Goal: Task Accomplishment & Management: Complete application form

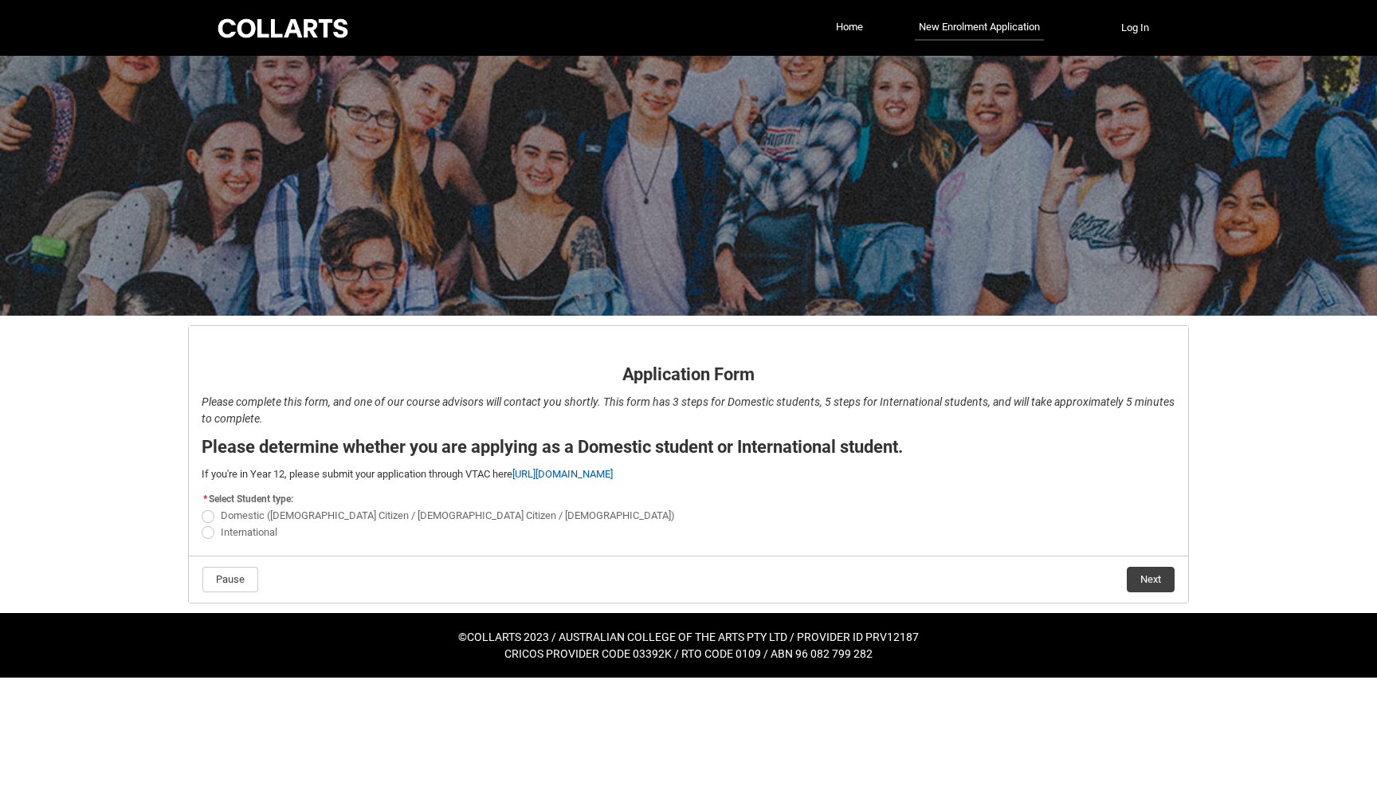
click at [209, 535] on span "REDU_Application_Form_for_Applicant flow" at bounding box center [208, 532] width 13 height 13
click at [202, 524] on input "International" at bounding box center [201, 523] width 1 height 1
radio input "true"
click at [1161, 585] on button "Next" at bounding box center [1151, 580] width 48 height 26
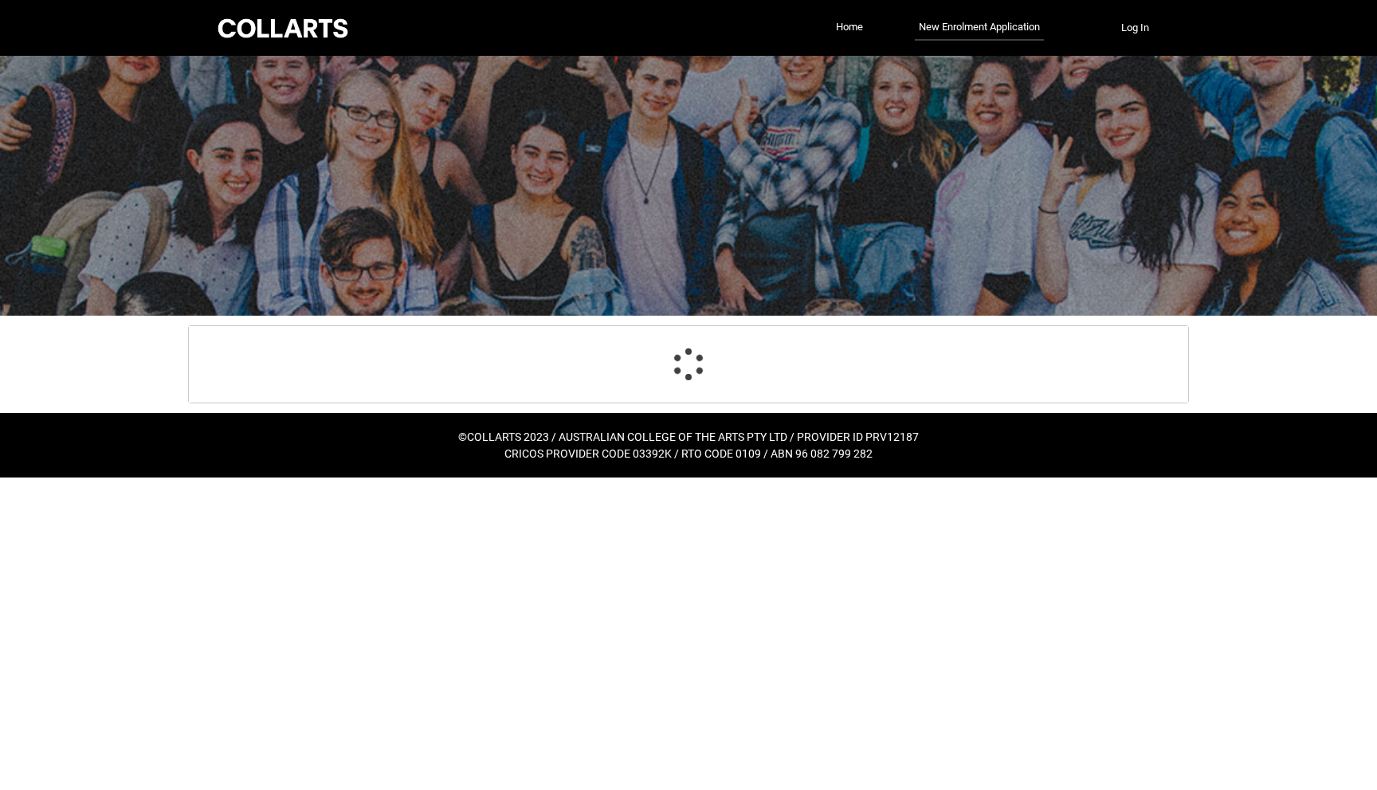
select select "choice_No"
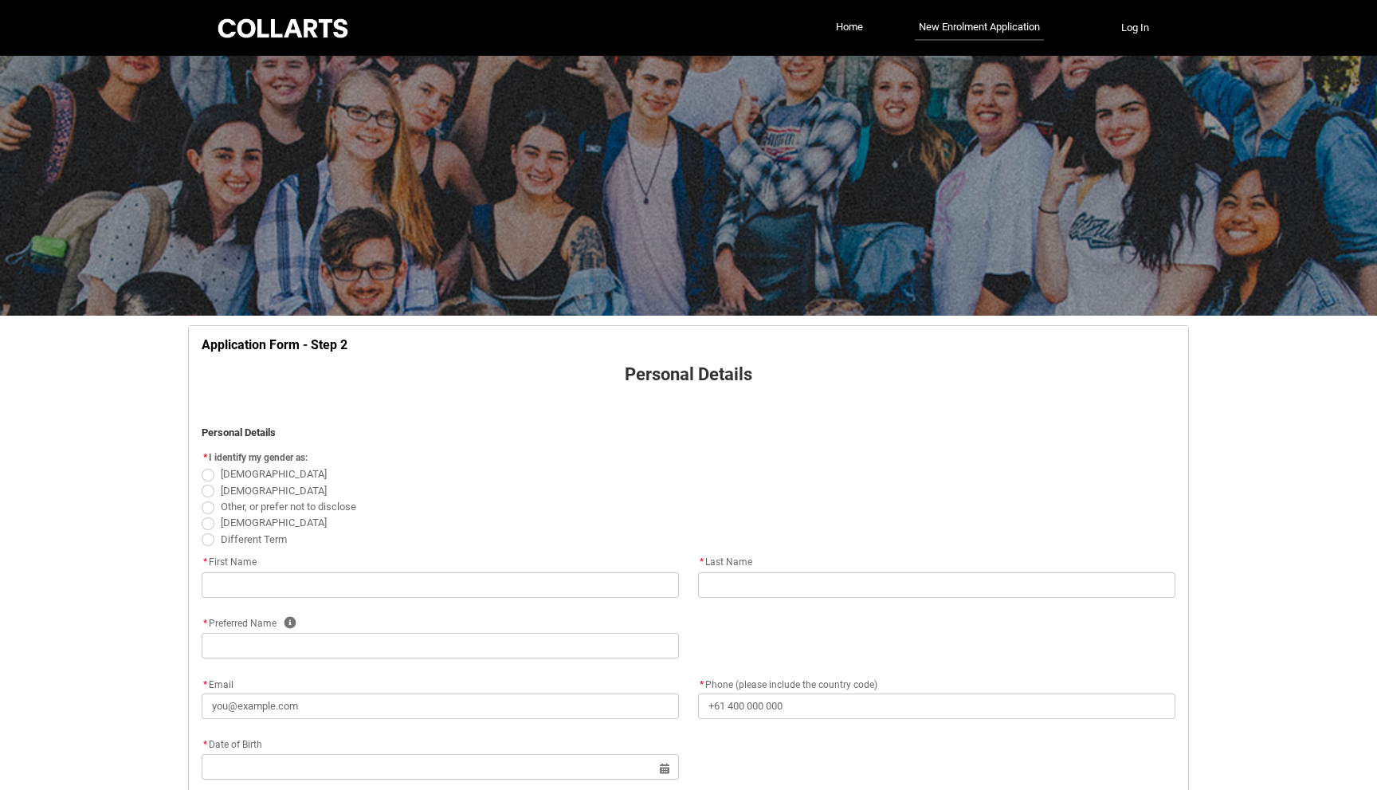
scroll to position [167, 0]
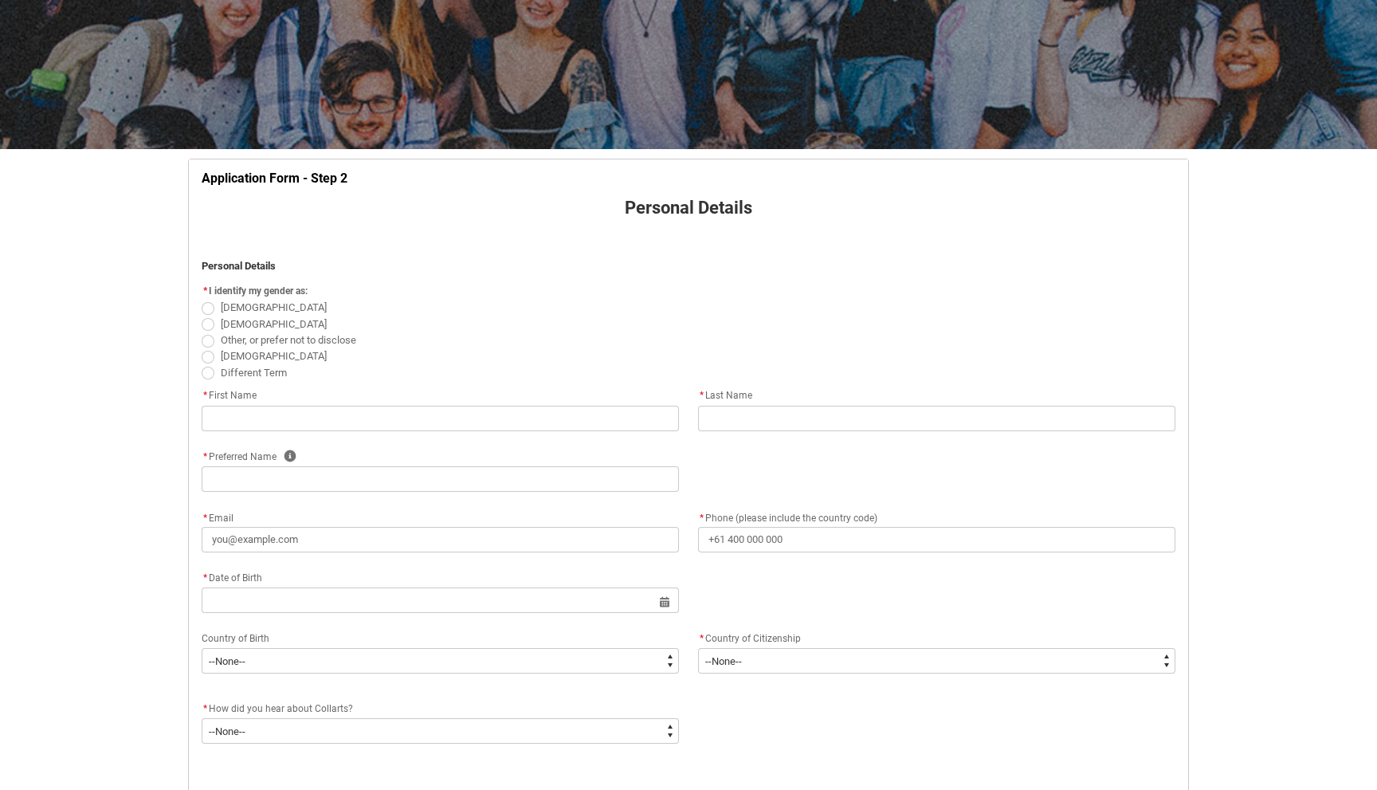
click at [204, 328] on span "REDU_Application_Form_for_Applicant flow" at bounding box center [208, 324] width 13 height 13
click at [202, 316] on input "[DEMOGRAPHIC_DATA]" at bounding box center [201, 315] width 1 height 1
radio input "true"
click at [284, 422] on input "REDU_Application_Form_for_Applicant flow" at bounding box center [440, 419] width 477 height 26
type lightning-primitive-input-simple "[PERSON_NAME]"
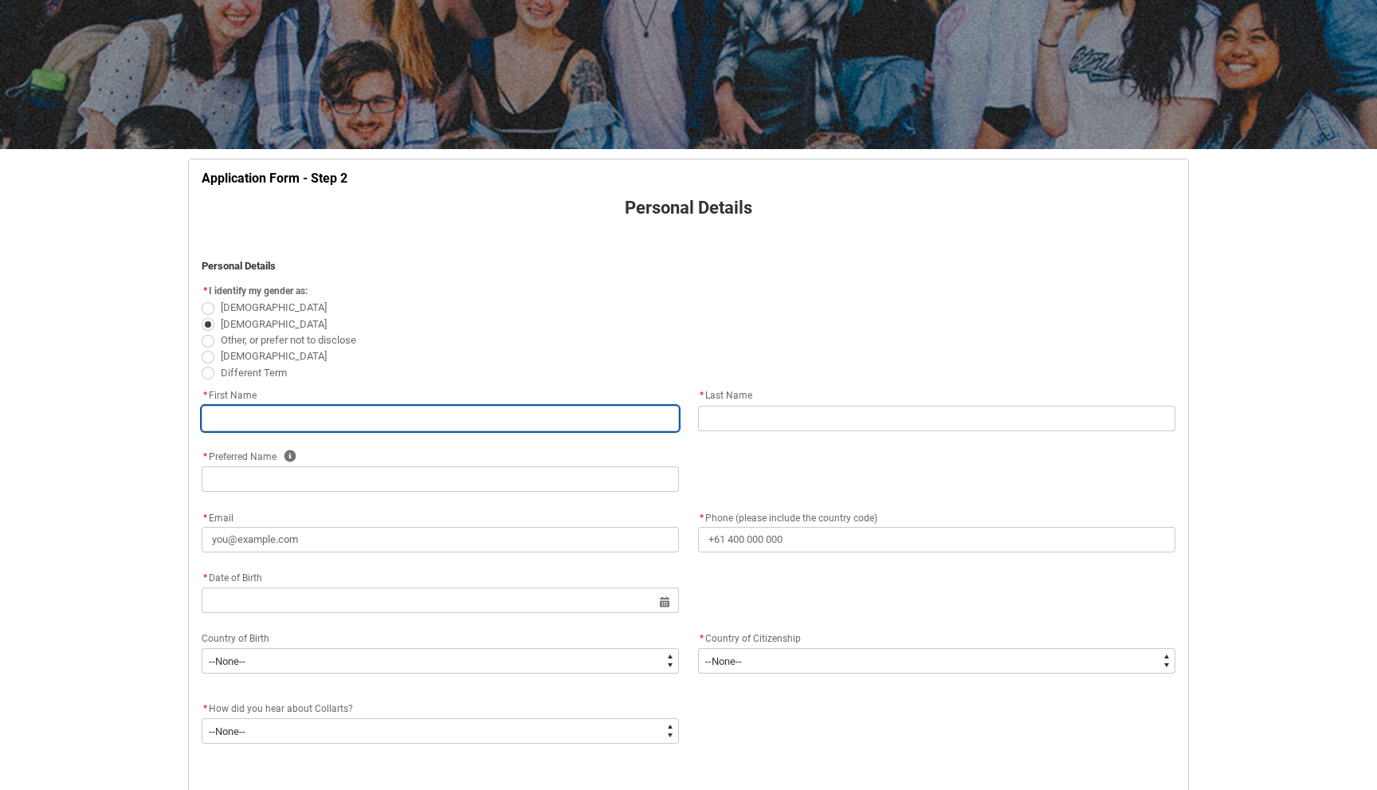
type lightning-primitive-input-simple "Le"
type lightning-primitive-input-simple "[EMAIL_ADDRESS][DOMAIN_NAME]"
type lightning-primitive-input-simple "[PHONE_NUMBER]"
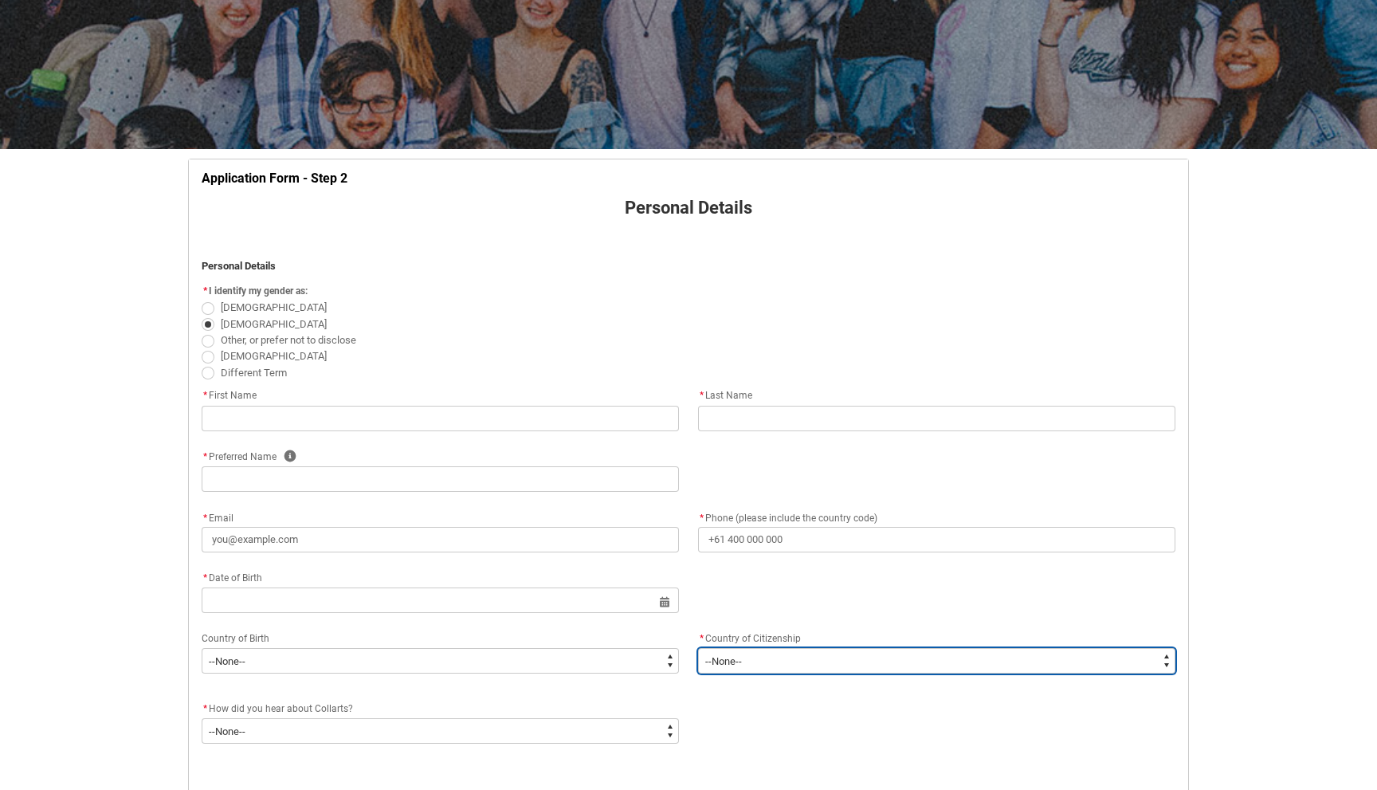
type lightning-select "Citizenship_Country.[GEOGRAPHIC_DATA]"
type lightning-primitive-input-simple "Park [STREET_ADDRESS][PERSON_NAME][PERSON_NAME]"
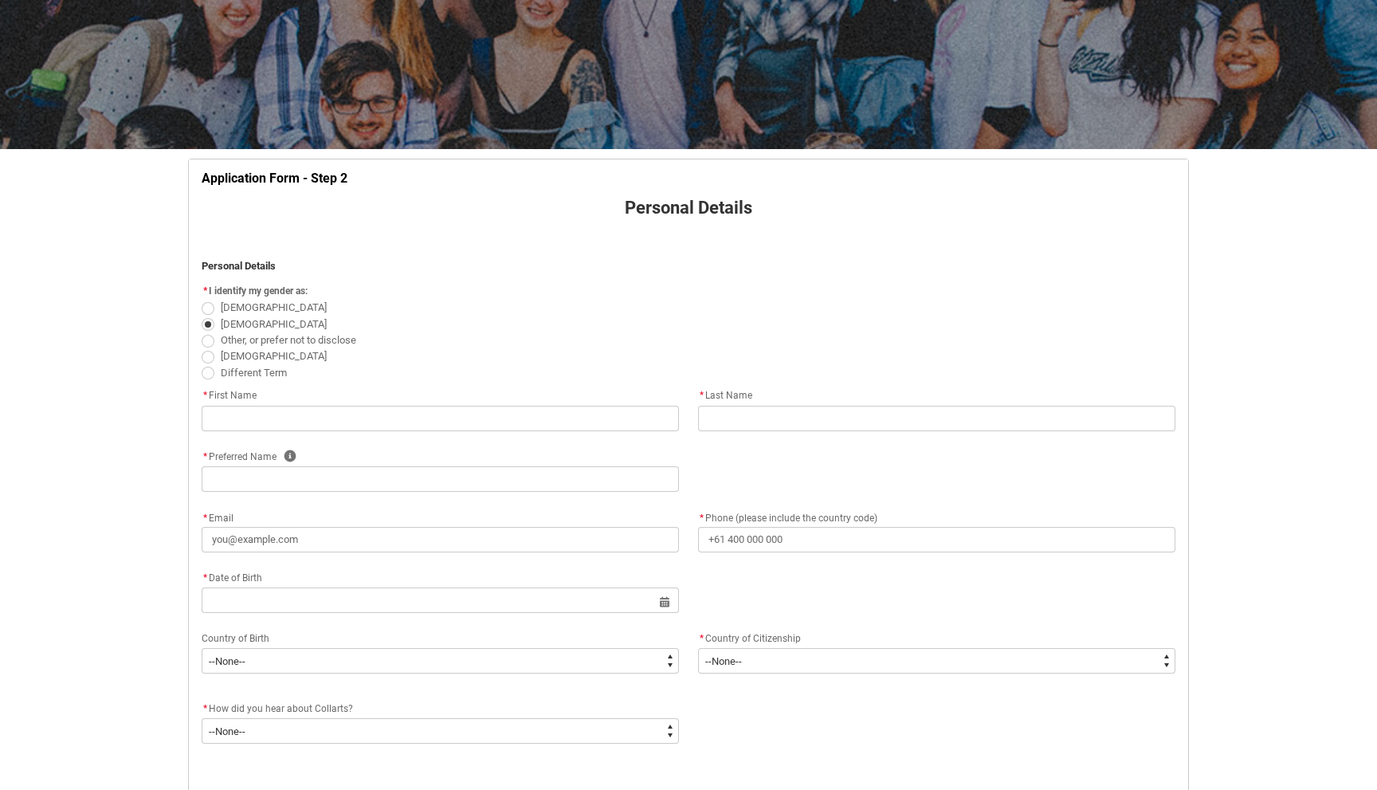
type lightning-primitive-input-simple "[GEOGRAPHIC_DATA]"
type lightning-primitive-input-simple "100000"
type lightning-primitive-input-simple "Chọn bang"
type input "[PERSON_NAME]"
type input "Le"
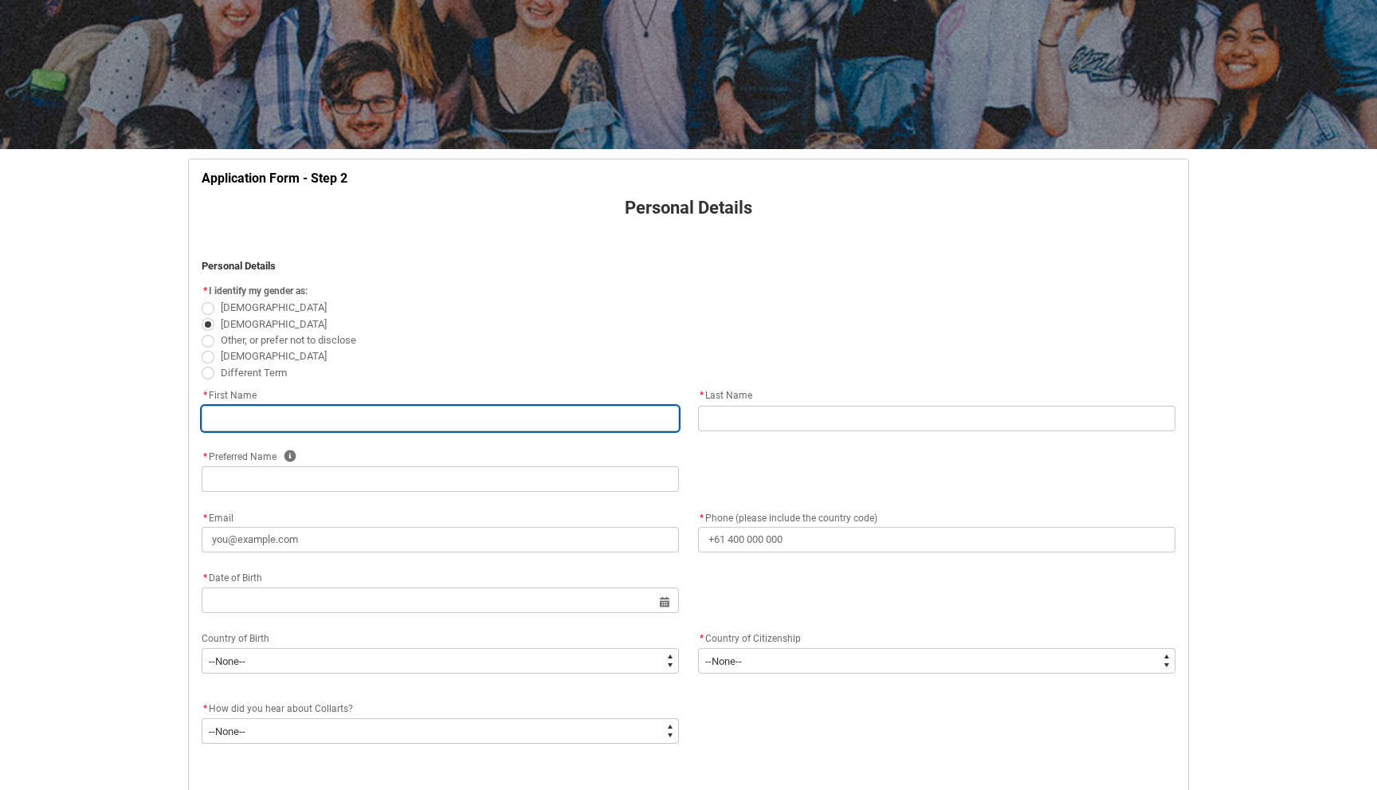
type input "Le"
type input "[EMAIL_ADDRESS][DOMAIN_NAME]"
type input "[PHONE_NUMBER]"
select select "Citizenship_Country.[GEOGRAPHIC_DATA]"
type input "Park [STREET_ADDRESS][PERSON_NAME][PERSON_NAME]"
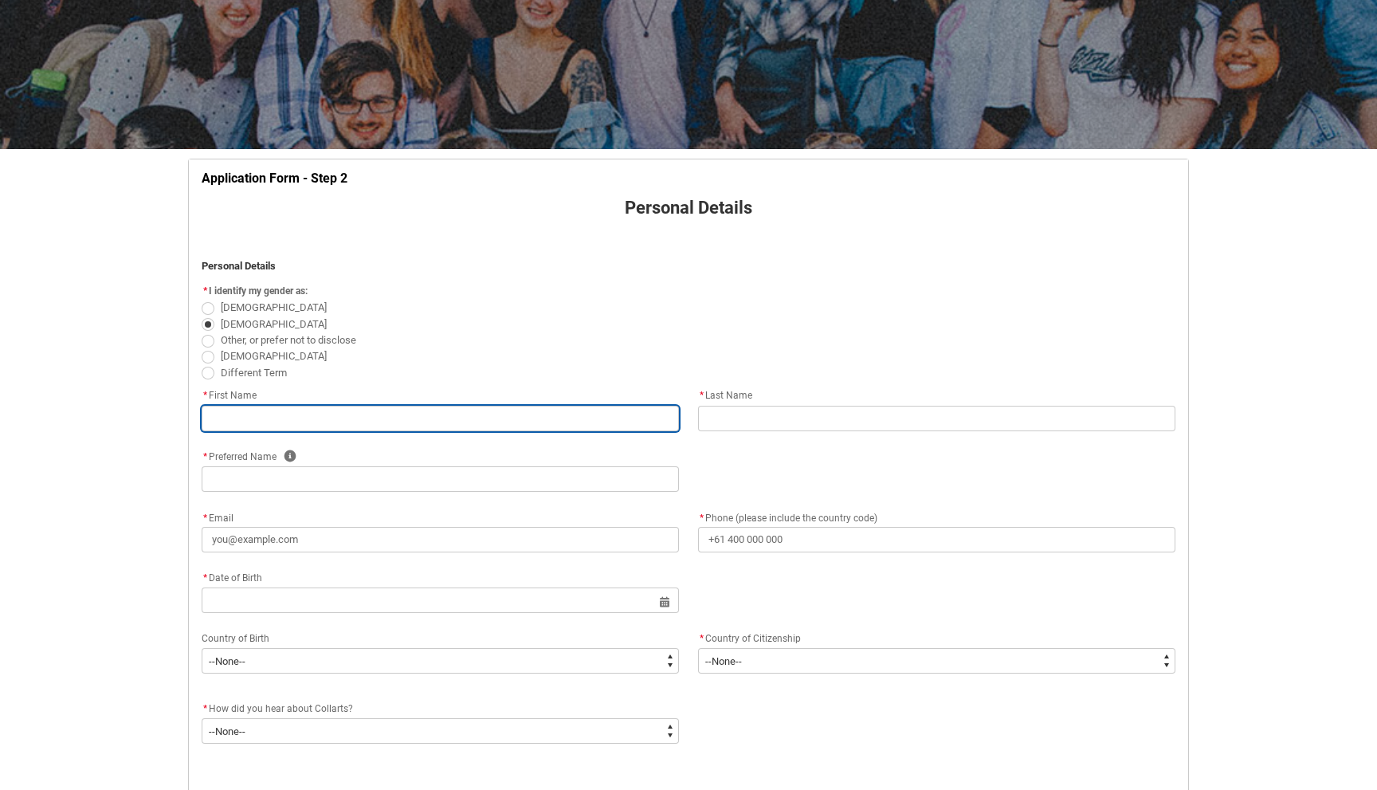
type input "[GEOGRAPHIC_DATA]"
type input "100000"
type input "Chọn bang"
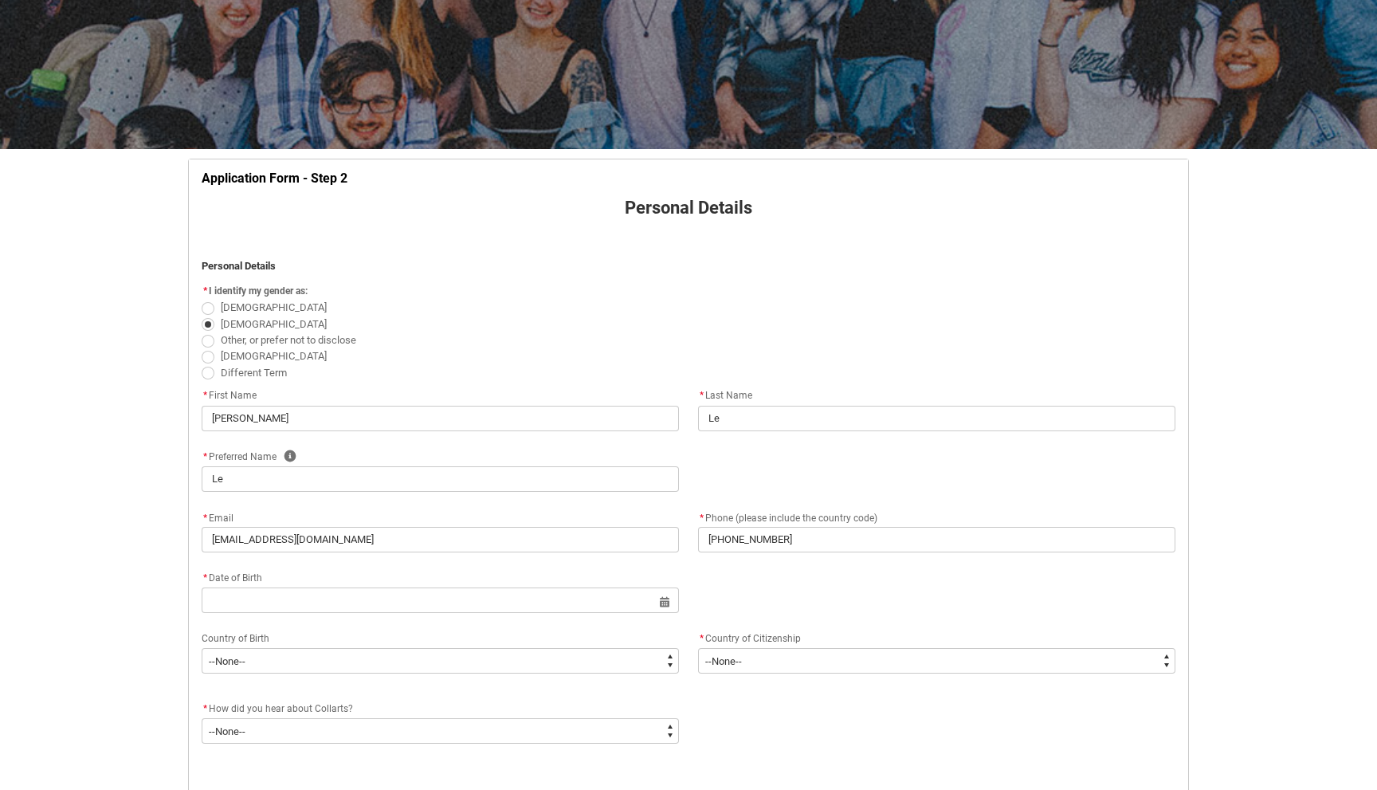
click at [803, 375] on span "Different Term" at bounding box center [689, 372] width 974 height 16
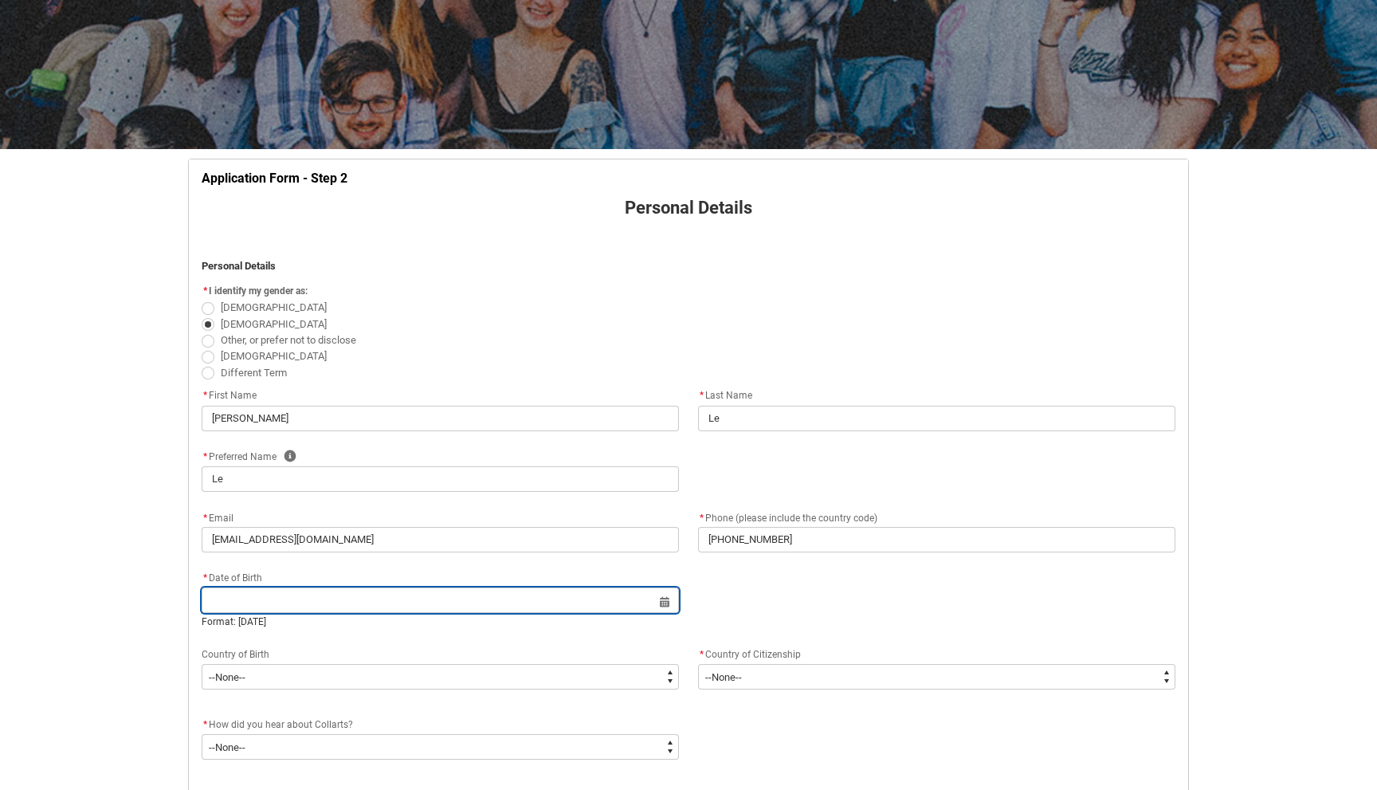
click at [511, 609] on input "REDU_Application_Form_for_Applicant flow" at bounding box center [440, 600] width 477 height 26
select select "2025"
type input "0"
type input "[DATE]"
type lightning-datepicker "[DATE]"
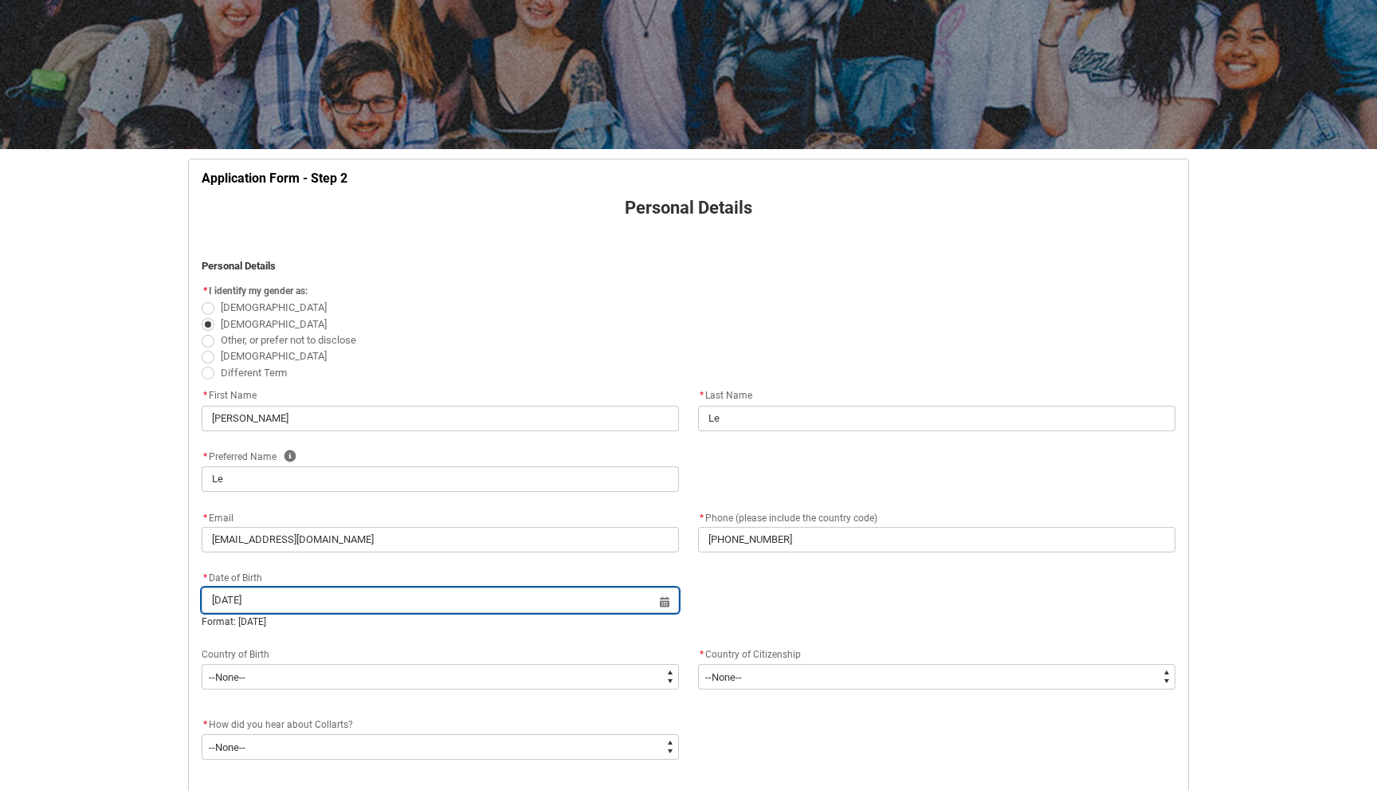
type lightning-input "[DATE]"
click at [657, 653] on div "Country of Birth" at bounding box center [440, 654] width 477 height 19
type input "[DATE]"
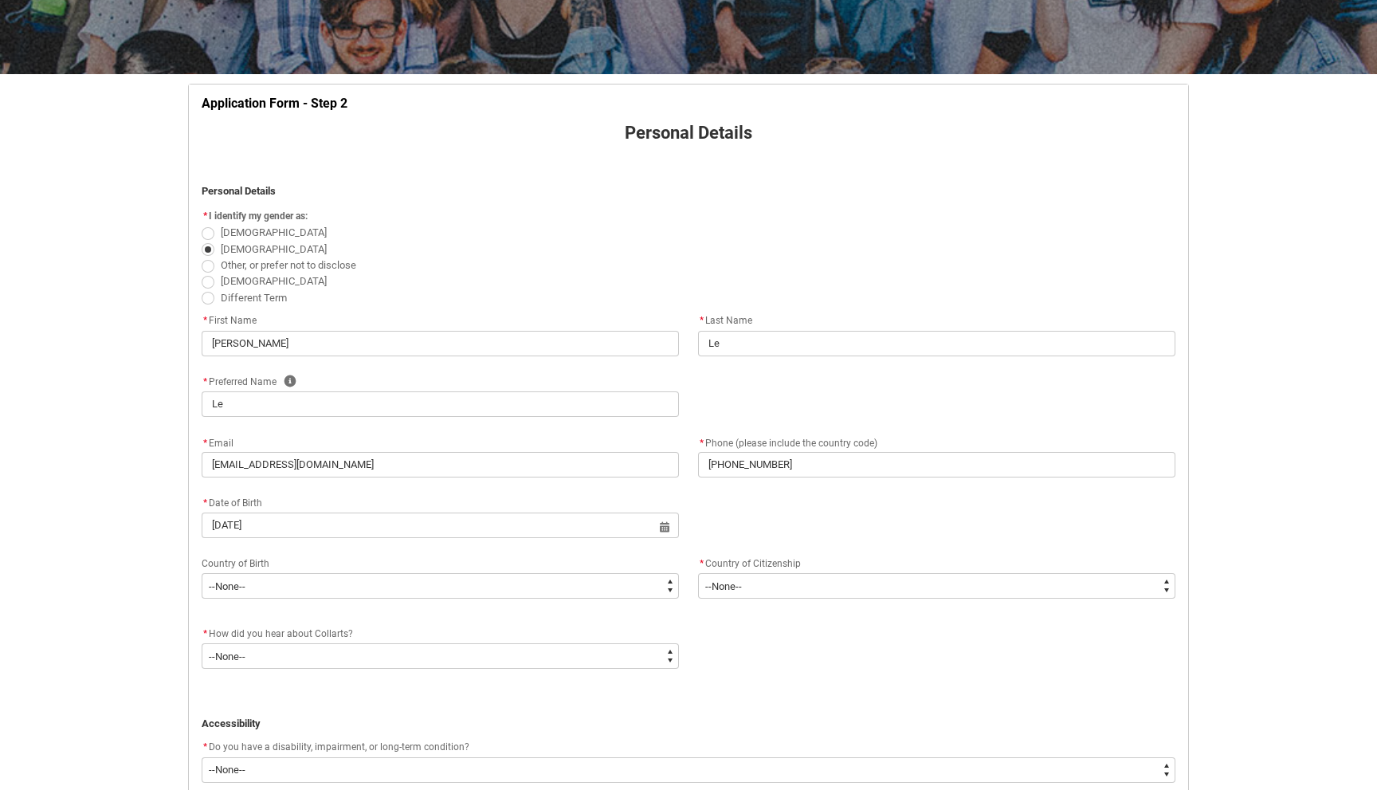
scroll to position [248, 0]
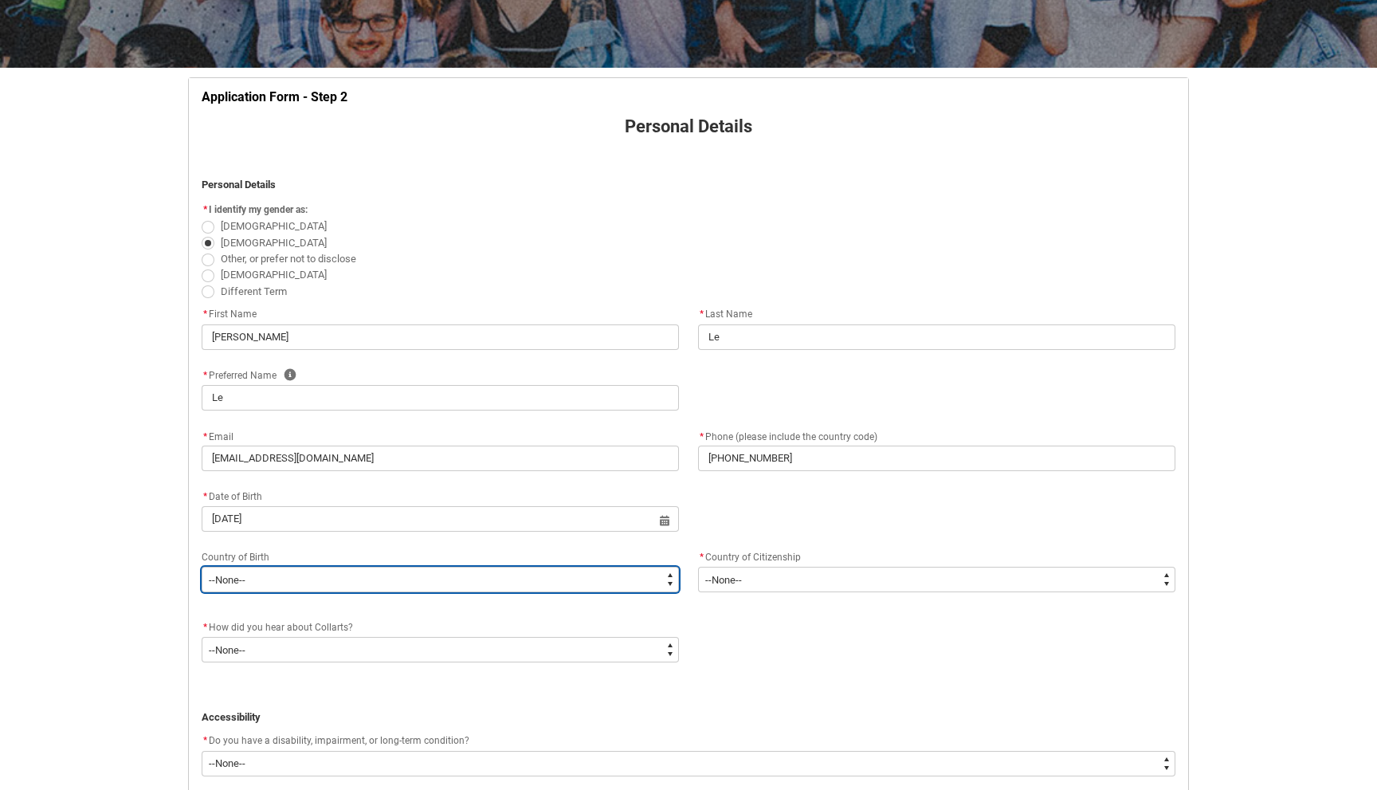
click at [525, 587] on select "--None-- [GEOGRAPHIC_DATA][PERSON_NAME] ([GEOGRAPHIC_DATA]) 7201 [GEOGRAPHIC_DA…" at bounding box center [440, 580] width 477 height 26
click at [464, 578] on select "--None-- [GEOGRAPHIC_DATA][PERSON_NAME] ([GEOGRAPHIC_DATA]) 7201 [GEOGRAPHIC_DA…" at bounding box center [440, 580] width 477 height 26
type lightning-select "Birth_Country.5105"
select select "Birth_Country.5105"
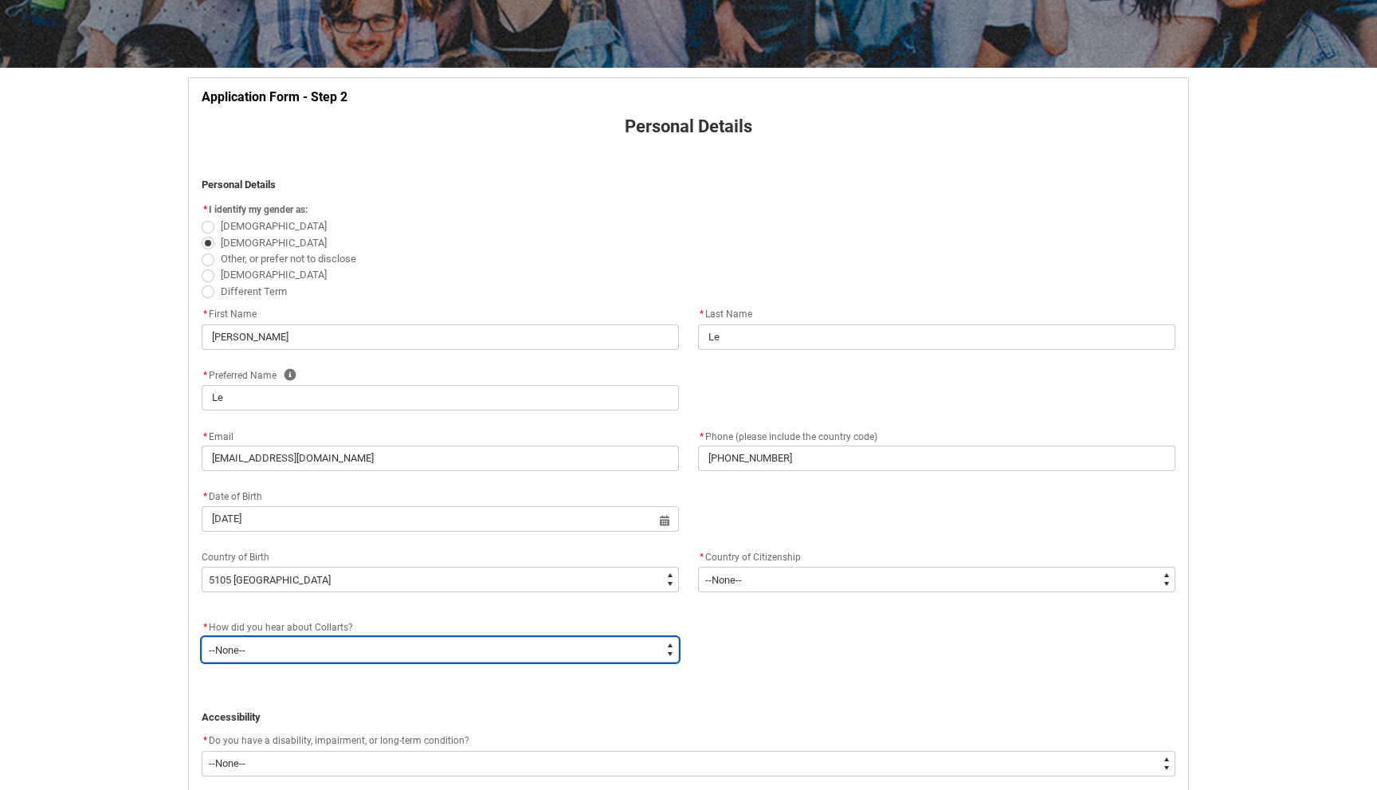
click at [459, 657] on select "--None-- Advertising - Facebook Advertising - Google Advertising - Instagram Ad…" at bounding box center [440, 650] width 477 height 26
type lightning-select "Heard_About_Collarts_Picklist.Advertising - Other"
select select "Heard_About_Collarts_Picklist.Advertising - Other"
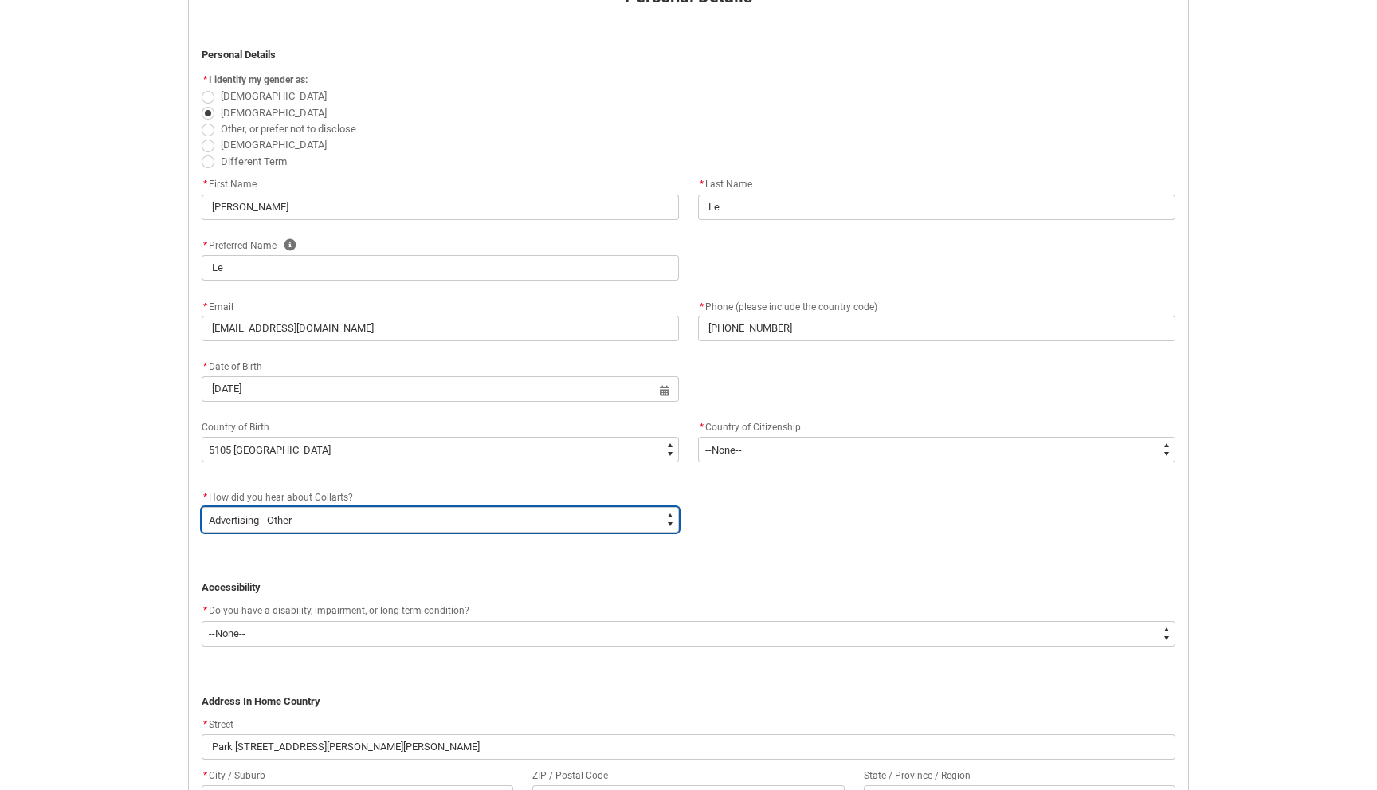
scroll to position [381, 0]
click at [437, 515] on select "--None-- Advertising - Facebook Advertising - Google Advertising - Instagram Ad…" at bounding box center [440, 517] width 477 height 26
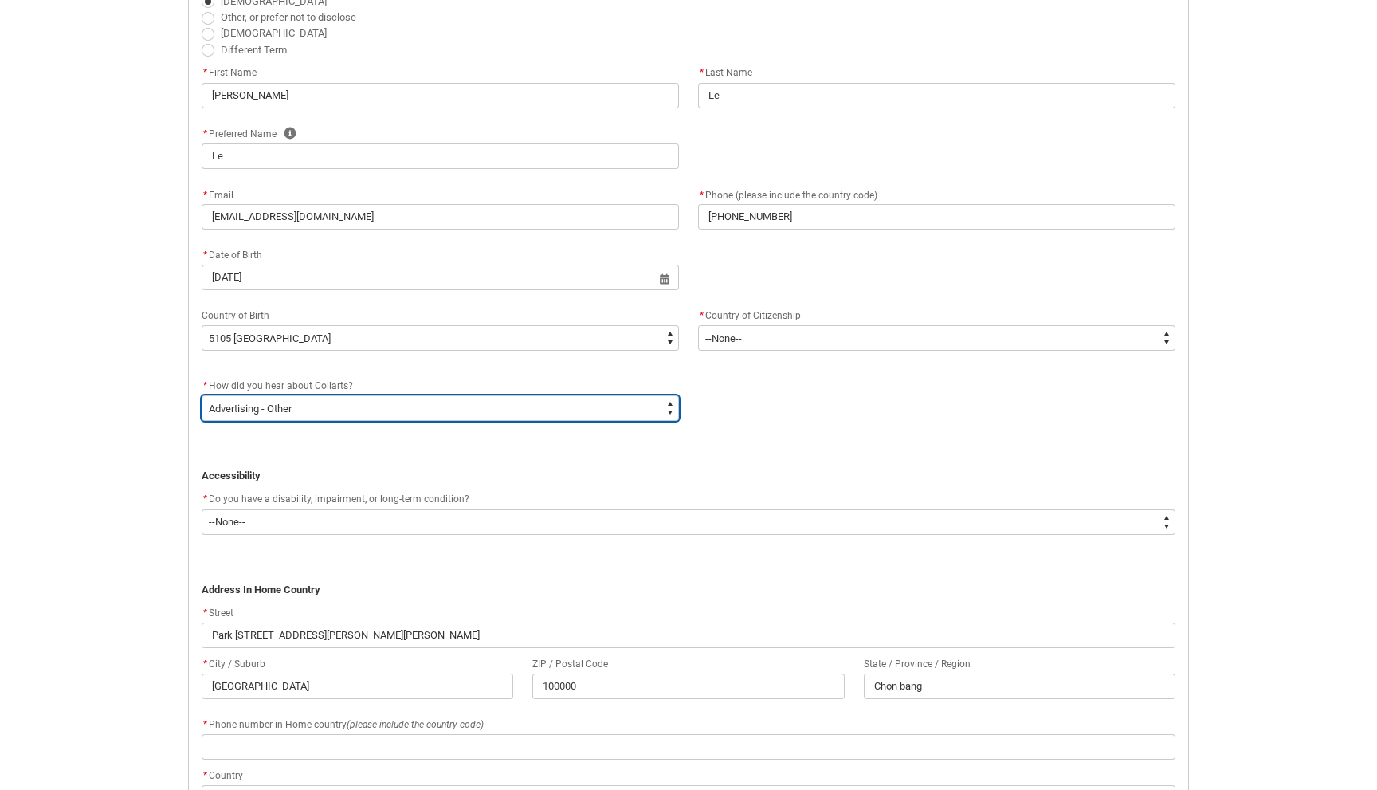
scroll to position [494, 0]
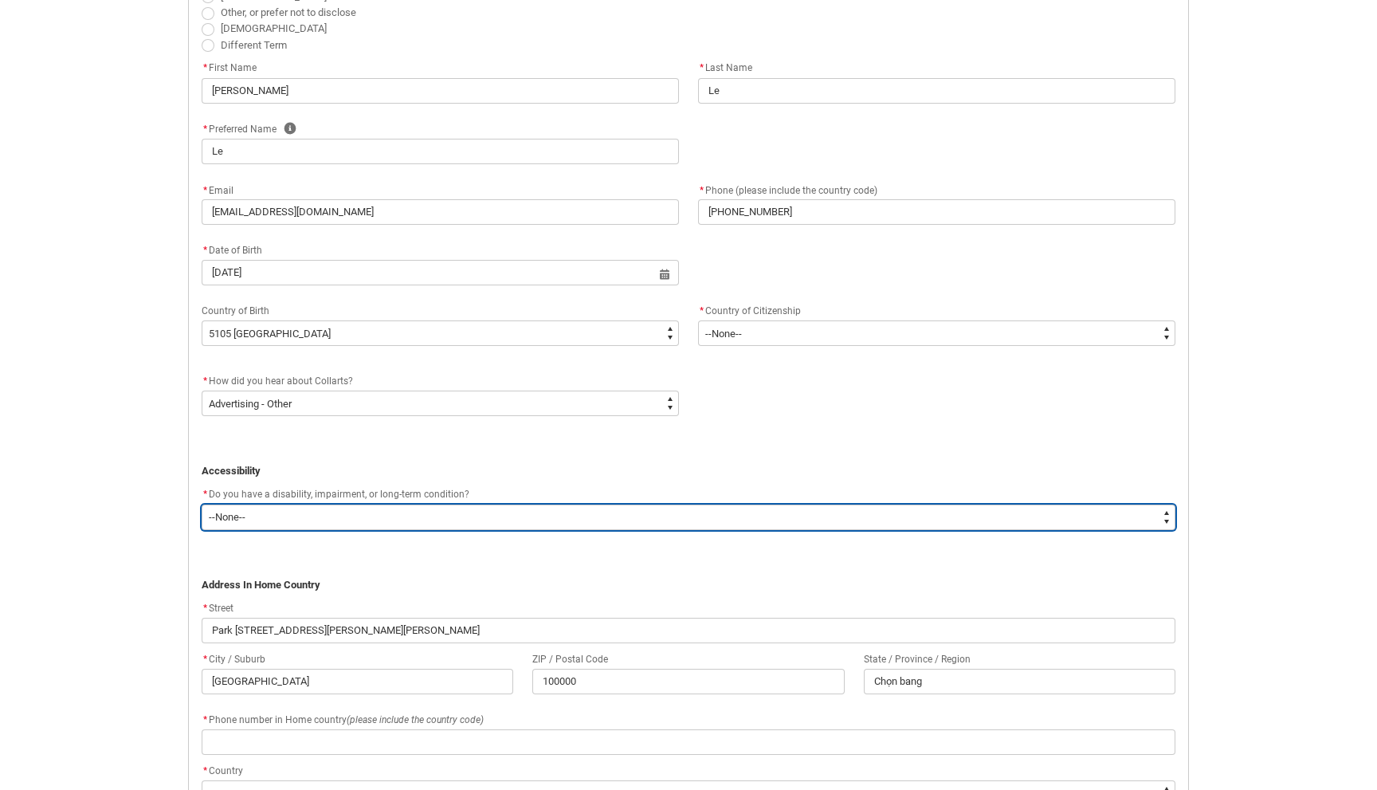
click at [561, 512] on select "--None-- Yes No" at bounding box center [689, 517] width 974 height 26
type lightning-select "No_TextChoice"
select select "No_TextChoice"
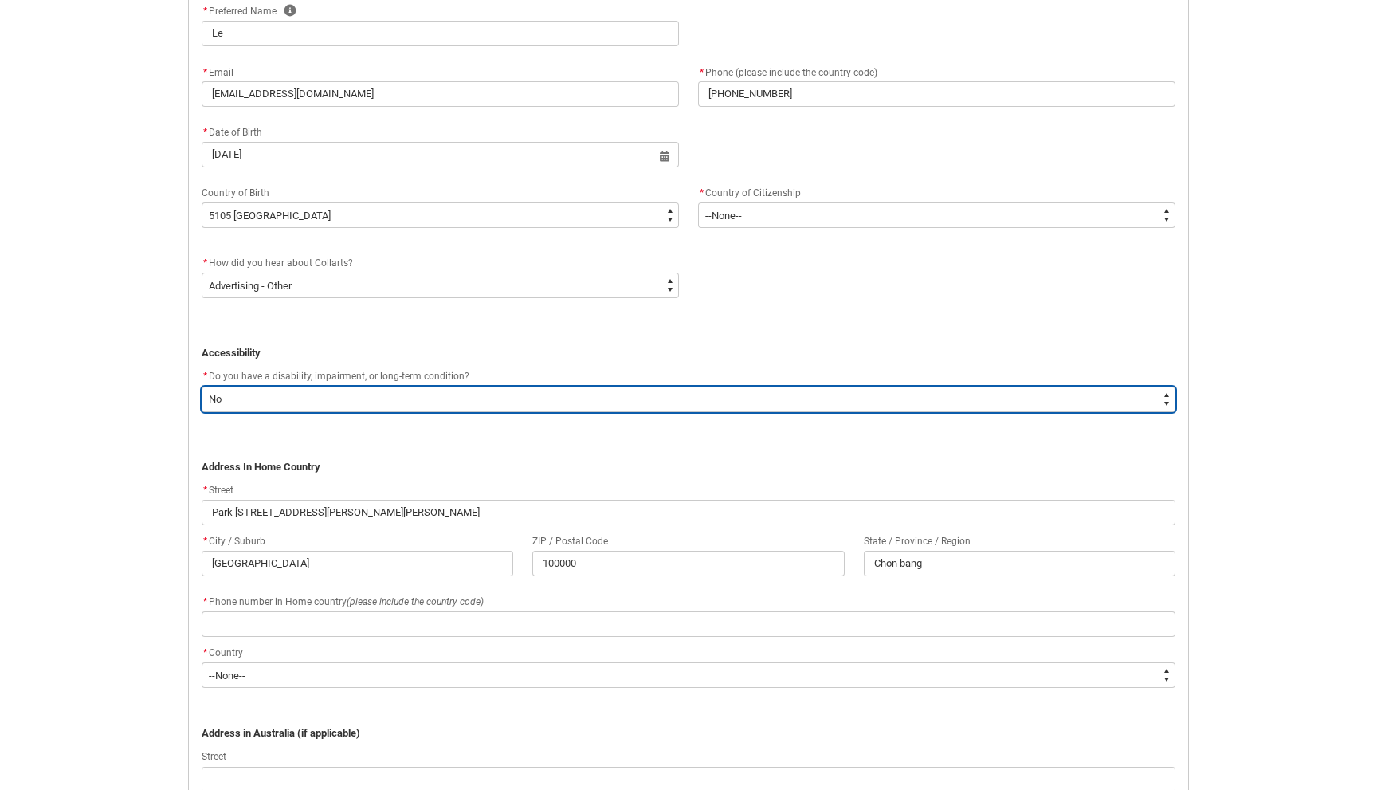
scroll to position [630, 0]
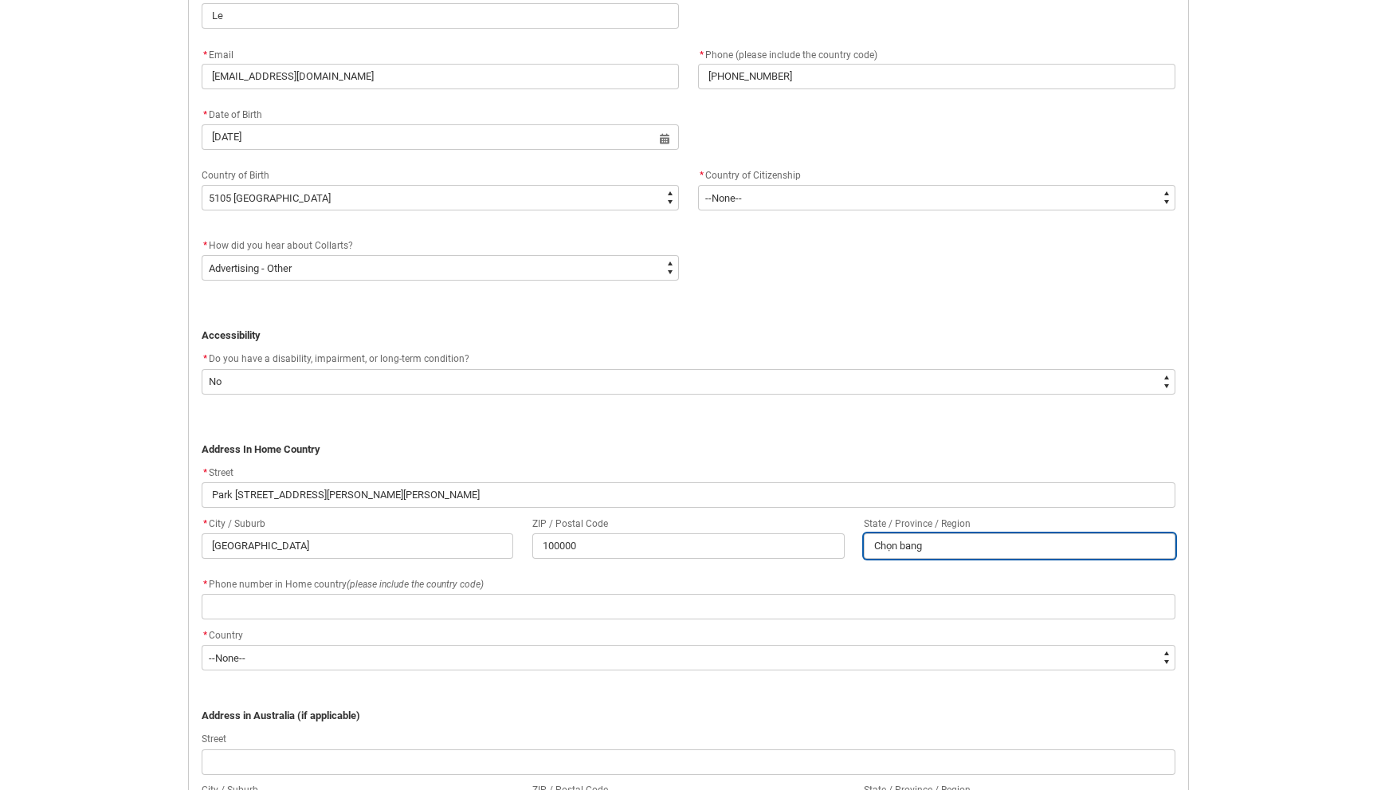
click at [1031, 545] on input "Chọn bang" at bounding box center [1020, 546] width 312 height 26
click at [1050, 516] on div "State / Province / Region" at bounding box center [1020, 523] width 312 height 19
click at [774, 620] on flowruntime-screen-field "* Phone number in Home country (please include the country code)" at bounding box center [688, 600] width 993 height 51
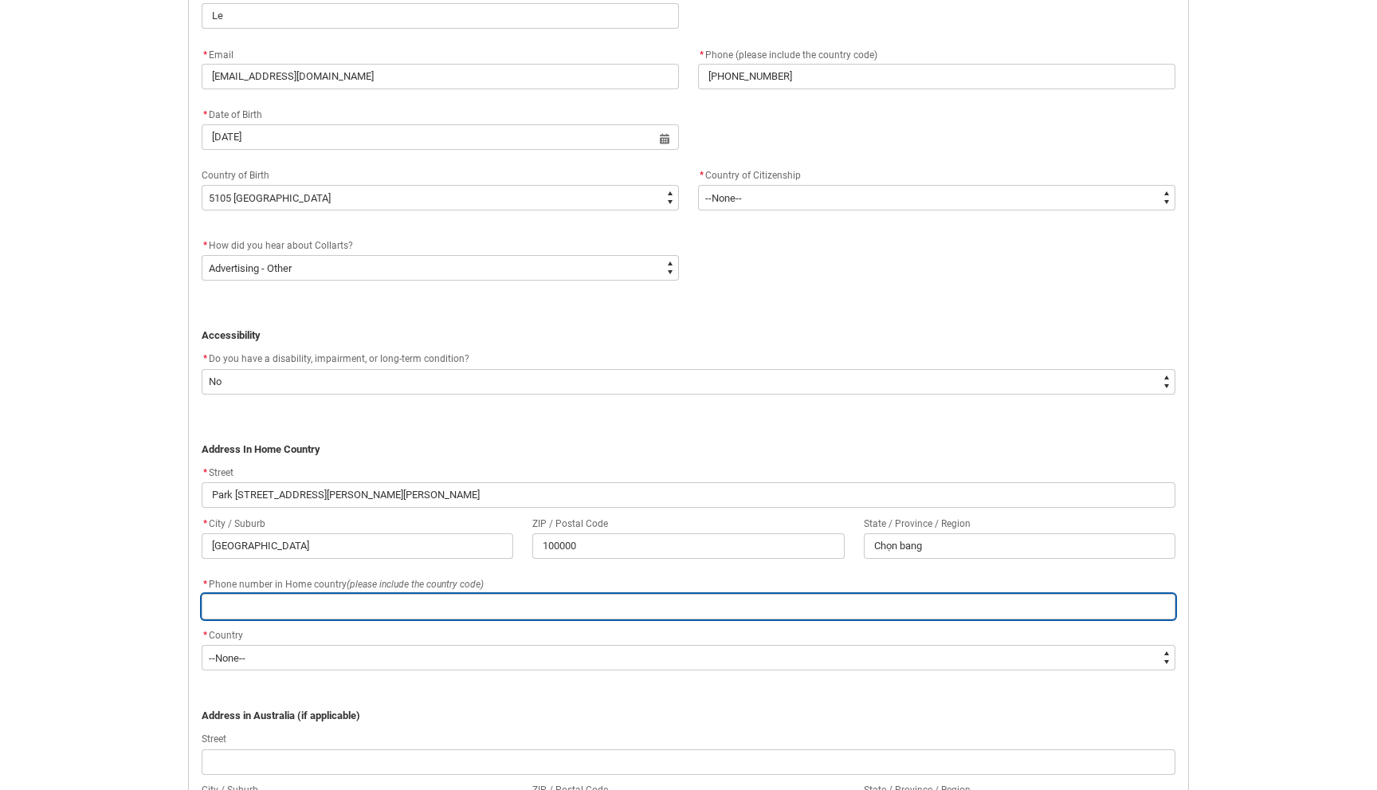
click at [774, 608] on input "REDU_Application_Form_for_Applicant flow" at bounding box center [689, 607] width 974 height 26
type lightning-primitive-input-simple "0936213475"
type input "0936213475"
click at [248, 611] on input "0936213475" at bounding box center [689, 607] width 974 height 26
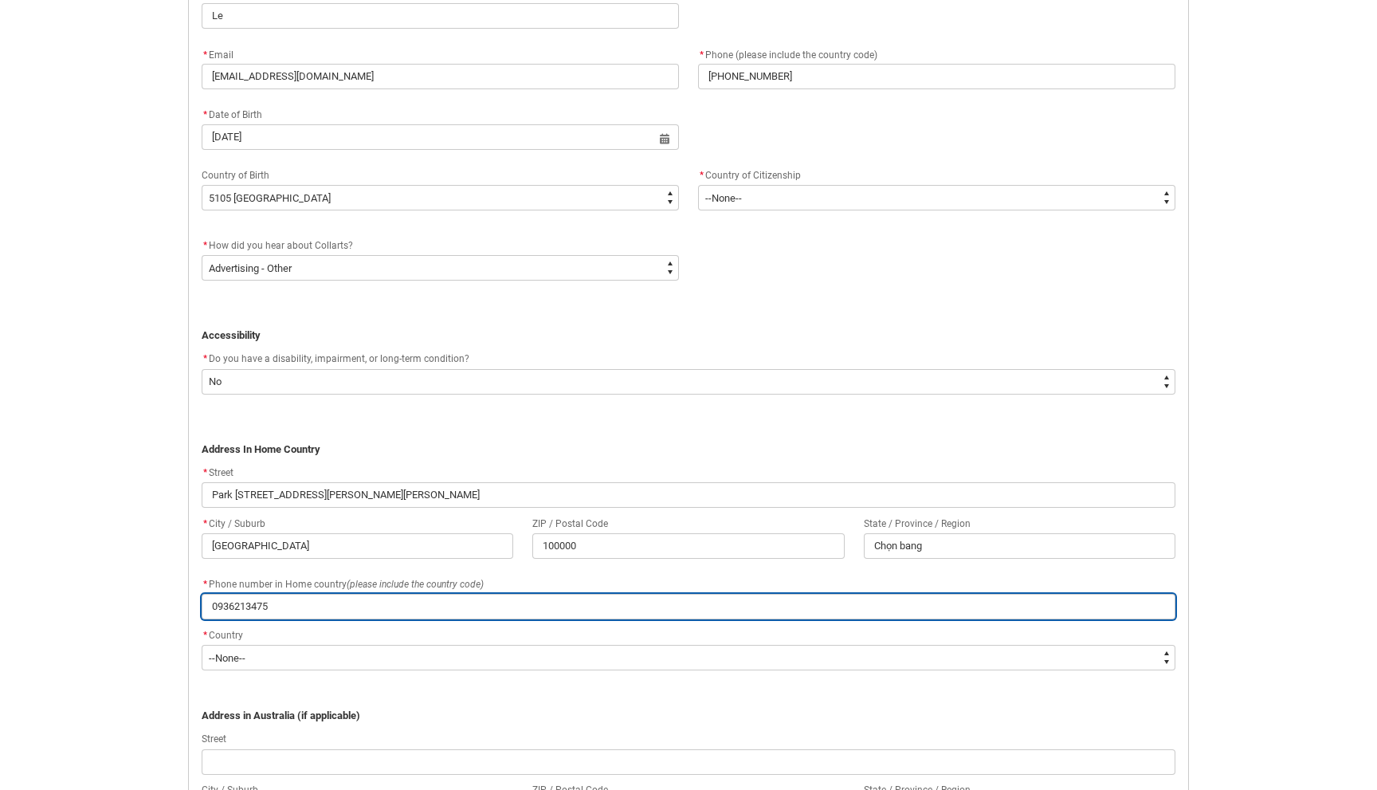
type lightning-primitive-input-simple "="
type input "="
type lightning-primitive-input-simple "+"
type input "+"
type lightning-primitive-input-simple "+8"
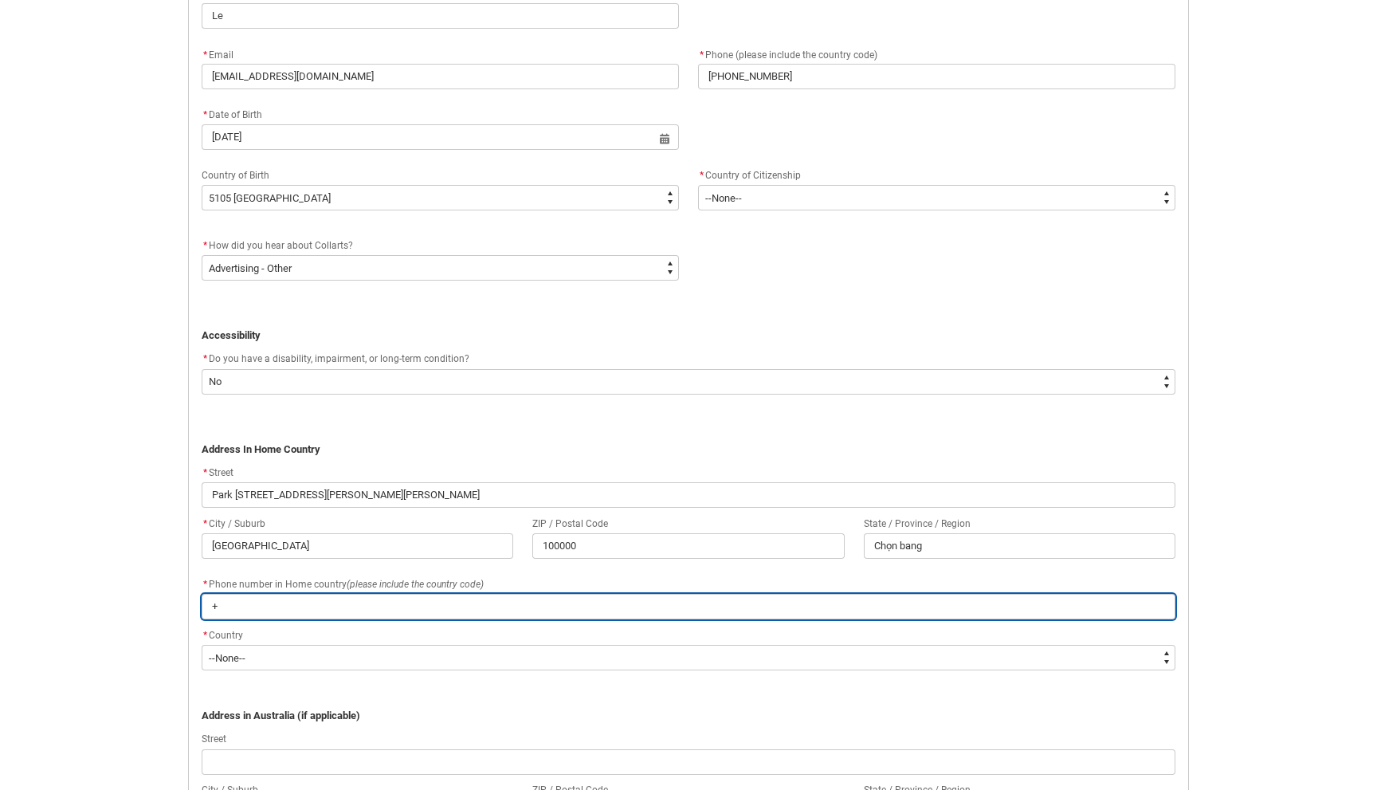
type input "+8"
type lightning-primitive-input-simple "+84"
type input "+84"
type lightning-primitive-input-simple "+84"
type input "+84"
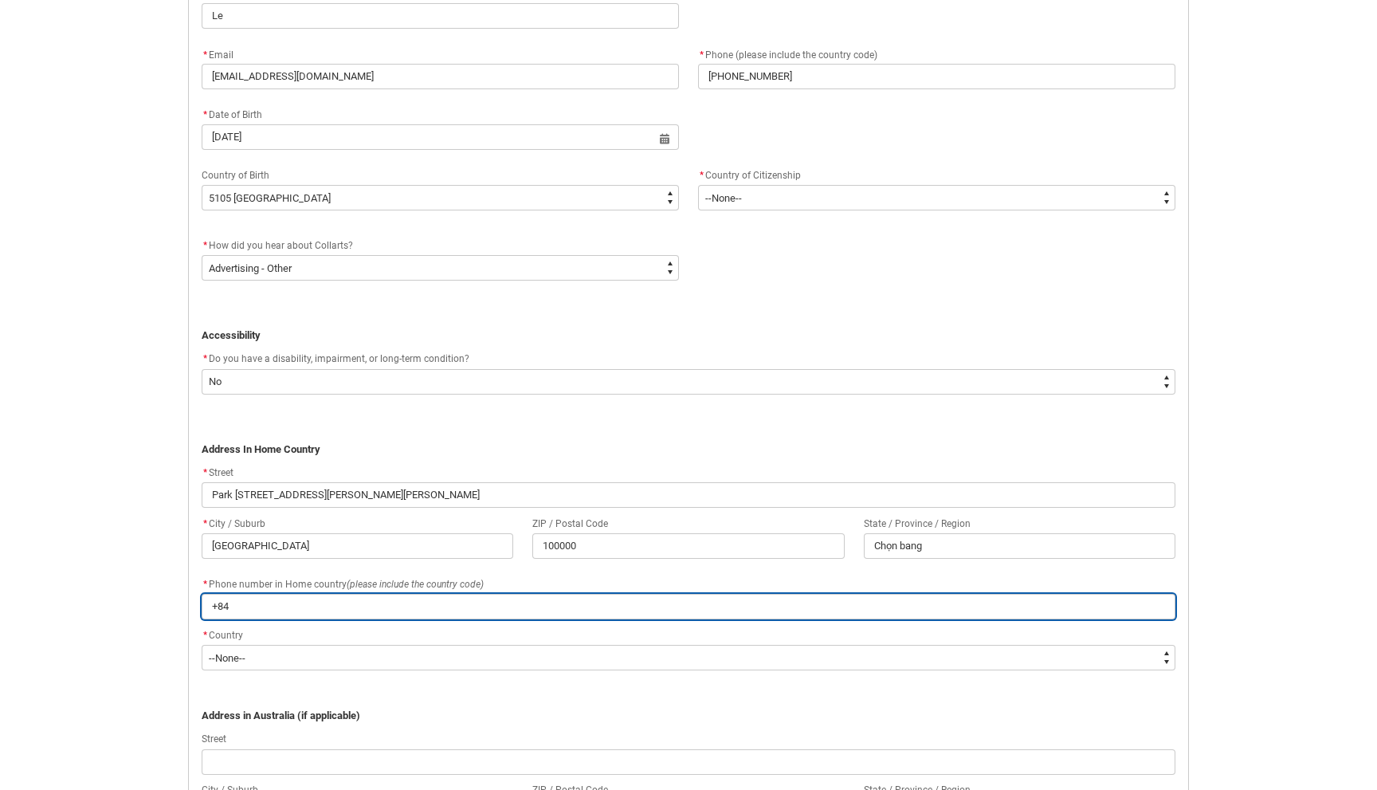
type lightning-primitive-input-simple "+84 9"
type input "+84 9"
type lightning-primitive-input-simple "+84 93"
type input "+84 93"
type lightning-primitive-input-simple "+84 93"
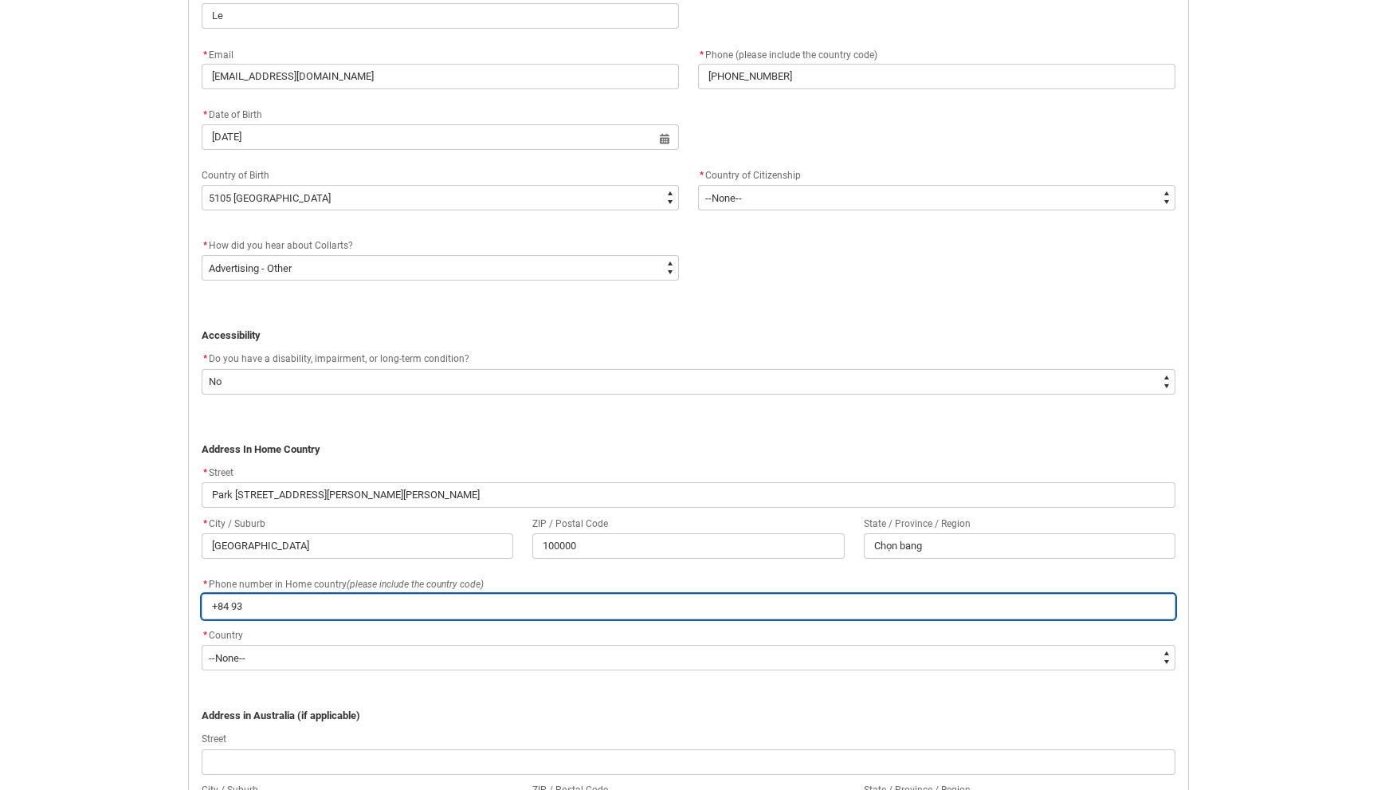
type input "+84 93"
type lightning-primitive-input-simple "+84 93 6"
type input "+84 93 6"
type lightning-primitive-input-simple "+84 93 62"
type input "+84 93 62"
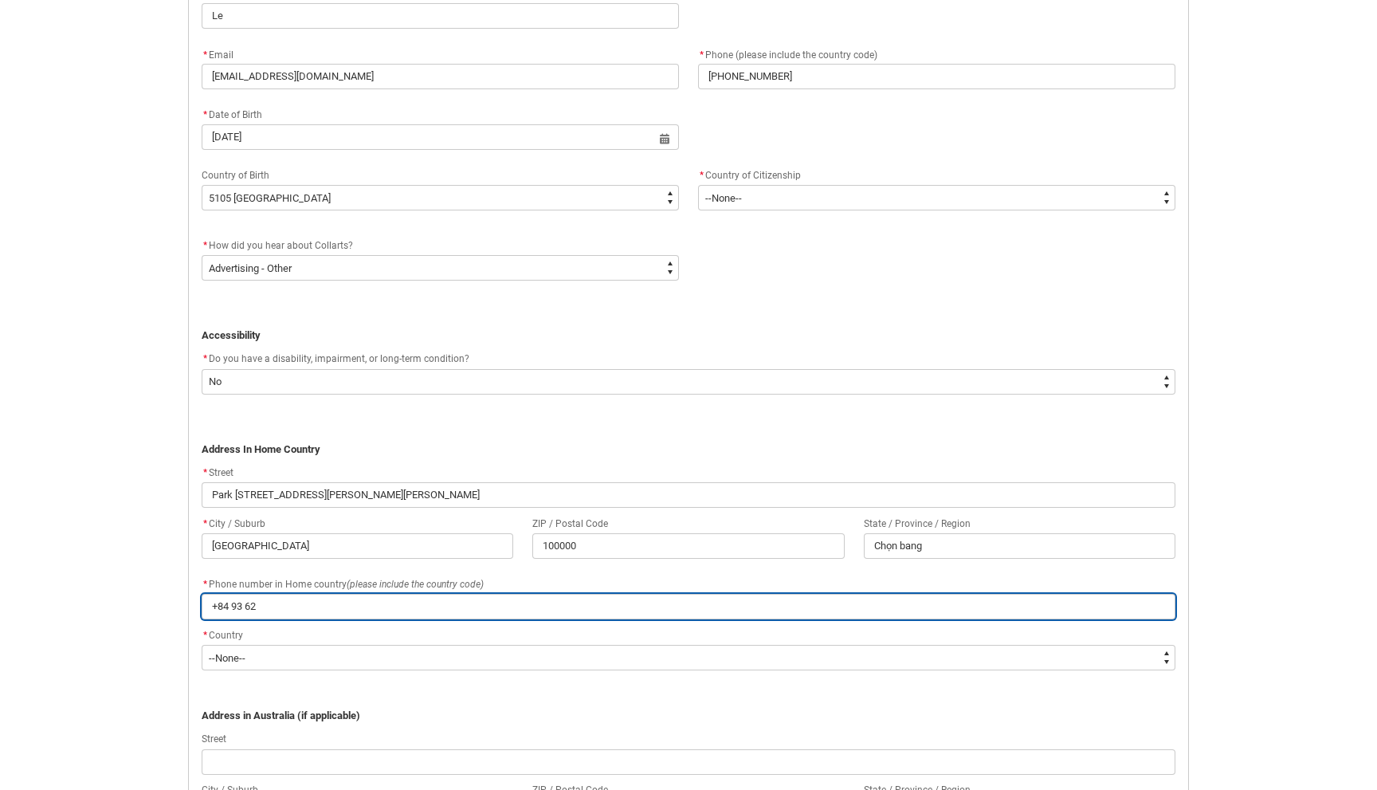
type lightning-primitive-input-simple "[PHONE_NUMBER]"
type input "[PHONE_NUMBER]"
type lightning-primitive-input-simple "[PHONE_NUMBER]"
type input "[PHONE_NUMBER]"
type lightning-primitive-input-simple "[PHONE_NUMBER]"
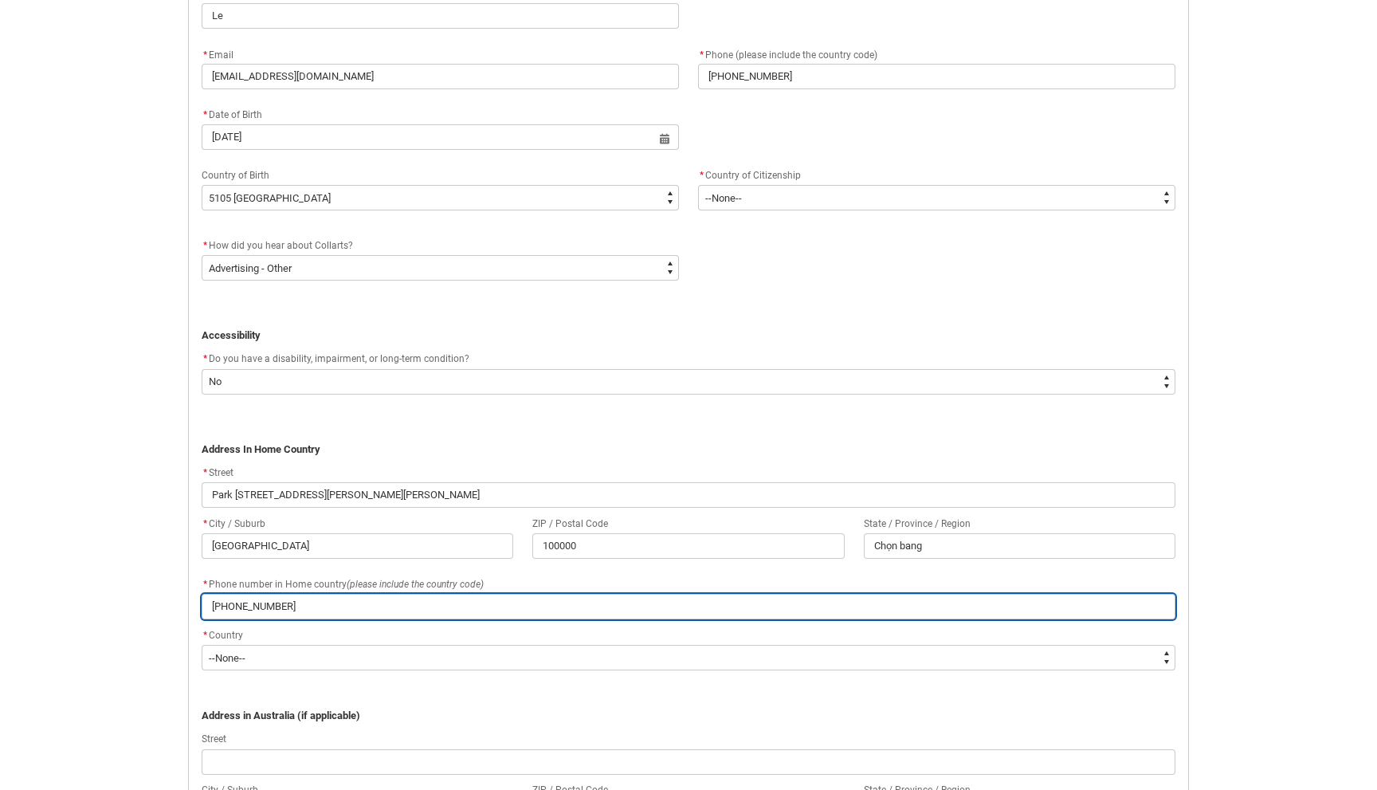
type input "[PHONE_NUMBER]"
type lightning-primitive-input-simple "[PHONE_NUMBER]"
type input "[PHONE_NUMBER]"
type lightning-primitive-input-simple "[PHONE_NUMBER]"
type input "[PHONE_NUMBER]"
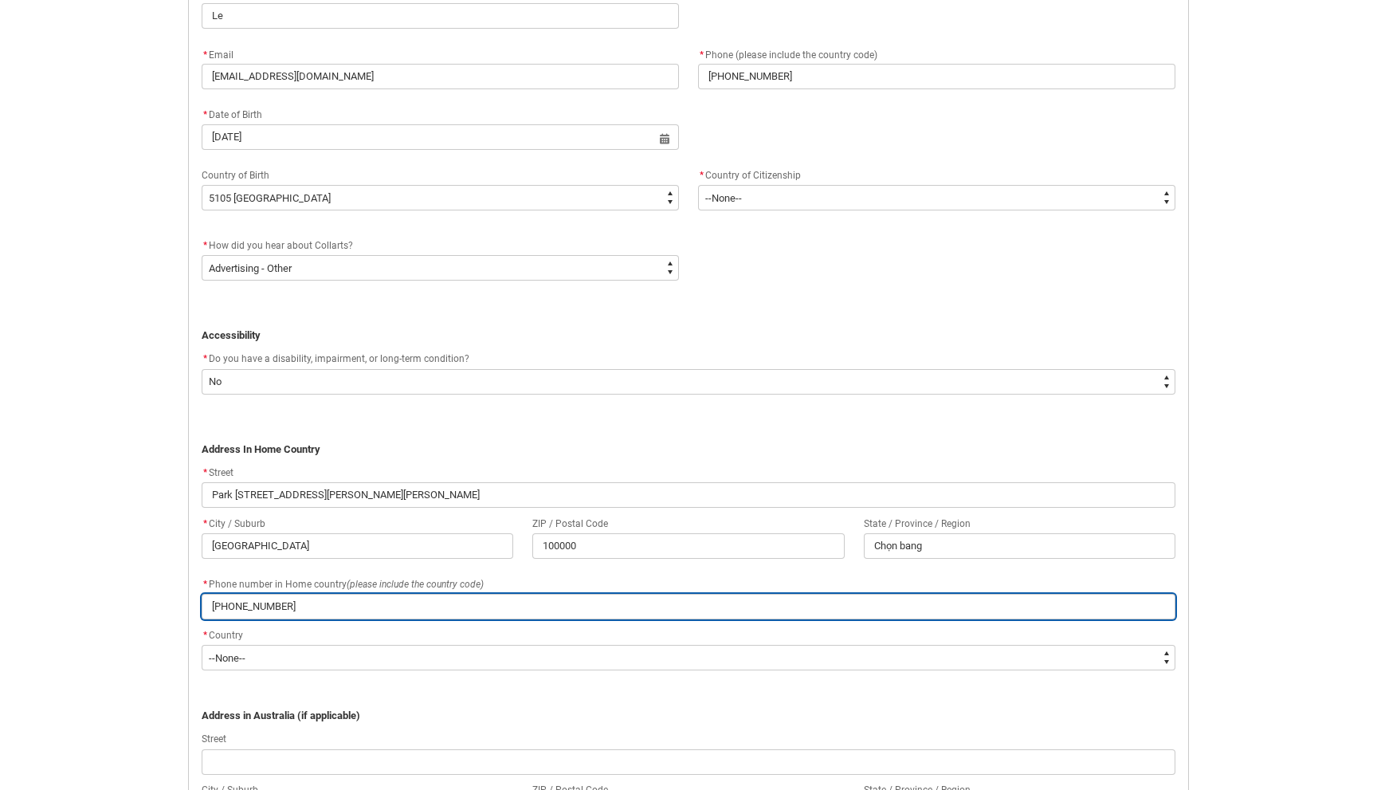
type lightning-primitive-input-simple "[PHONE_NUMBER]"
type input "[PHONE_NUMBER]"
type lightning-primitive-input-simple "[PHONE_NUMBER]"
type input "[PHONE_NUMBER]"
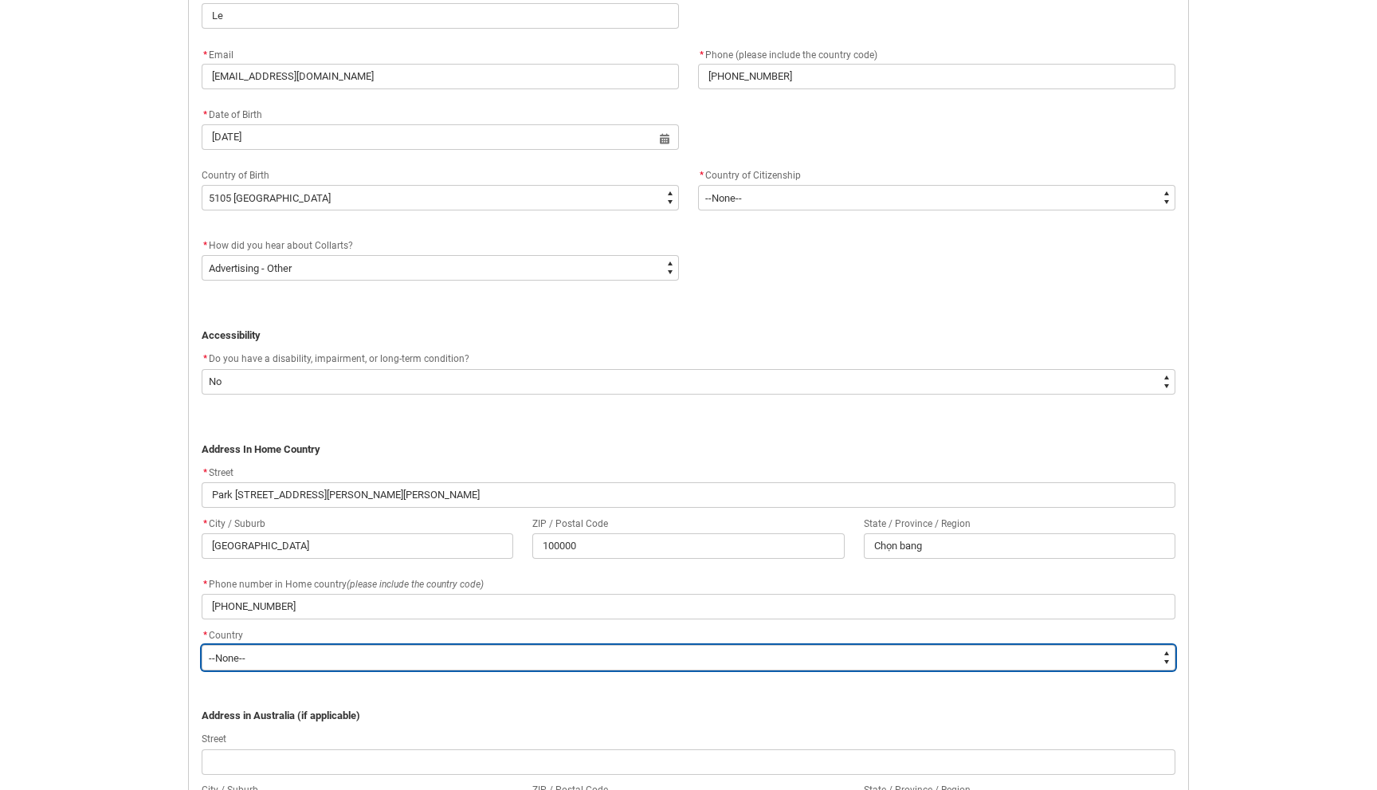
click at [357, 657] on select "--None-- [GEOGRAPHIC_DATA] ([GEOGRAPHIC_DATA]) [GEOGRAPHIC_DATA] [GEOGRAPHIC_DA…" at bounding box center [689, 658] width 974 height 26
type lightning-select "Country_Choice.5105"
select select "Country_Choice.5105"
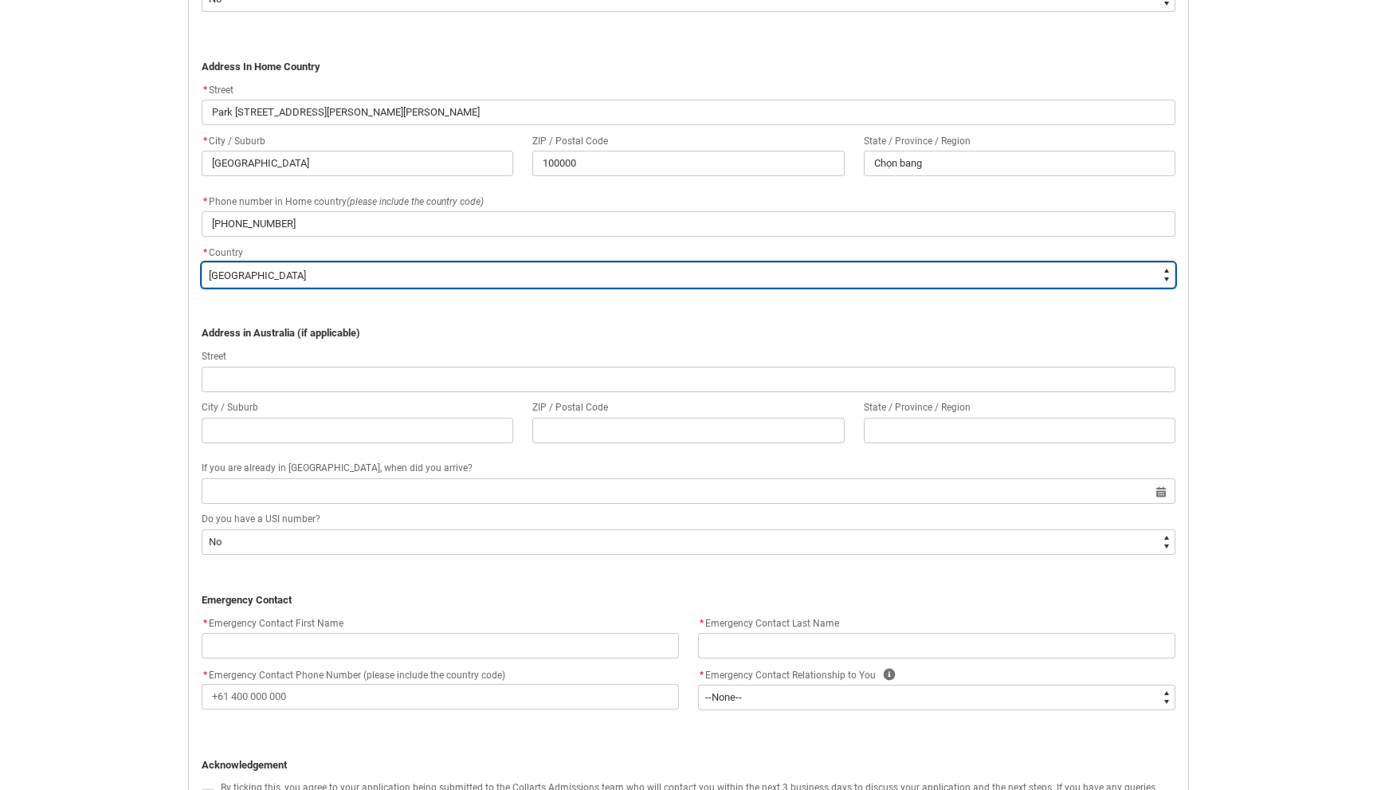
scroll to position [1077, 0]
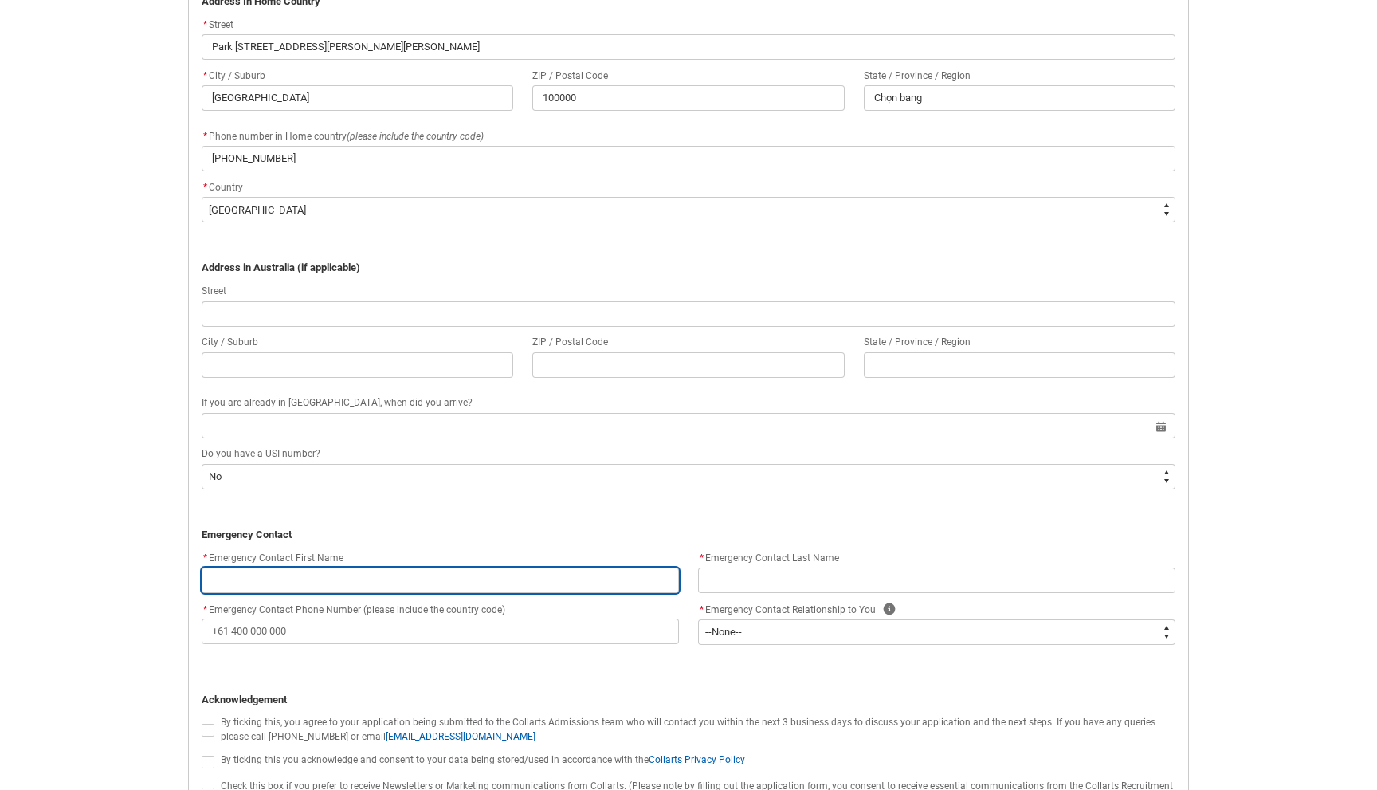
click at [343, 575] on input "REDU_Application_Form_for_Applicant flow" at bounding box center [440, 580] width 477 height 26
type lightning-primitive-input-simple "P"
type input "P"
type lightning-primitive-input-simple "Ph"
type input "Ph"
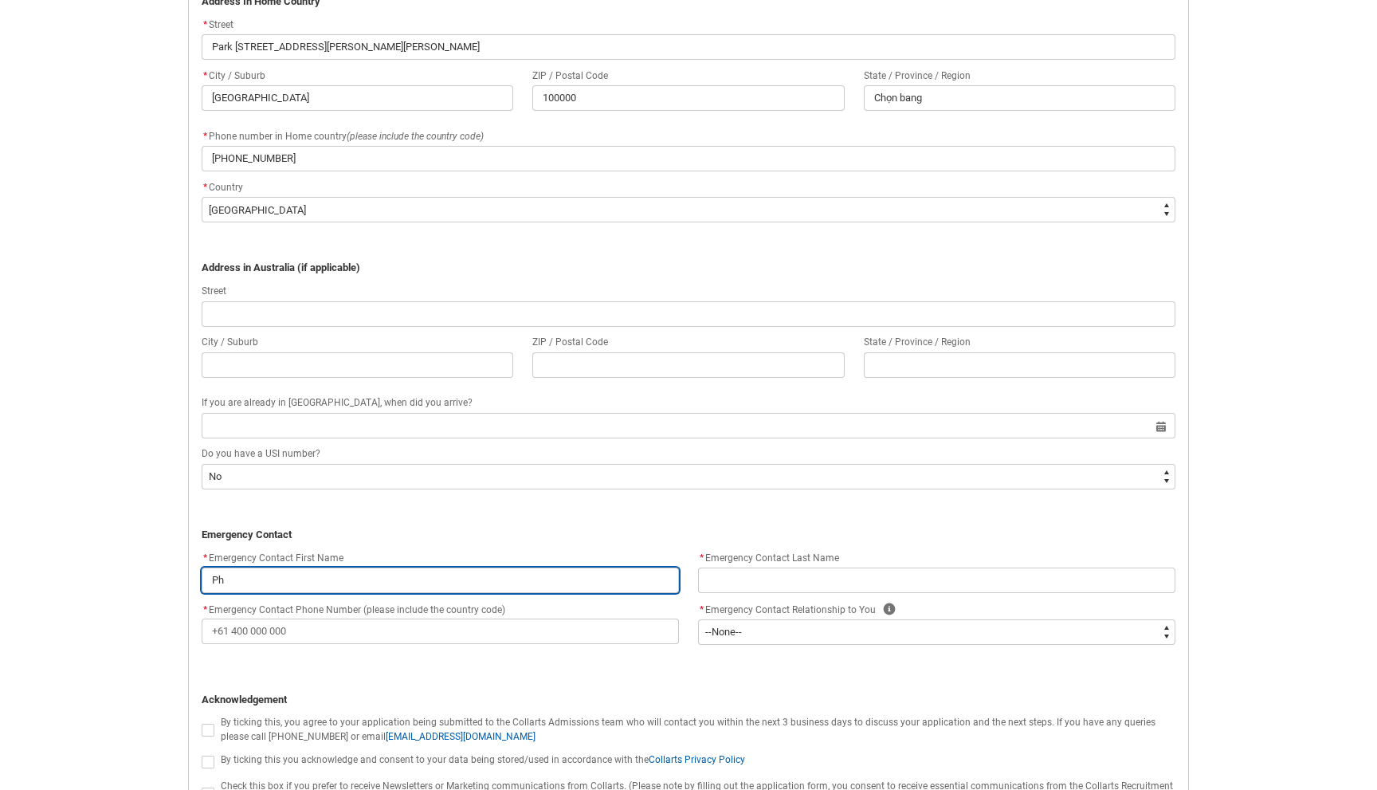
type lightning-primitive-input-simple "Phu"
type input "Phu"
type lightning-primitive-input-simple "Phuo"
type input "Phuo"
type lightning-primitive-input-simple "Phuon"
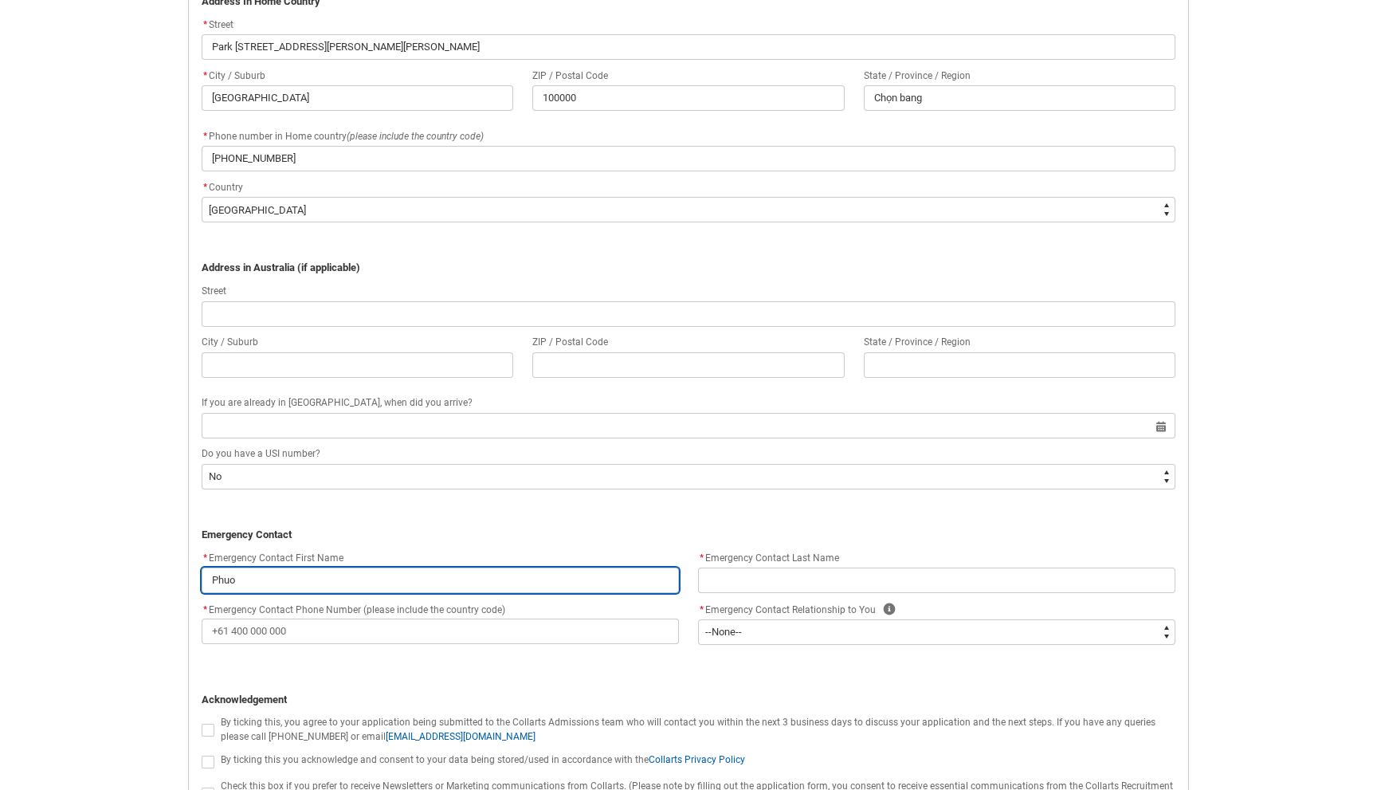
type input "Phuon"
type lightning-primitive-input-simple "[PERSON_NAME]"
type input "[PERSON_NAME]"
type lightning-primitive-input-simple "[PERSON_NAME]"
type input "[PERSON_NAME]"
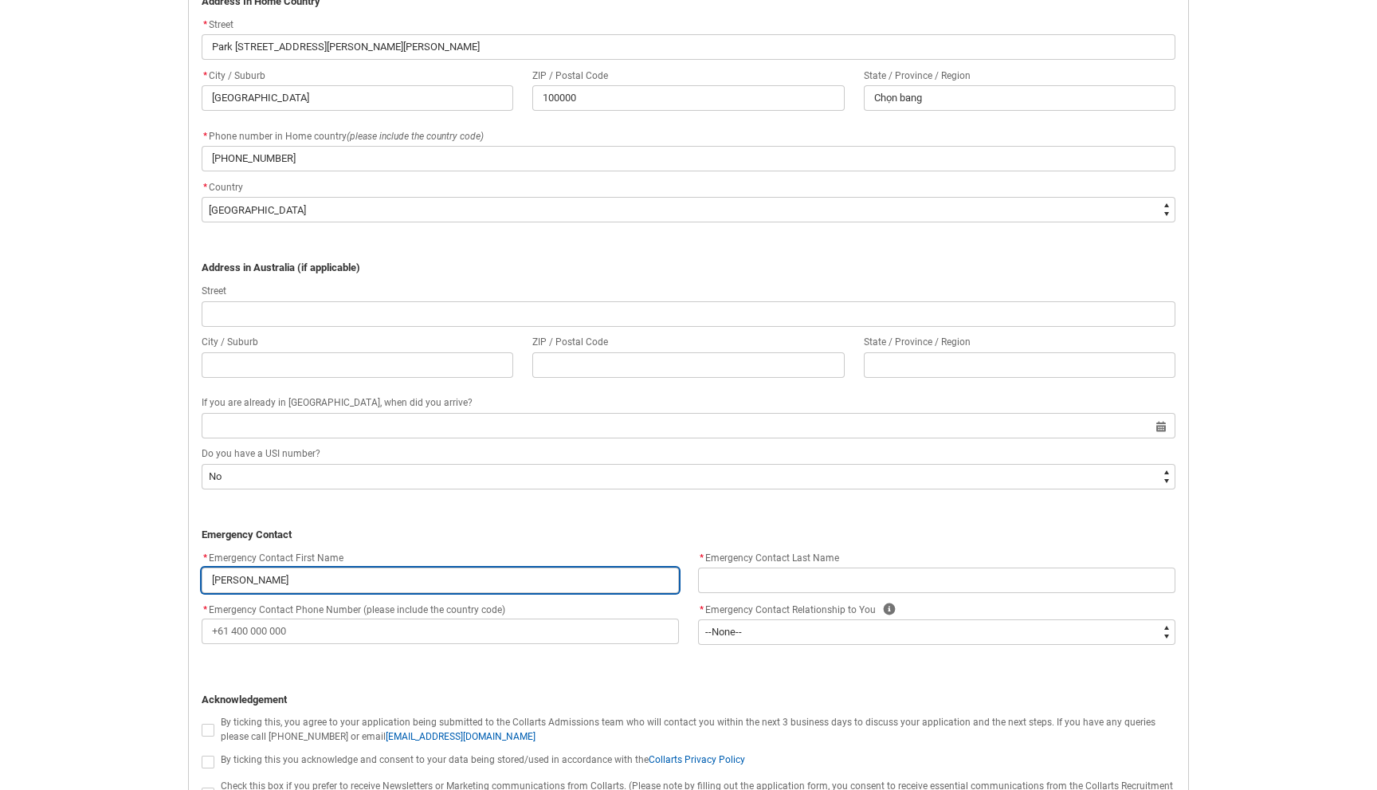
type lightning-primitive-input-simple "[PERSON_NAME]"
type input "[PERSON_NAME]"
type lightning-primitive-input-simple "[PERSON_NAME]"
type input "[PERSON_NAME]"
type lightning-primitive-input-simple "[PERSON_NAME] Hon"
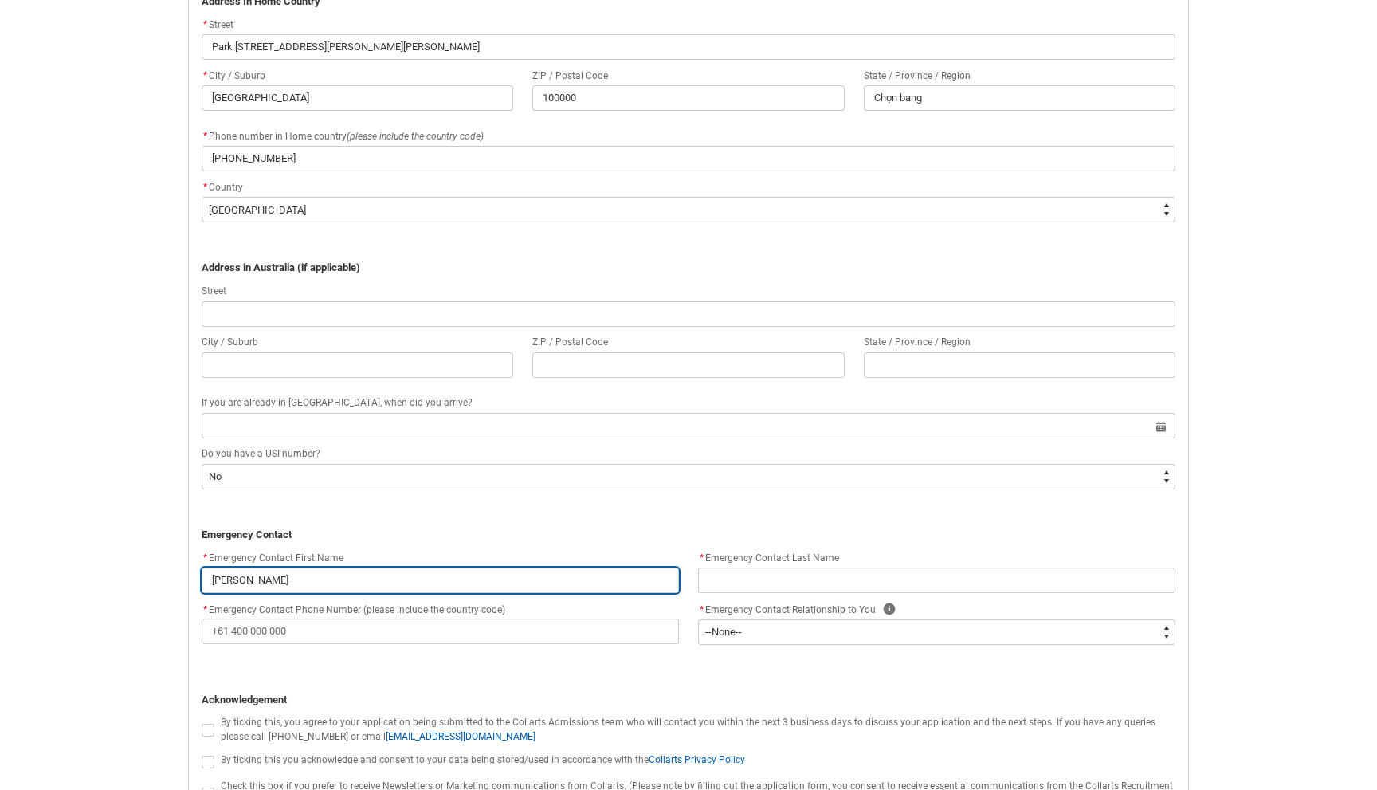
type input "[PERSON_NAME] Hon"
type lightning-primitive-input-simple "[PERSON_NAME]"
type input "[PERSON_NAME]"
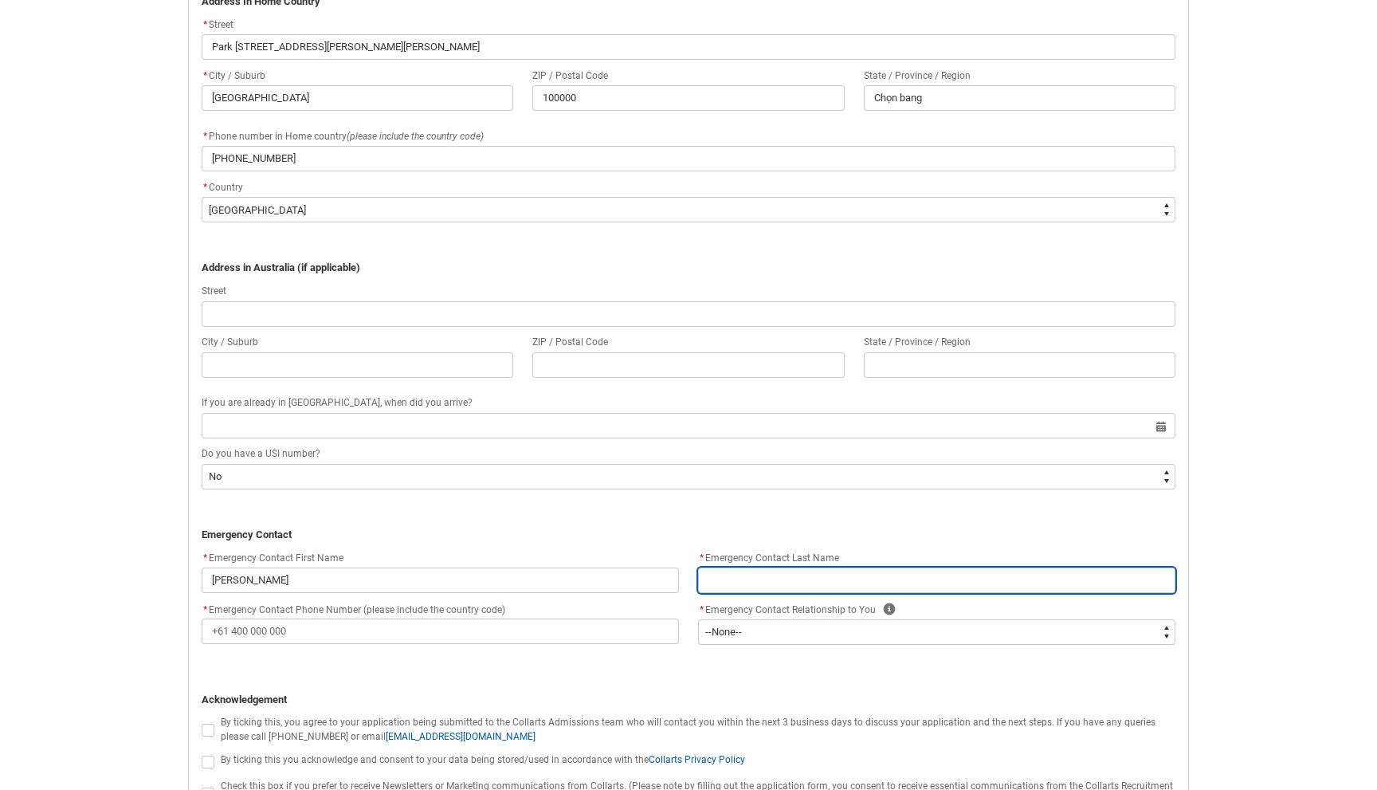
click at [847, 577] on input "REDU_Application_Form_for_Applicant flow" at bounding box center [936, 580] width 477 height 26
type lightning-primitive-input-simple "C"
type input "C"
type lightning-primitive-input-simple "Ca"
type input "Ca"
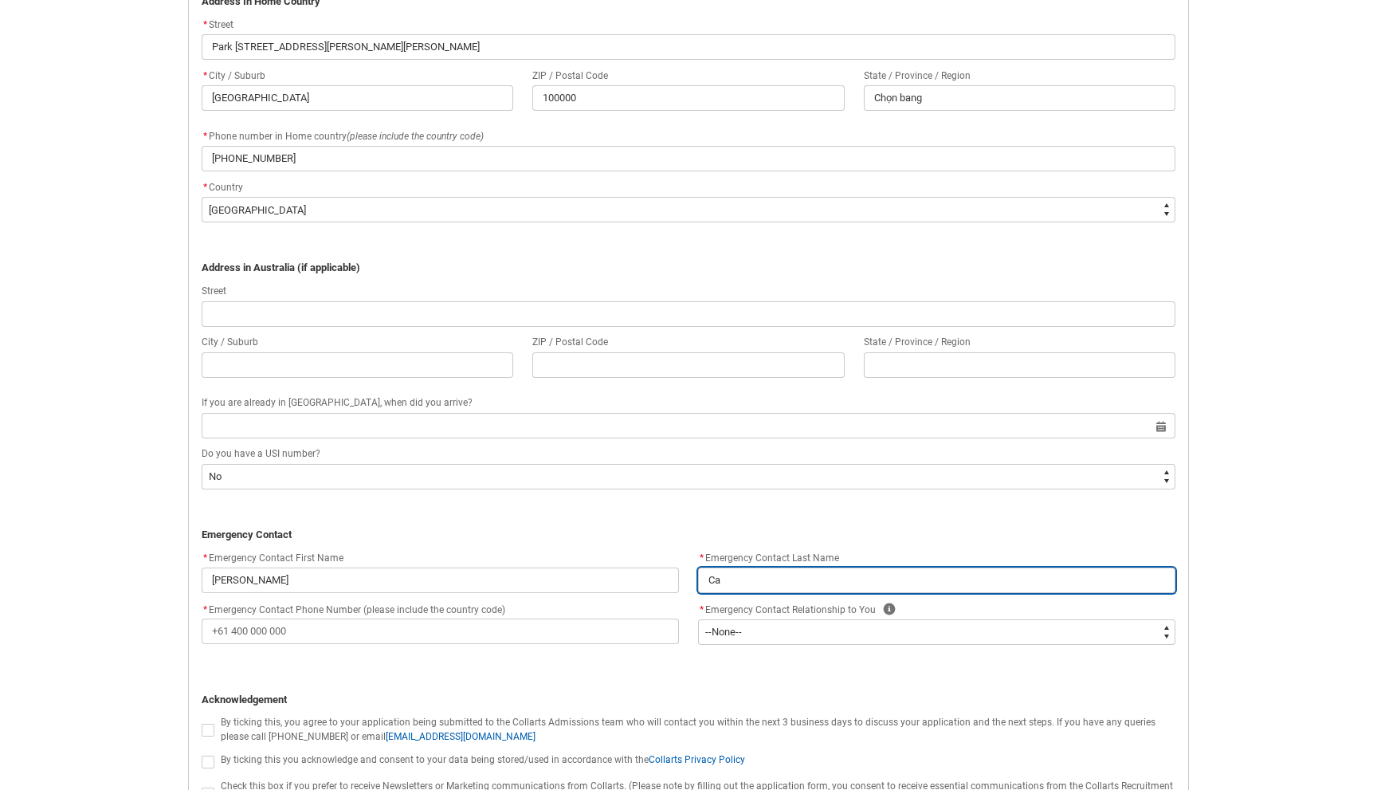
type lightning-primitive-input-simple "[PERSON_NAME]"
type input "[PERSON_NAME]"
type lightning-primitive-input-simple "[PERSON_NAME]"
type input "[PERSON_NAME]"
type lightning-primitive-input-simple "[PERSON_NAME]"
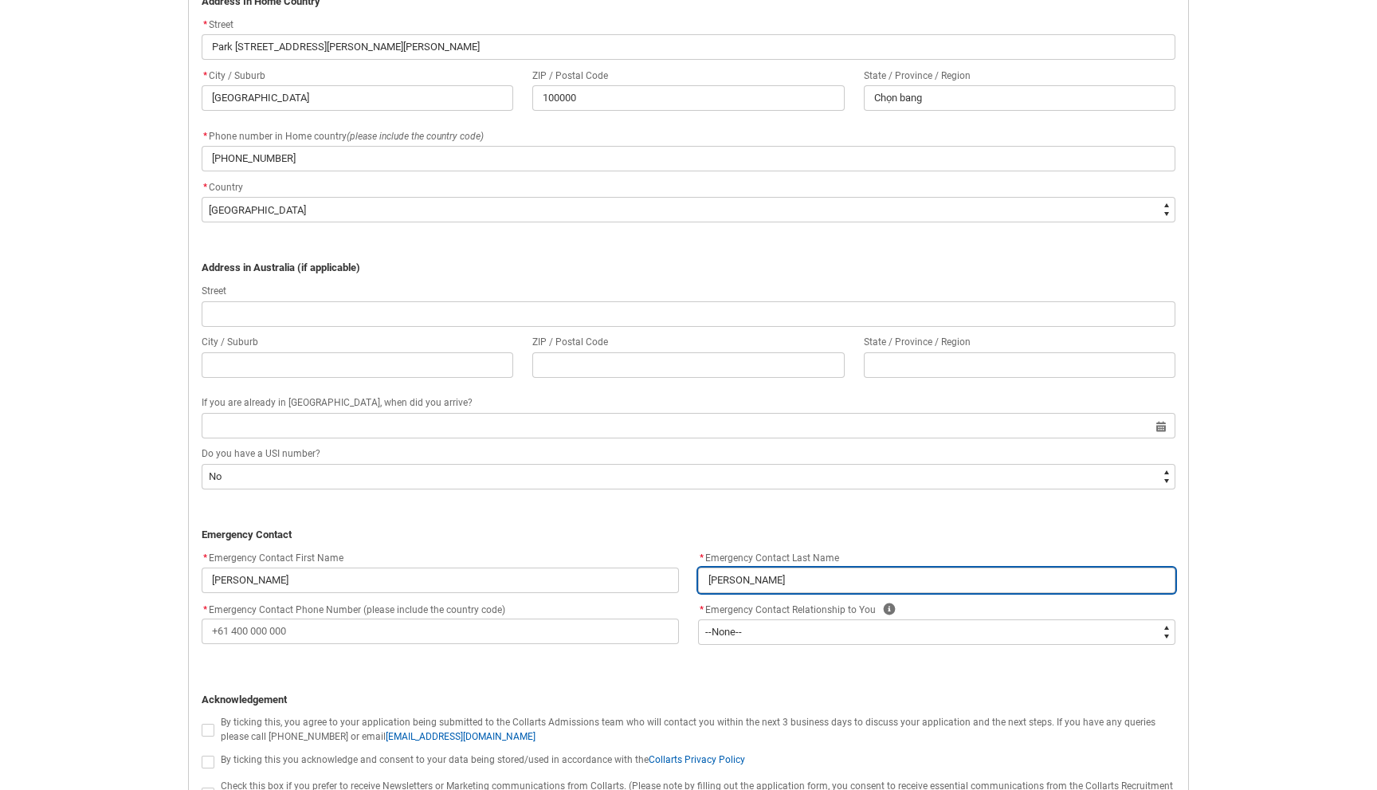
type input "[PERSON_NAME]"
type lightning-primitive-input-simple "[PERSON_NAME]"
type input "[PERSON_NAME]"
type lightning-primitive-input-simple "[PERSON_NAME]"
type input "[PERSON_NAME]"
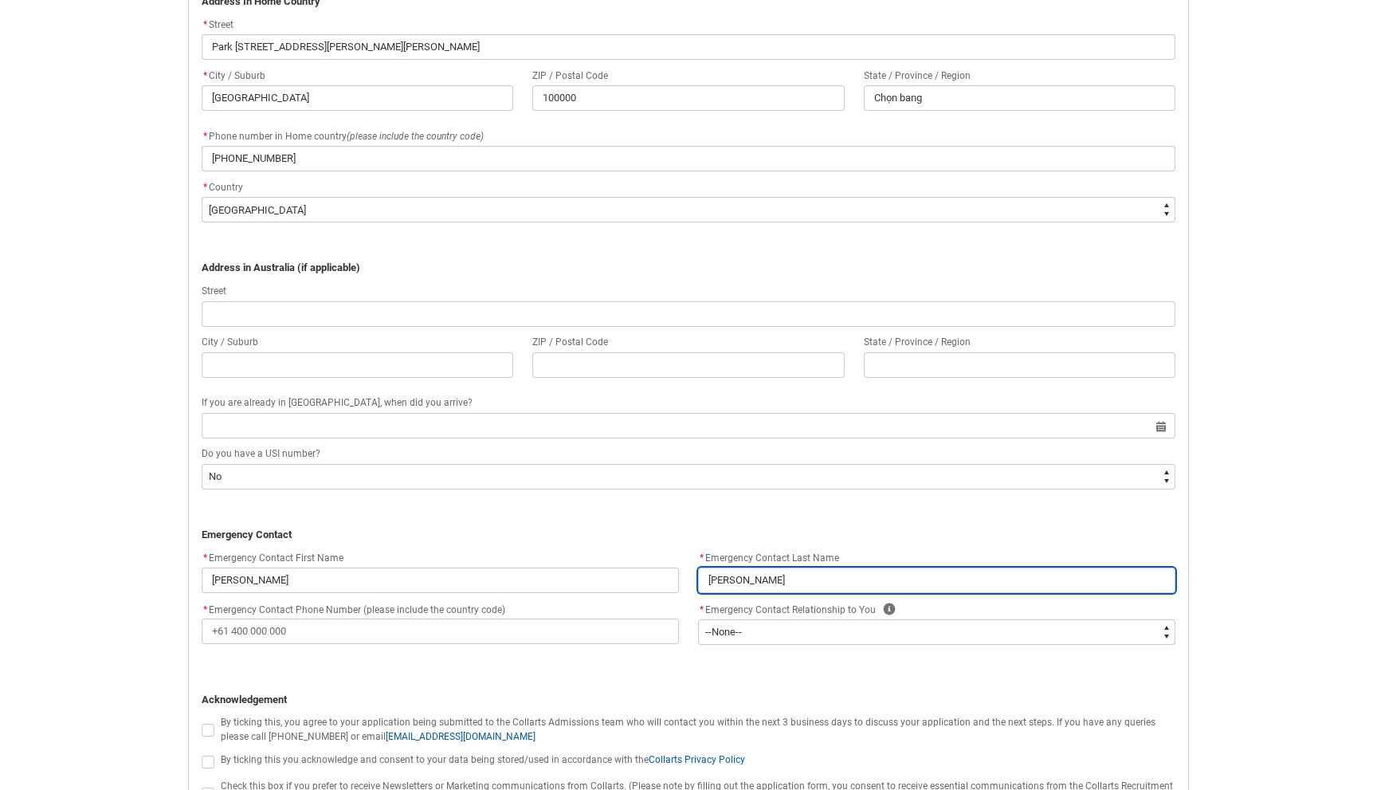
type lightning-primitive-input-simple "[PERSON_NAME]"
type input "[PERSON_NAME]"
type lightning-primitive-input-simple "[PERSON_NAME]"
type input "[PERSON_NAME]"
type lightning-primitive-input-simple "[PERSON_NAME]"
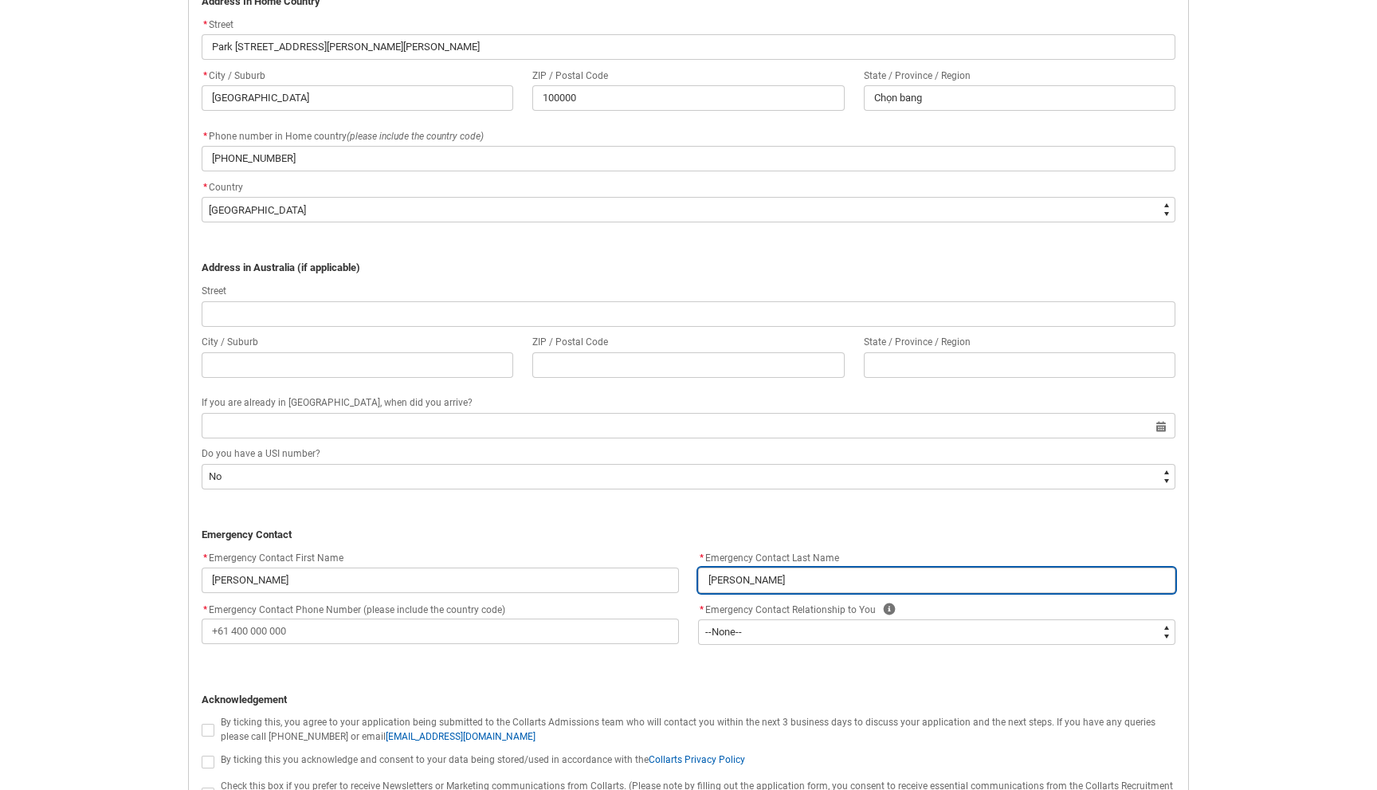
type input "[PERSON_NAME]"
type lightning-primitive-input-simple "[PERSON_NAME]"
type input "[PERSON_NAME]"
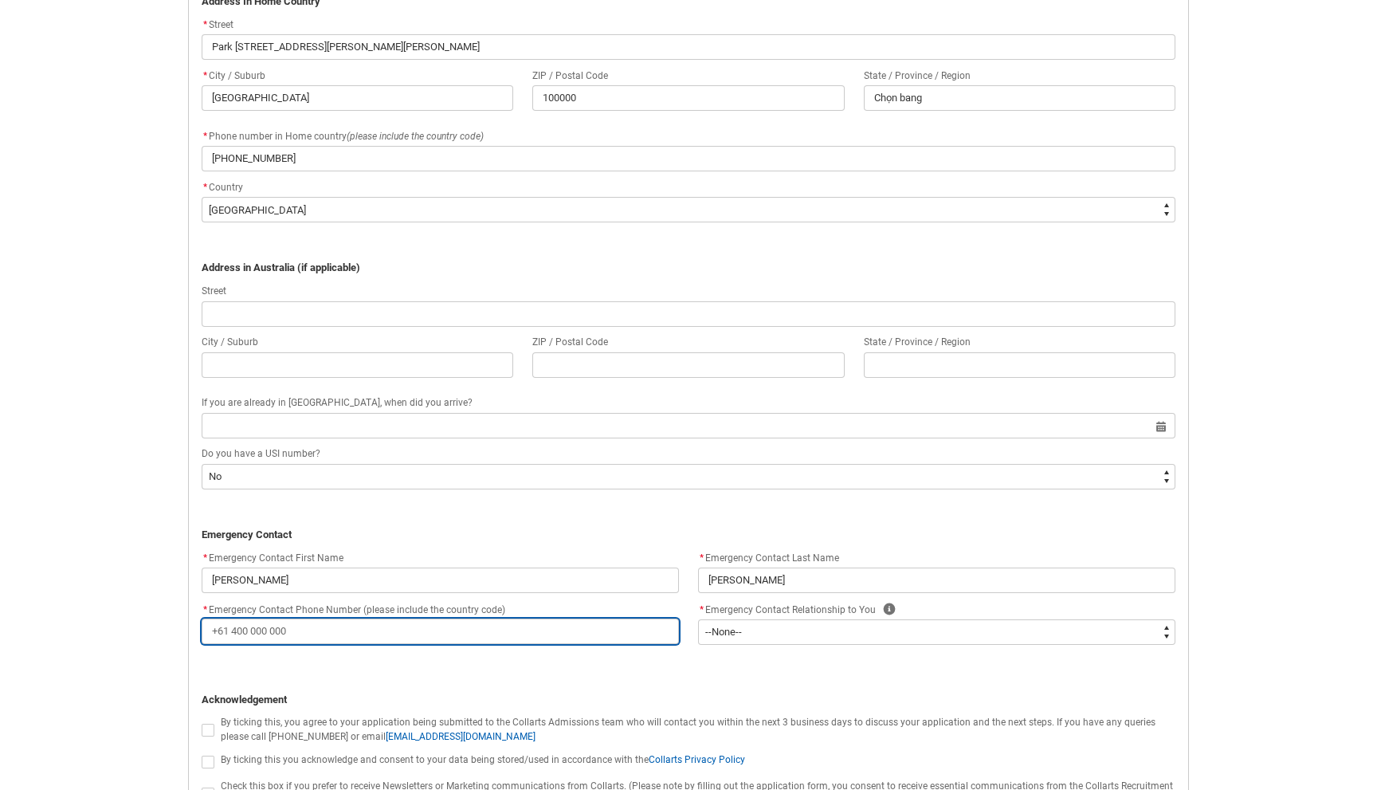
click at [524, 626] on input "* Emergency Contact Phone Number (please include the country code)" at bounding box center [440, 631] width 477 height 26
type lightning-primitive-input-simple "+"
type input "+"
type lightning-primitive-input-simple "+8"
type input "+8"
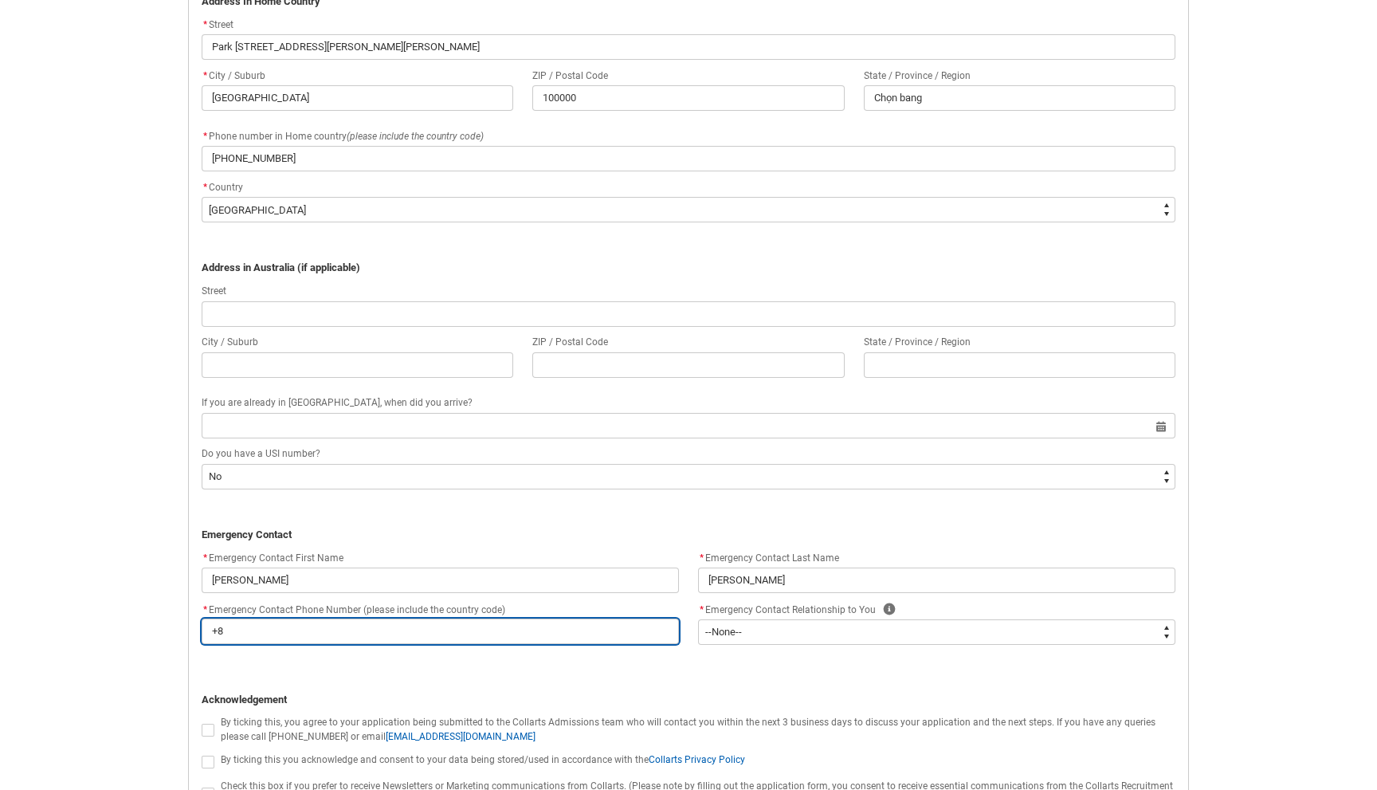
type lightning-primitive-input-simple "+84"
type input "+84"
type lightning-primitive-input-simple "+84"
type input "+84"
type lightning-primitive-input-simple "+84 9"
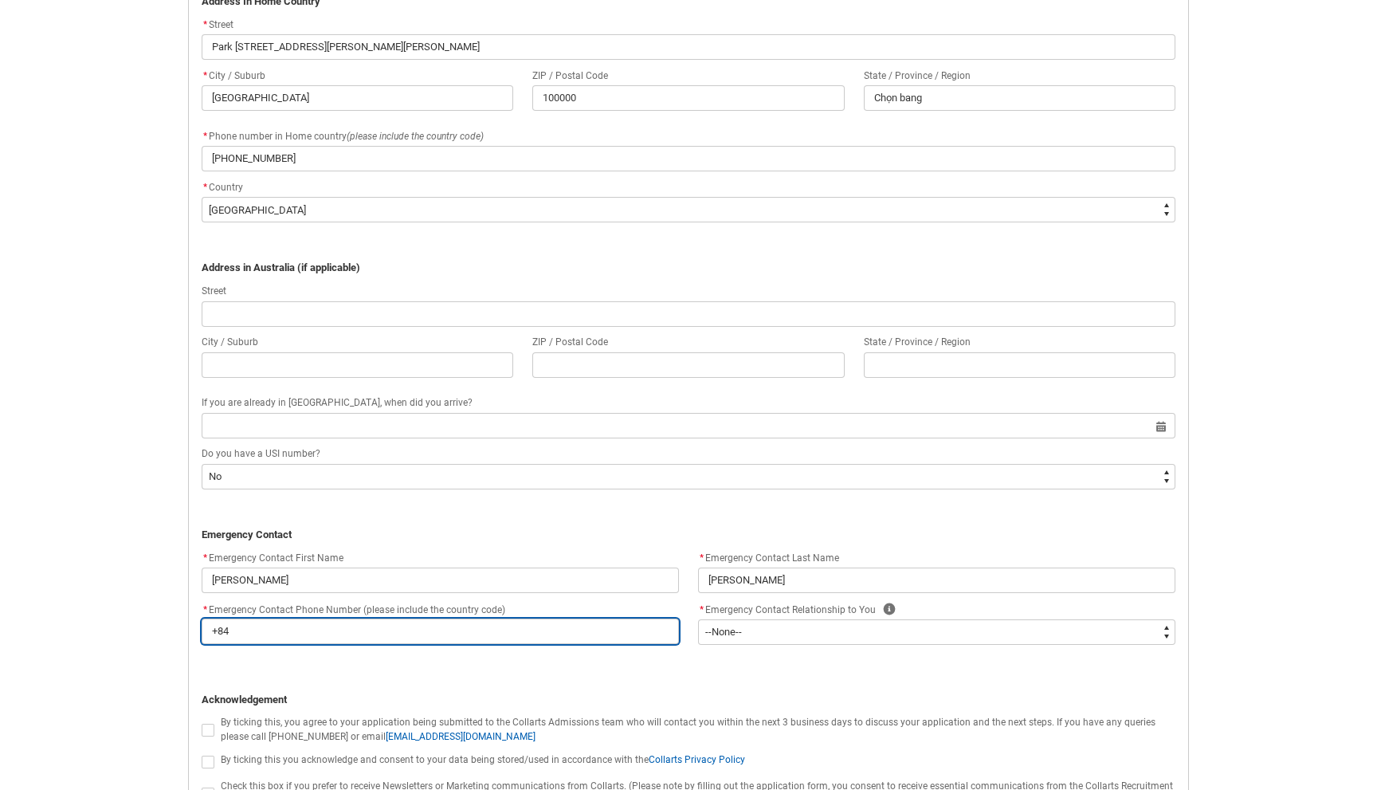
type input "+84 9"
type lightning-primitive-input-simple "+84 91"
type input "+84 91"
type lightning-primitive-input-simple "+84 91"
type input "+84 91"
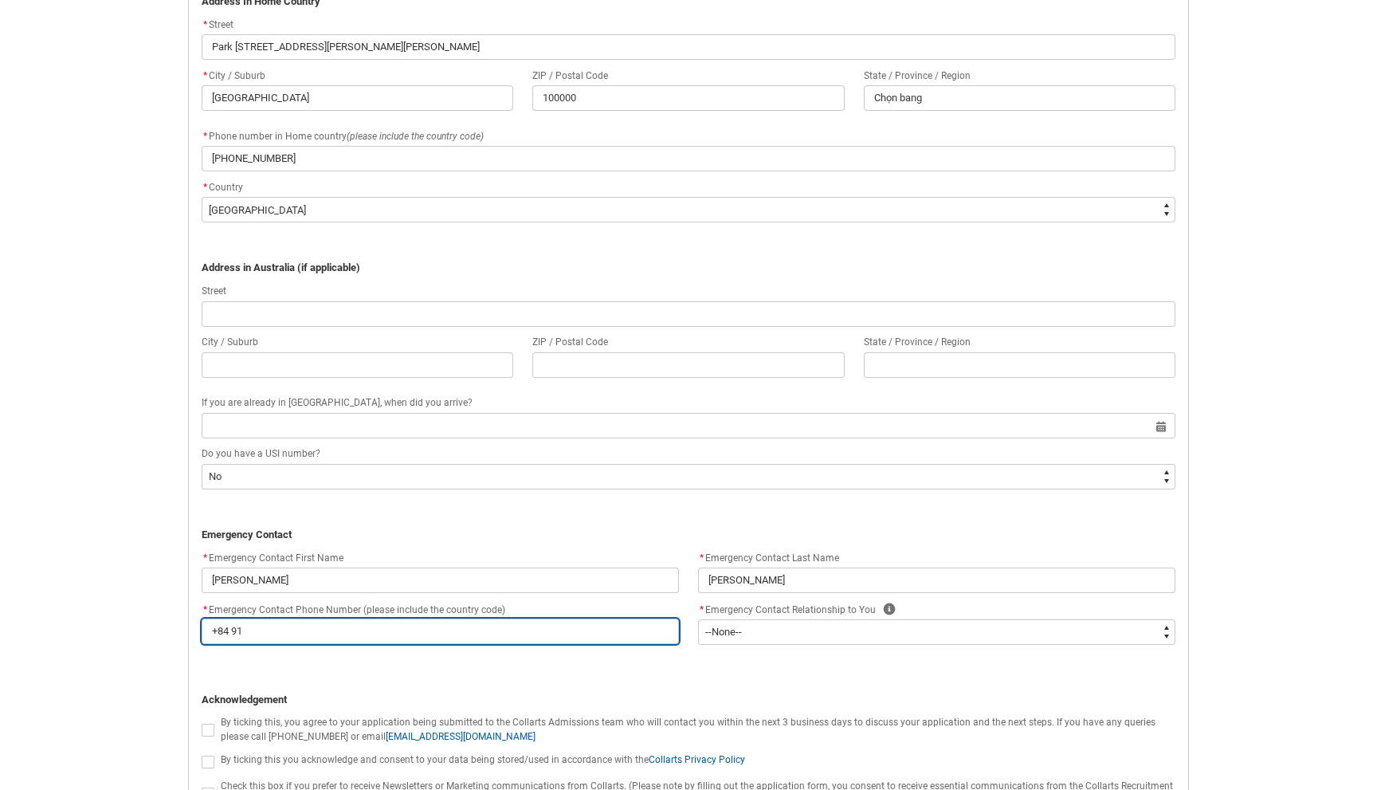
type lightning-primitive-input-simple "+84 91 8"
type input "+84 91 8"
type lightning-primitive-input-simple "+84 91 82"
type input "+84 91 82"
type lightning-primitive-input-simple "[PHONE_NUMBER]"
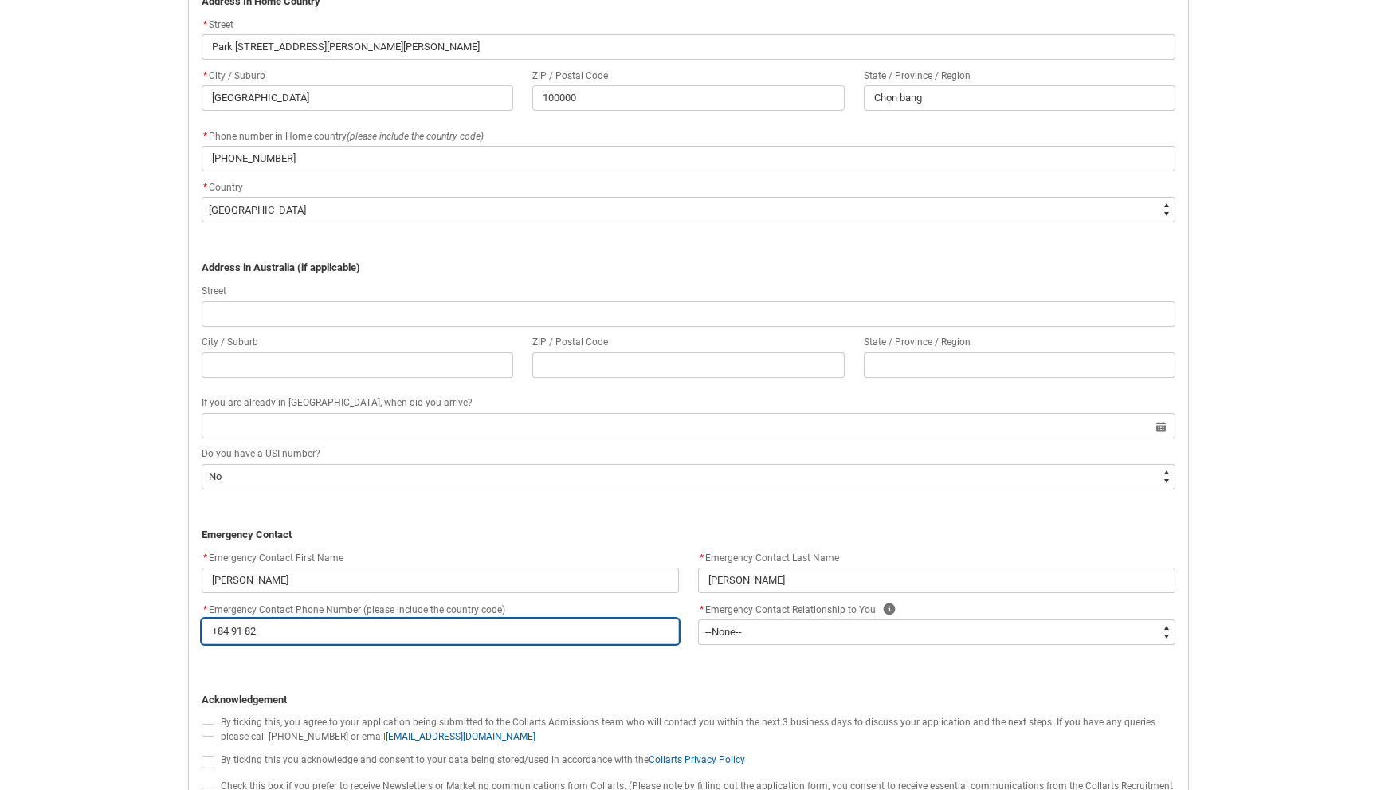
type input "[PHONE_NUMBER]"
type lightning-primitive-input-simple "[PHONE_NUMBER]"
type input "[PHONE_NUMBER]"
type lightning-primitive-input-simple "[PHONE_NUMBER]"
type input "[PHONE_NUMBER]"
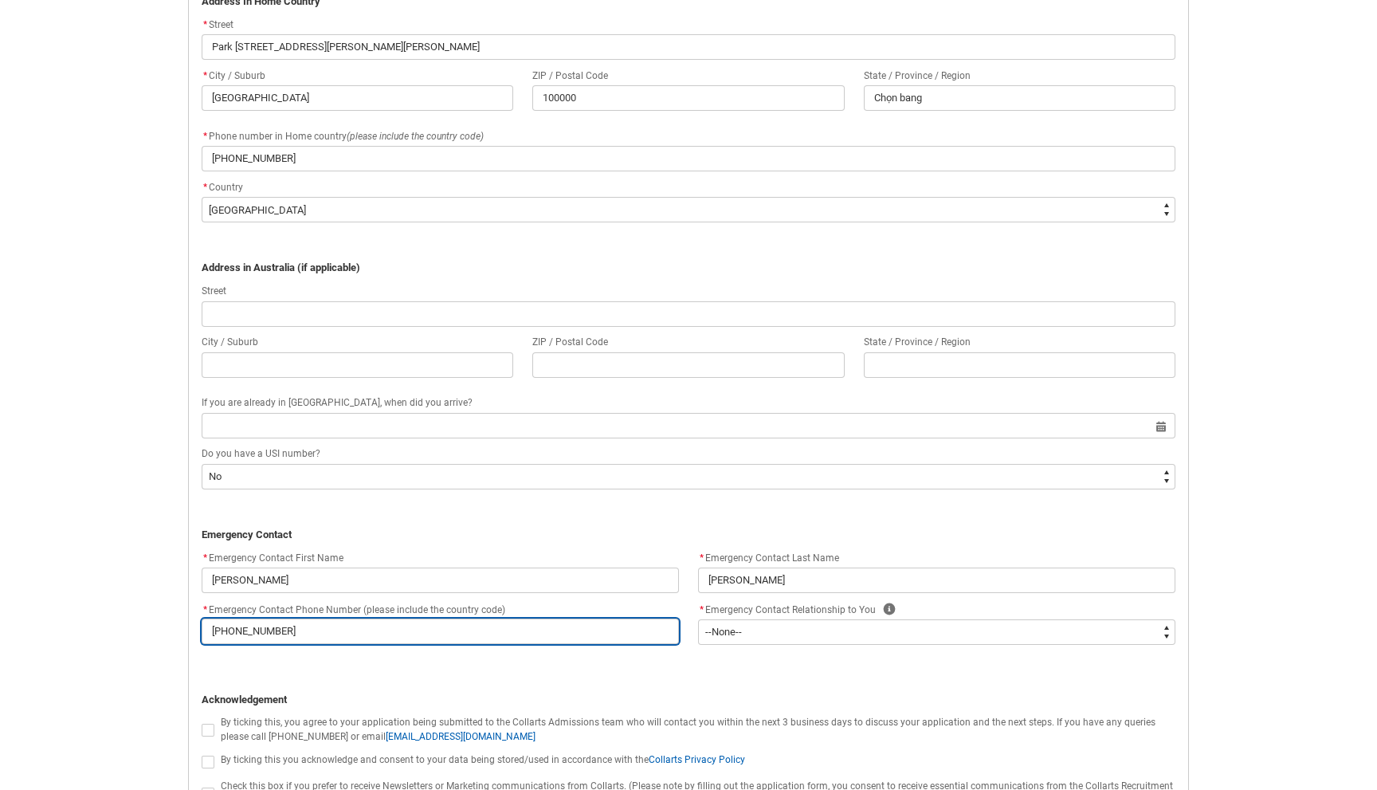
type lightning-primitive-input-simple "[PHONE_NUMBER]"
type input "[PHONE_NUMBER]"
type lightning-primitive-input-simple "[PHONE_NUMBER]"
type input "[PHONE_NUMBER]"
type lightning-primitive-input-simple "[PHONE_NUMBER]"
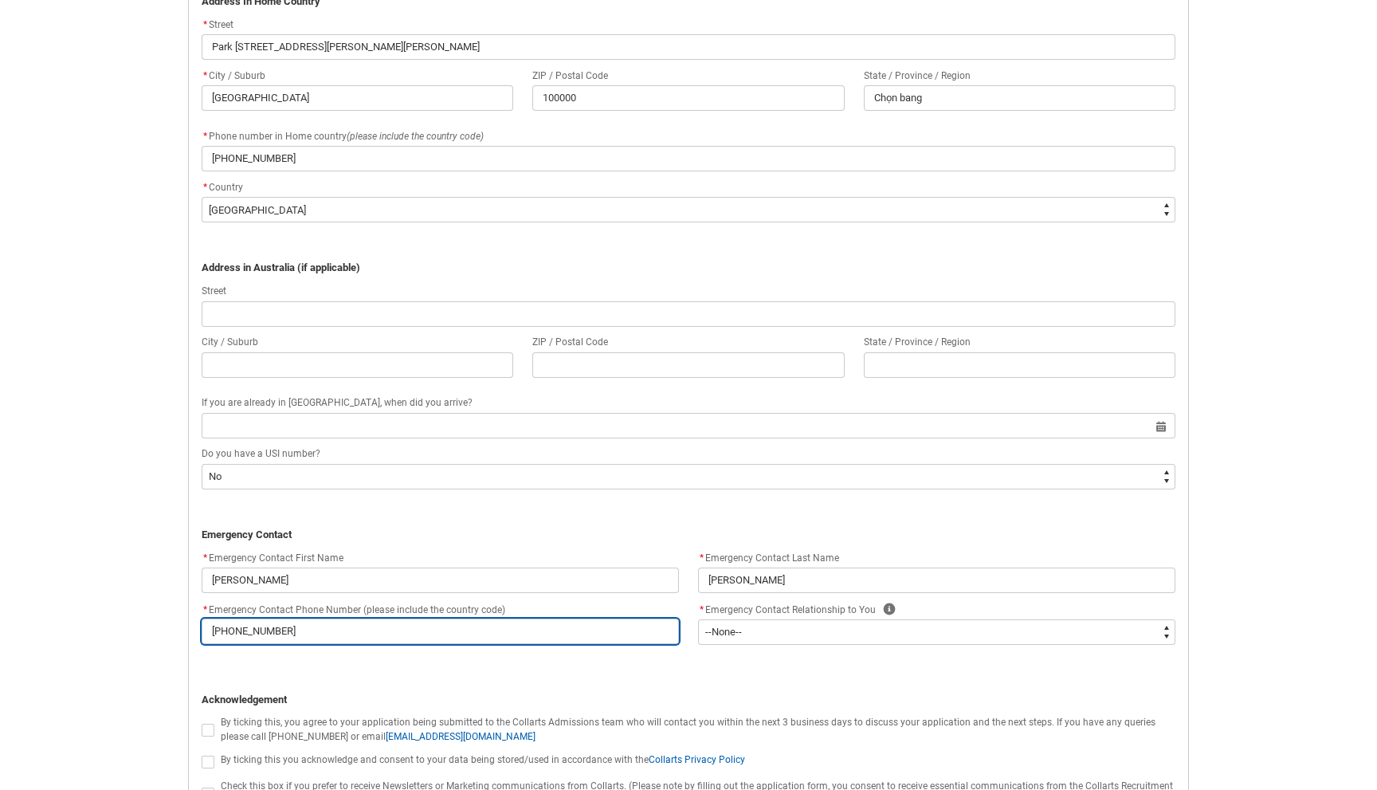
type input "[PHONE_NUMBER]"
type lightning-primitive-input-simple "[PHONE_NUMBER]"
type input "[PHONE_NUMBER]"
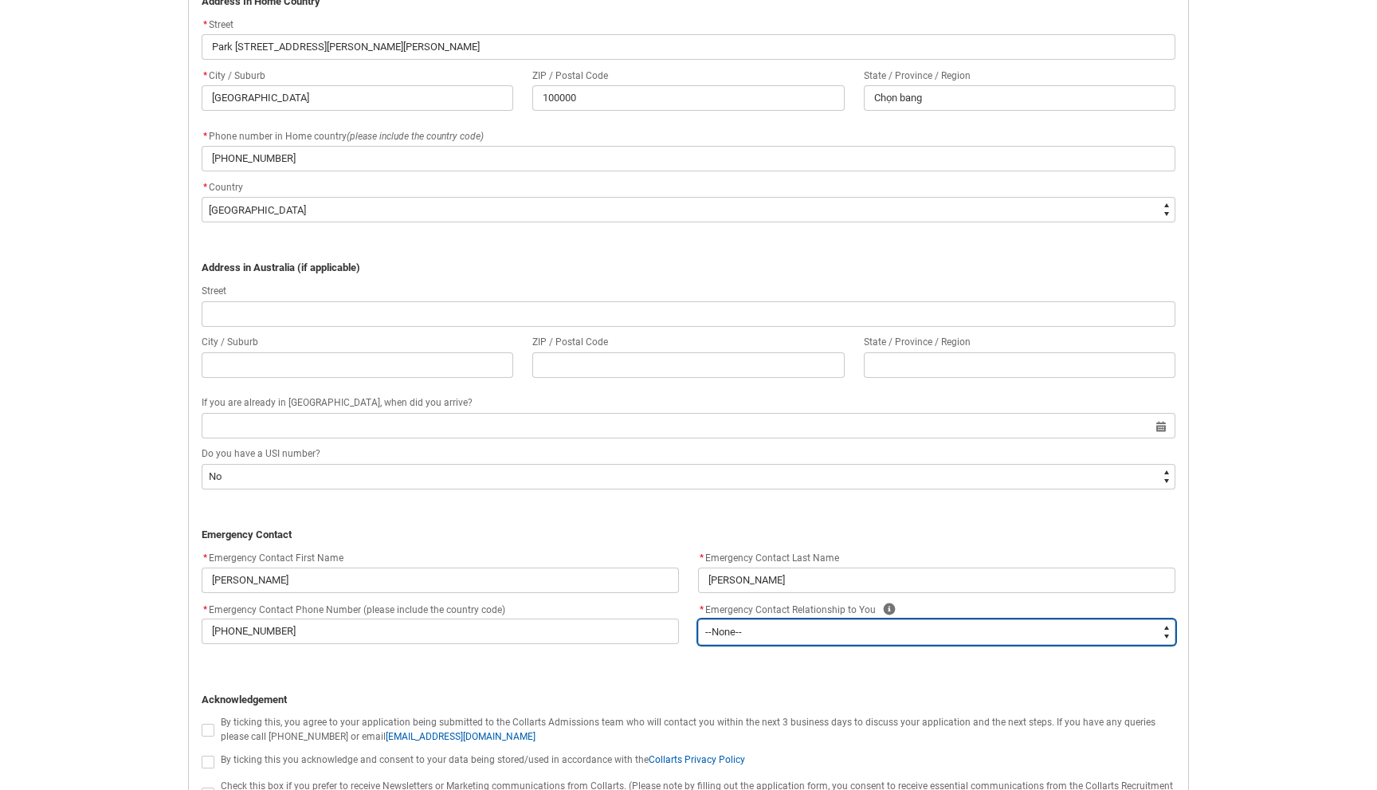
click at [967, 630] on select "--None-- Mother Father Sibling Child Partner Relation Friend" at bounding box center [936, 632] width 477 height 26
type lightning-select "Emergency_Contact_Relationship.Mother"
select select "Emergency_Contact_Relationship.Mother"
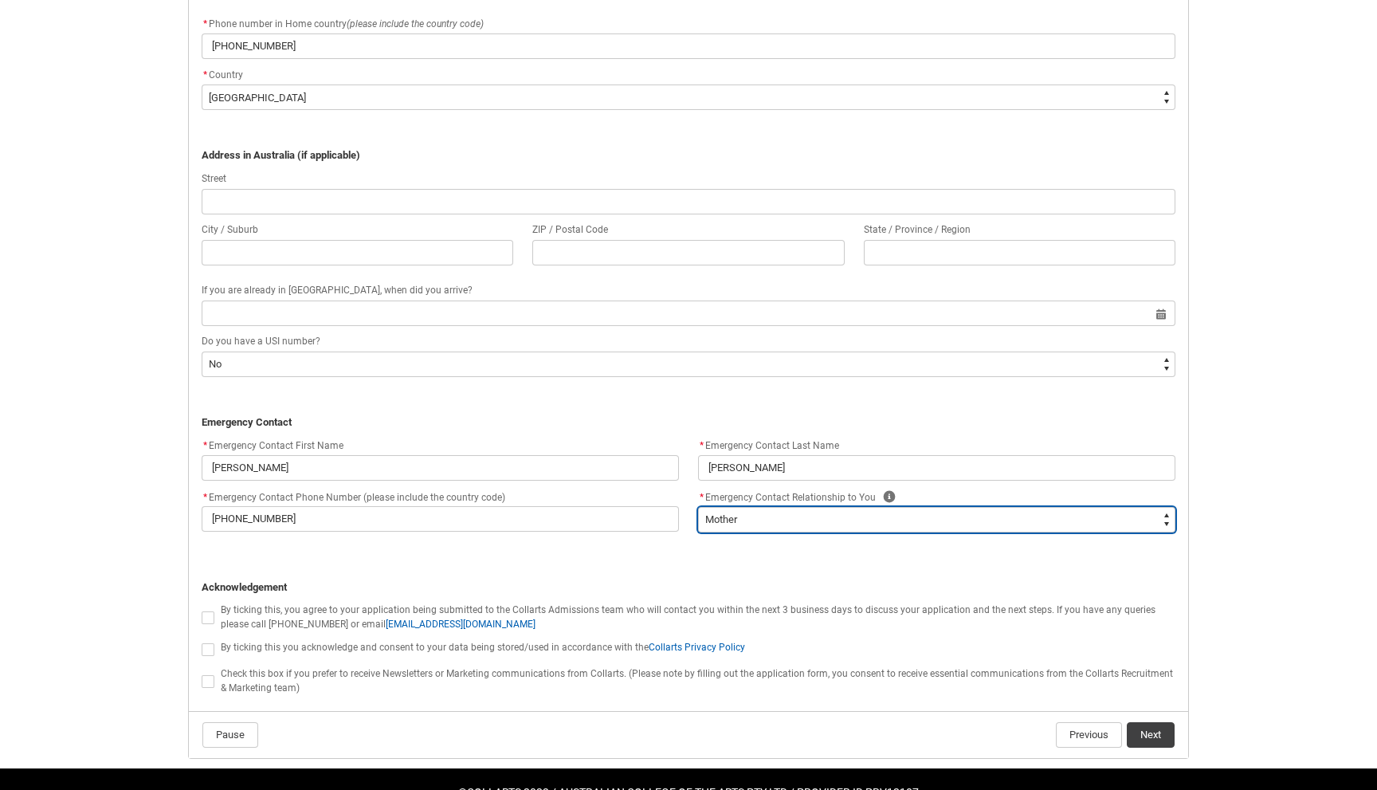
scroll to position [1233, 0]
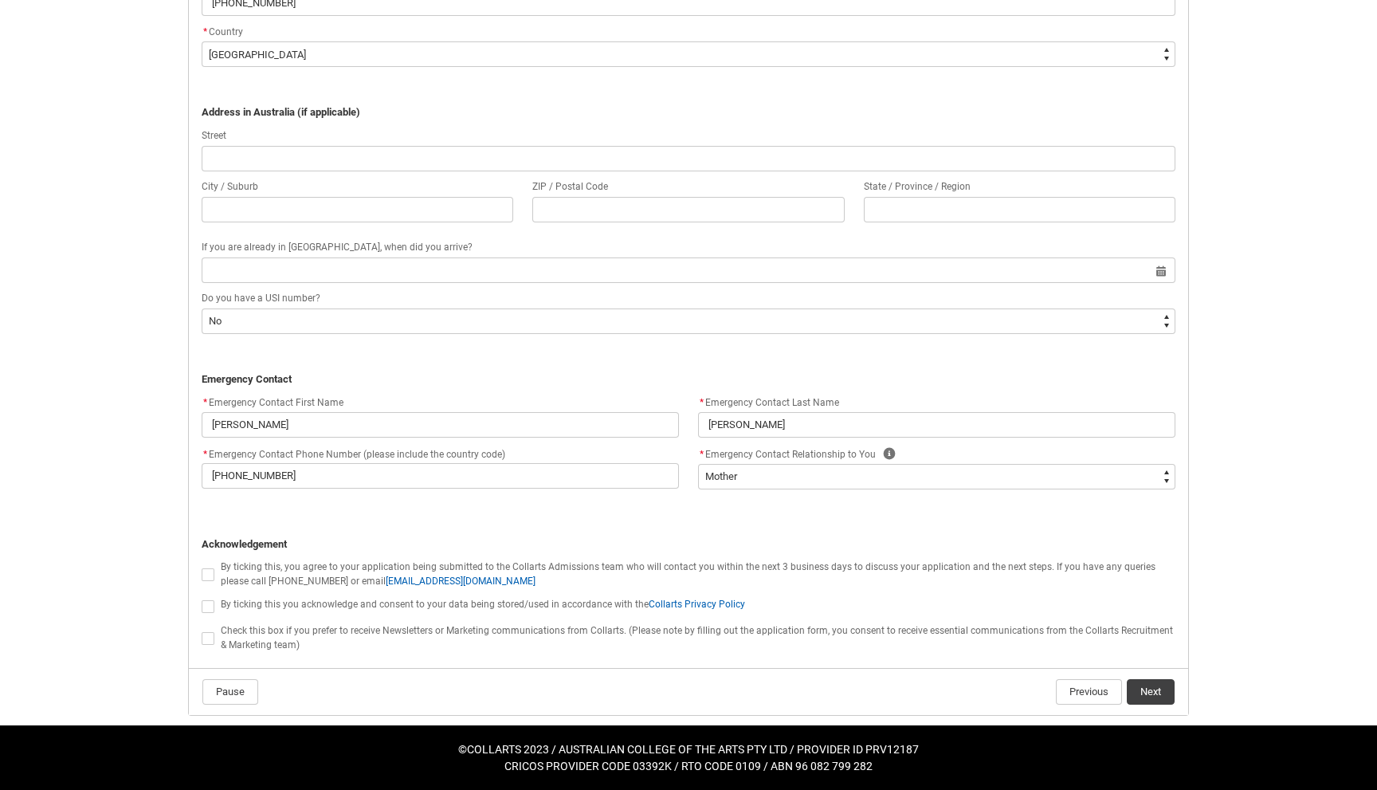
click at [207, 576] on span "REDU_Application_Form_for_Applicant flow" at bounding box center [208, 574] width 13 height 13
click at [202, 566] on input "REDU_Application_Form_for_Applicant flow" at bounding box center [201, 565] width 1 height 1
type lightning-input "true"
checkbox input "true"
click at [209, 608] on span "REDU_Application_Form_for_Applicant flow" at bounding box center [208, 606] width 13 height 13
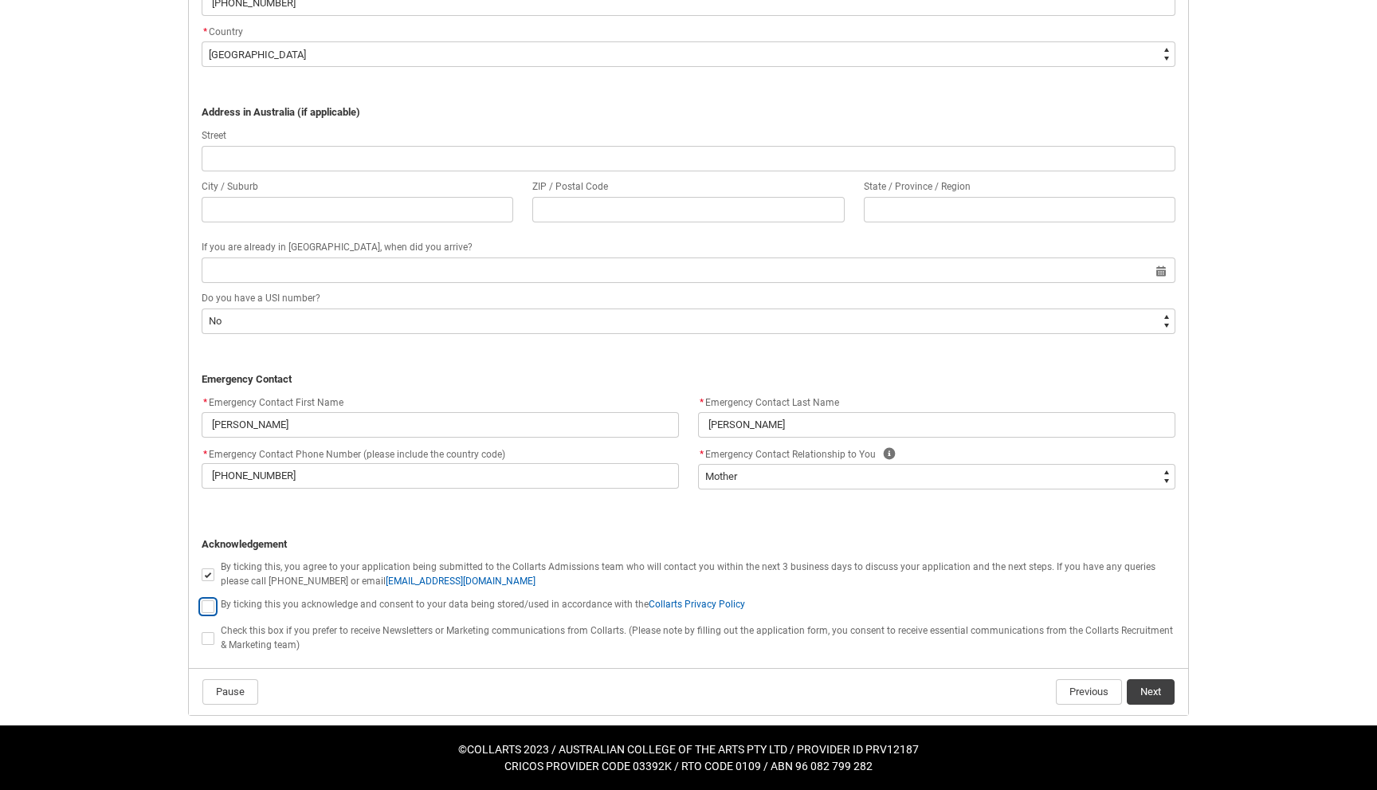
click at [202, 598] on input "REDU_Application_Form_for_Applicant flow" at bounding box center [201, 597] width 1 height 1
type lightning-input "true"
checkbox input "true"
click at [209, 634] on span "REDU_Application_Form_for_Applicant flow" at bounding box center [208, 638] width 13 height 13
click at [202, 630] on input "REDU_Application_Form_for_Applicant flow" at bounding box center [201, 629] width 1 height 1
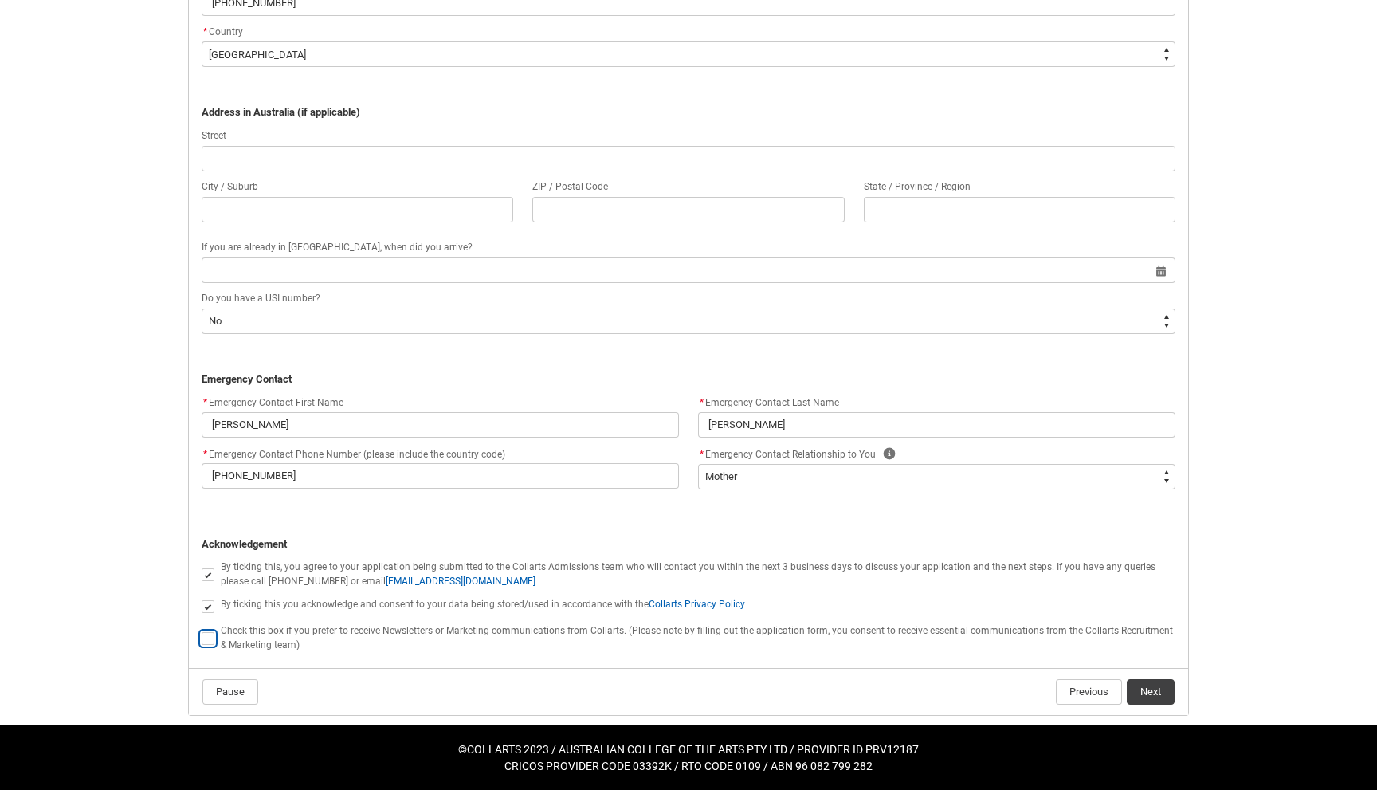
type lightning-input "true"
checkbox input "true"
click at [210, 640] on span "REDU_Application_Form_for_Applicant flow" at bounding box center [208, 638] width 13 height 13
click at [202, 630] on input "REDU_Application_Form_for_Applicant flow" at bounding box center [201, 629] width 1 height 1
type lightning-input "false"
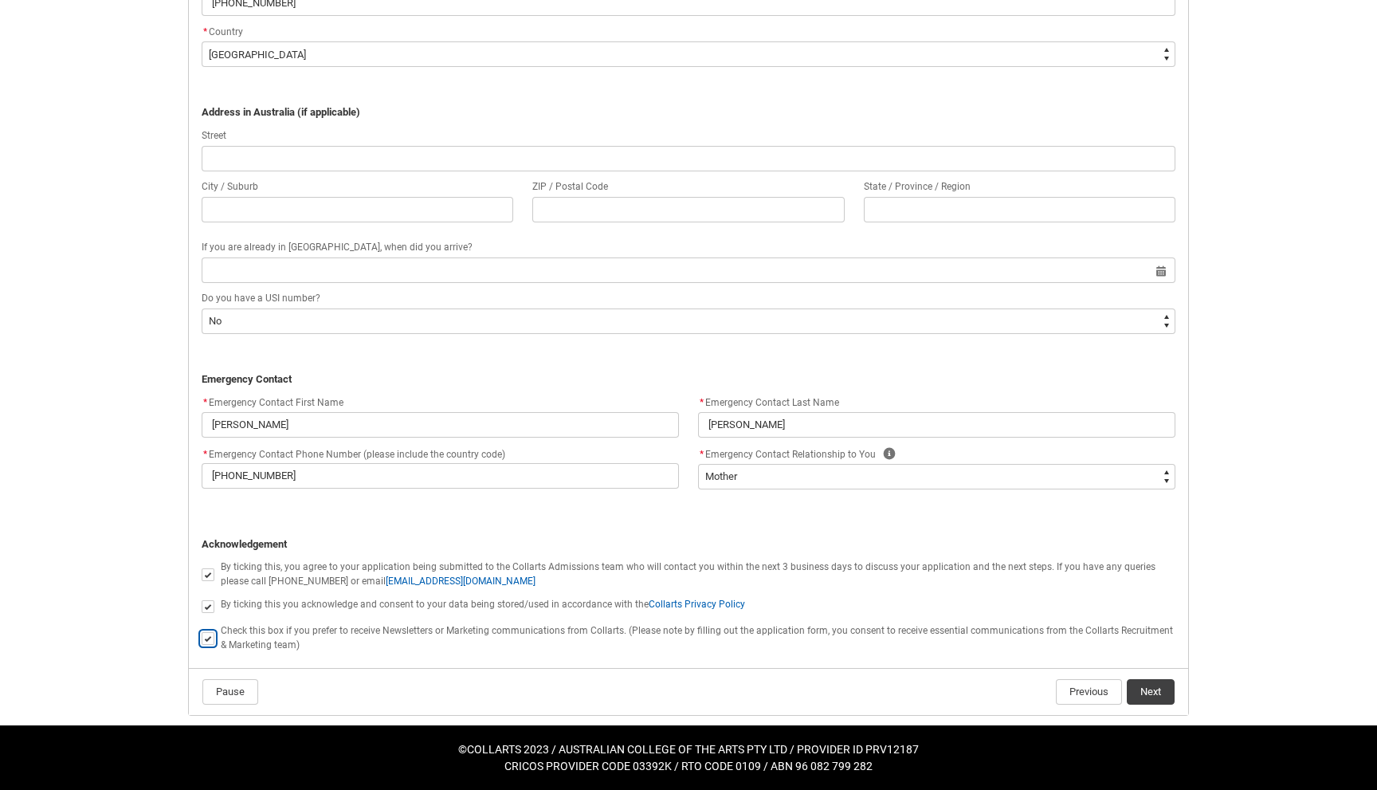
checkbox input "false"
click at [1166, 695] on button "Next" at bounding box center [1151, 692] width 48 height 26
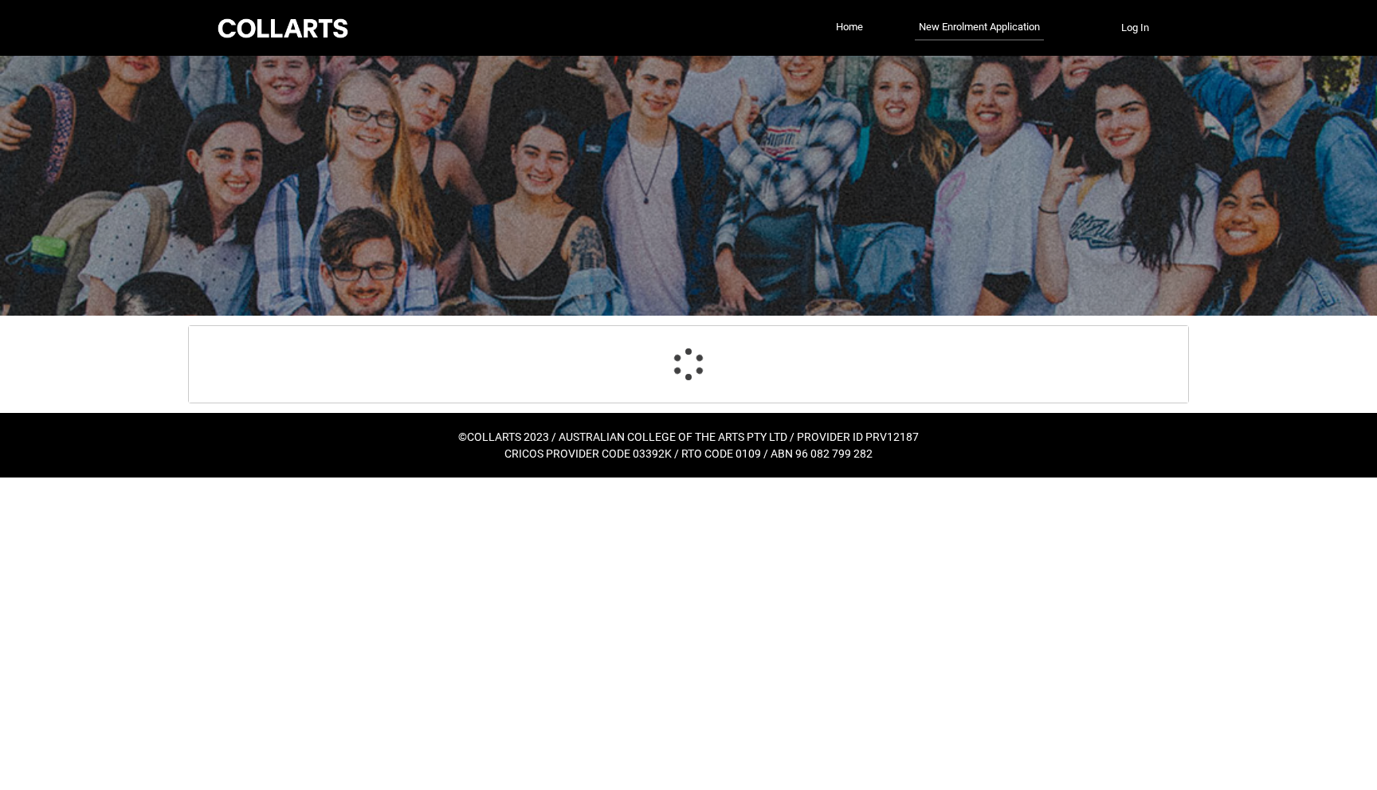
scroll to position [0, 0]
select select "Birth_Country.5105"
select select "Citizenship_Country.[GEOGRAPHIC_DATA]"
select select "Heard_About_Collarts_Picklist.Advertising - Other"
select select "No_TextChoice"
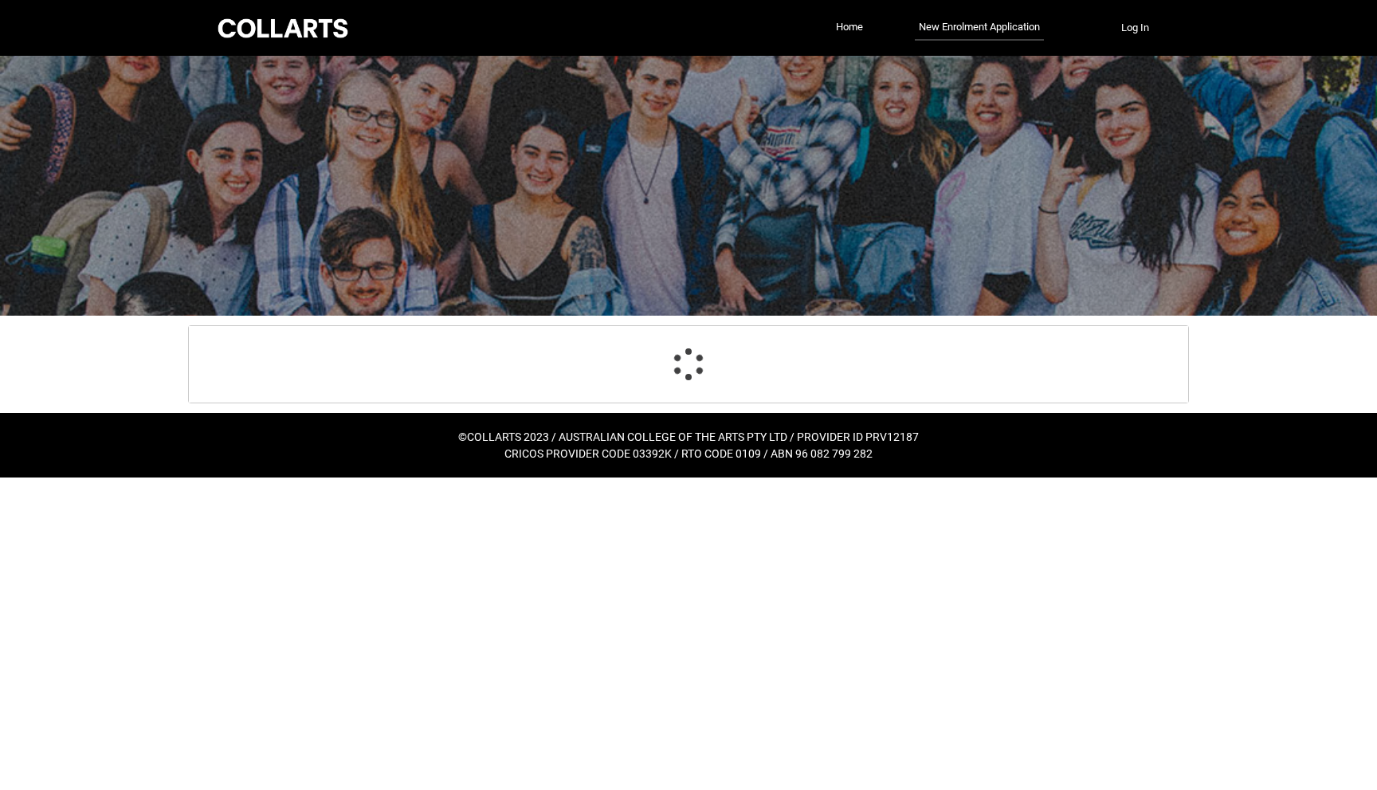
select select "Country_Choice.5105"
select select "choice_No"
select select "Emergency_Contact_Relationship.Mother"
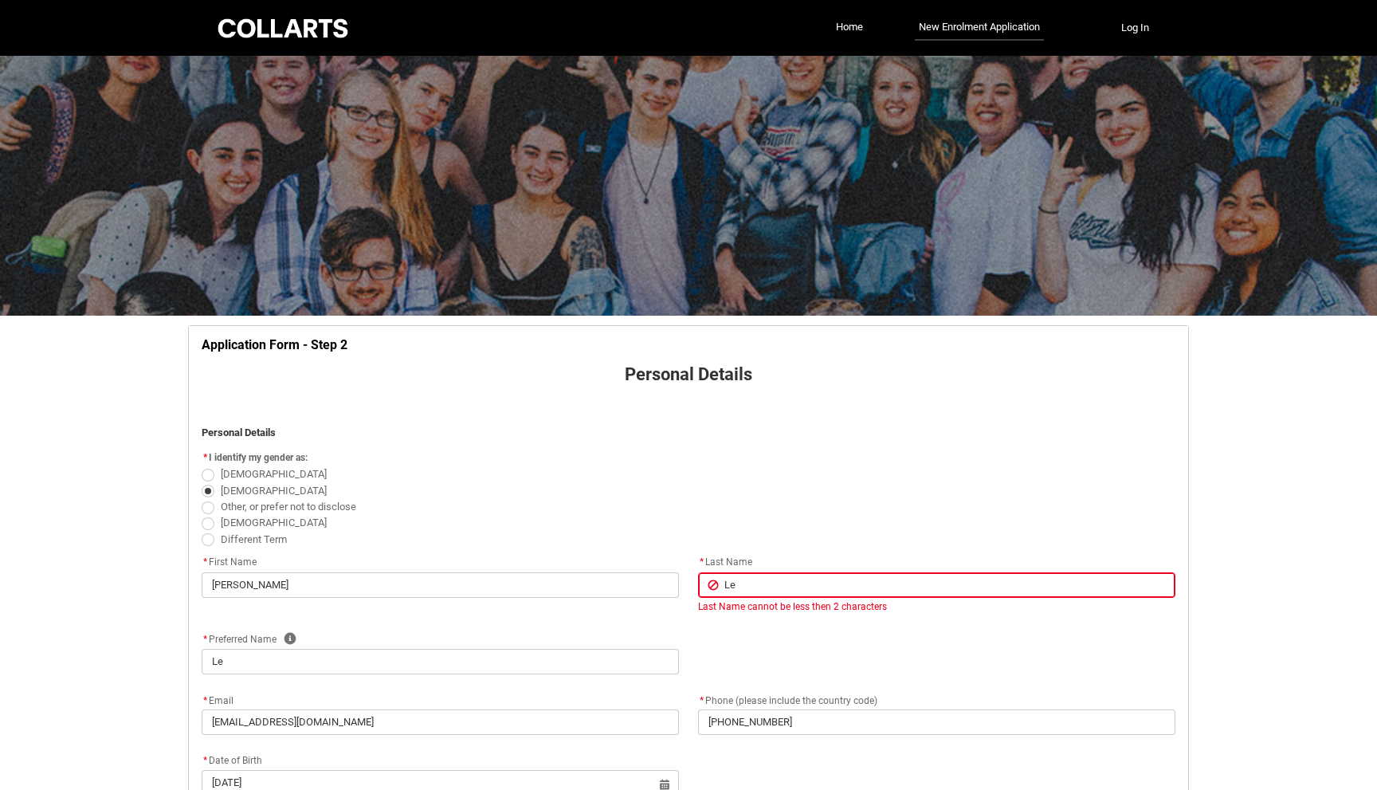
scroll to position [167, 0]
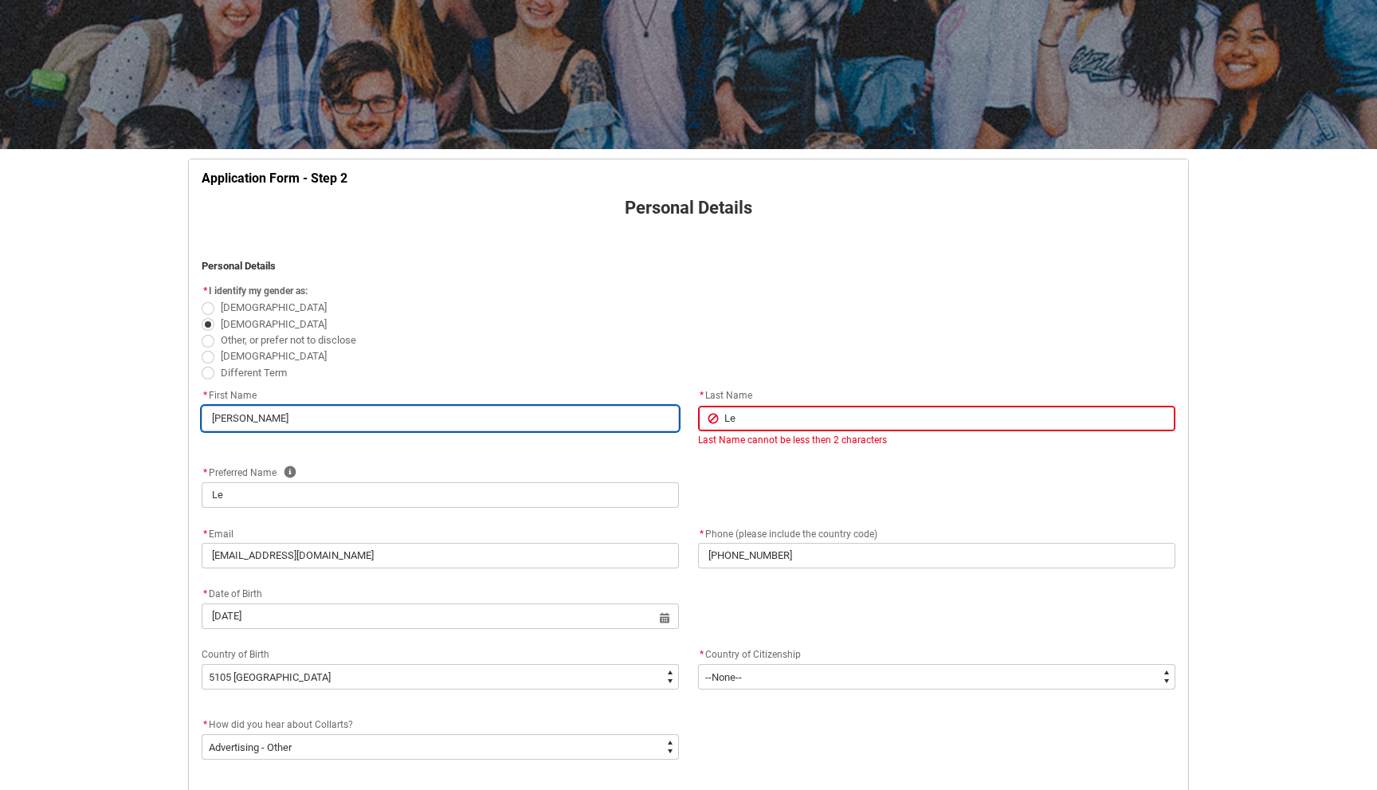
click at [218, 420] on input "[PERSON_NAME]" at bounding box center [440, 419] width 477 height 26
type lightning-primitive-input-simple "Minh"
type input "Minh"
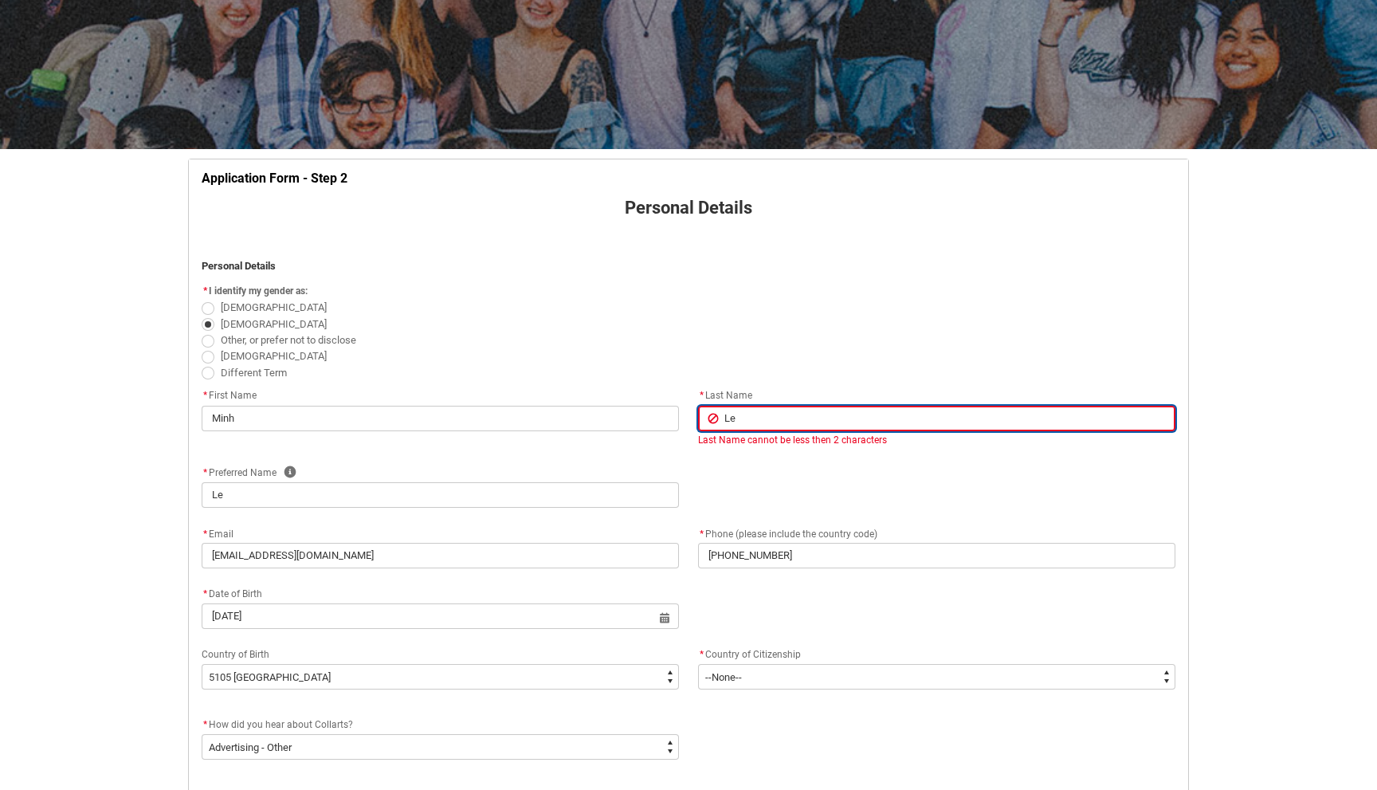
click at [798, 418] on input "Le" at bounding box center [936, 419] width 477 height 26
type lightning-primitive-input-simple "Le"
type input "Le"
type lightning-primitive-input-simple "Le D"
type input "Le D"
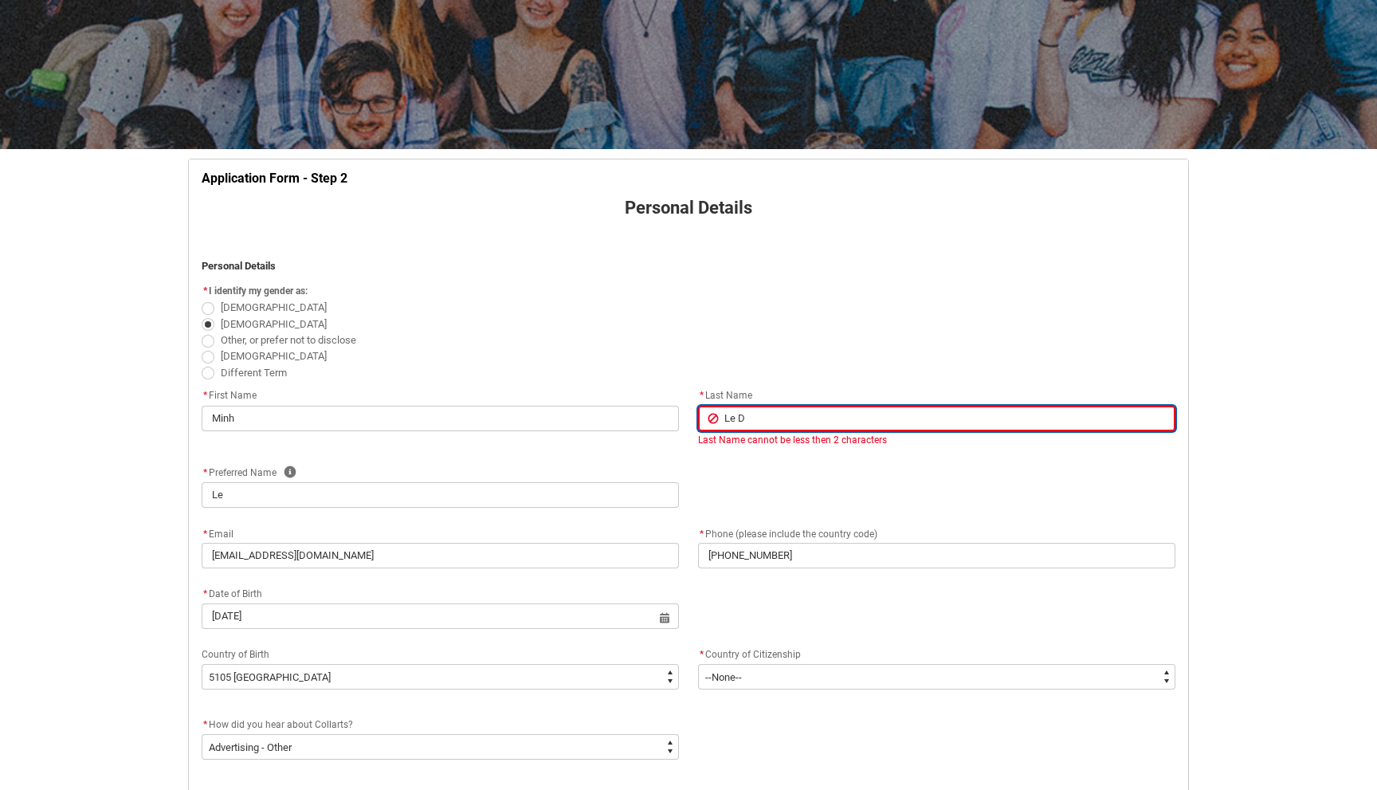
type lightning-primitive-input-simple "Le Du"
type input "Le Du"
type lightning-primitive-input-simple "Le Duc"
type input "Le Duc"
click at [912, 489] on div "* Preferred Name Help Le" at bounding box center [688, 493] width 993 height 61
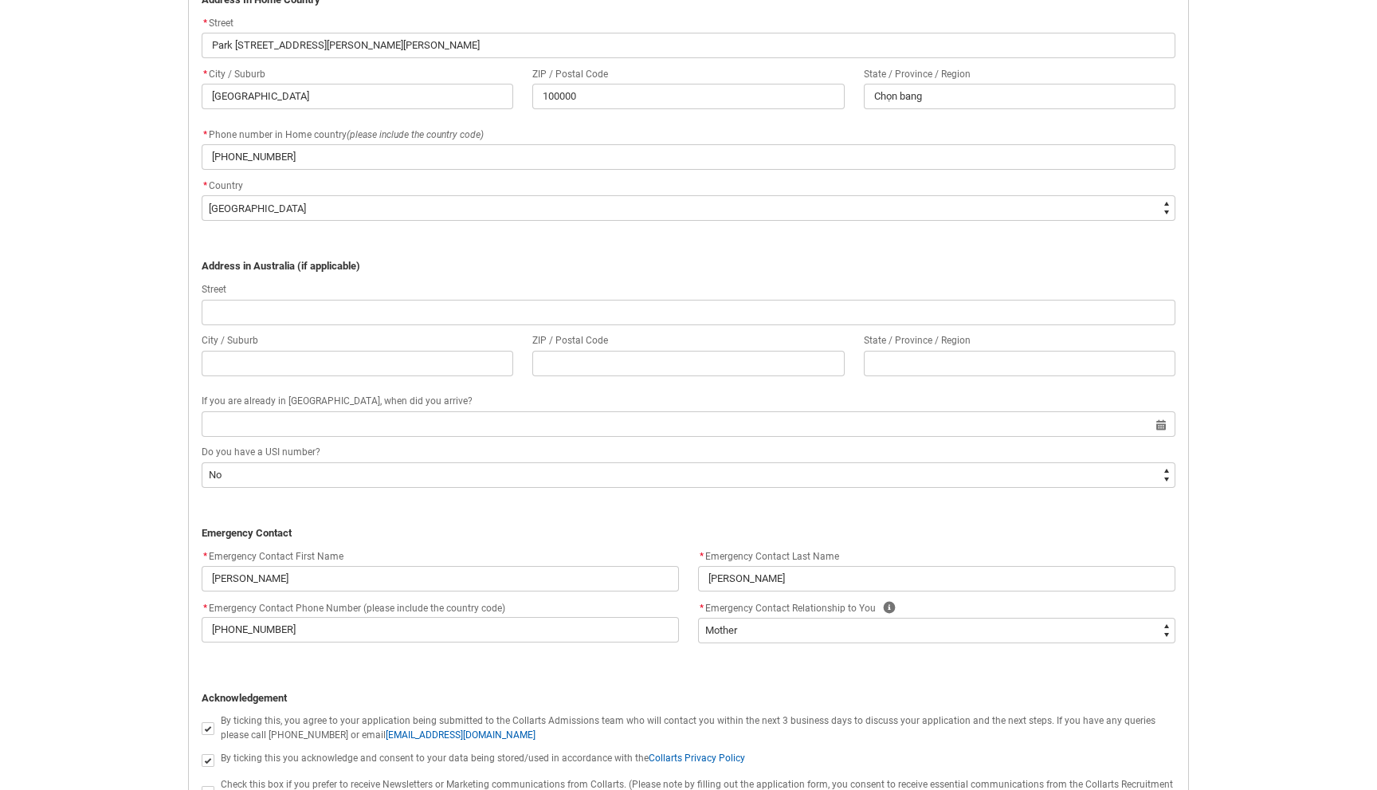
scroll to position [1249, 0]
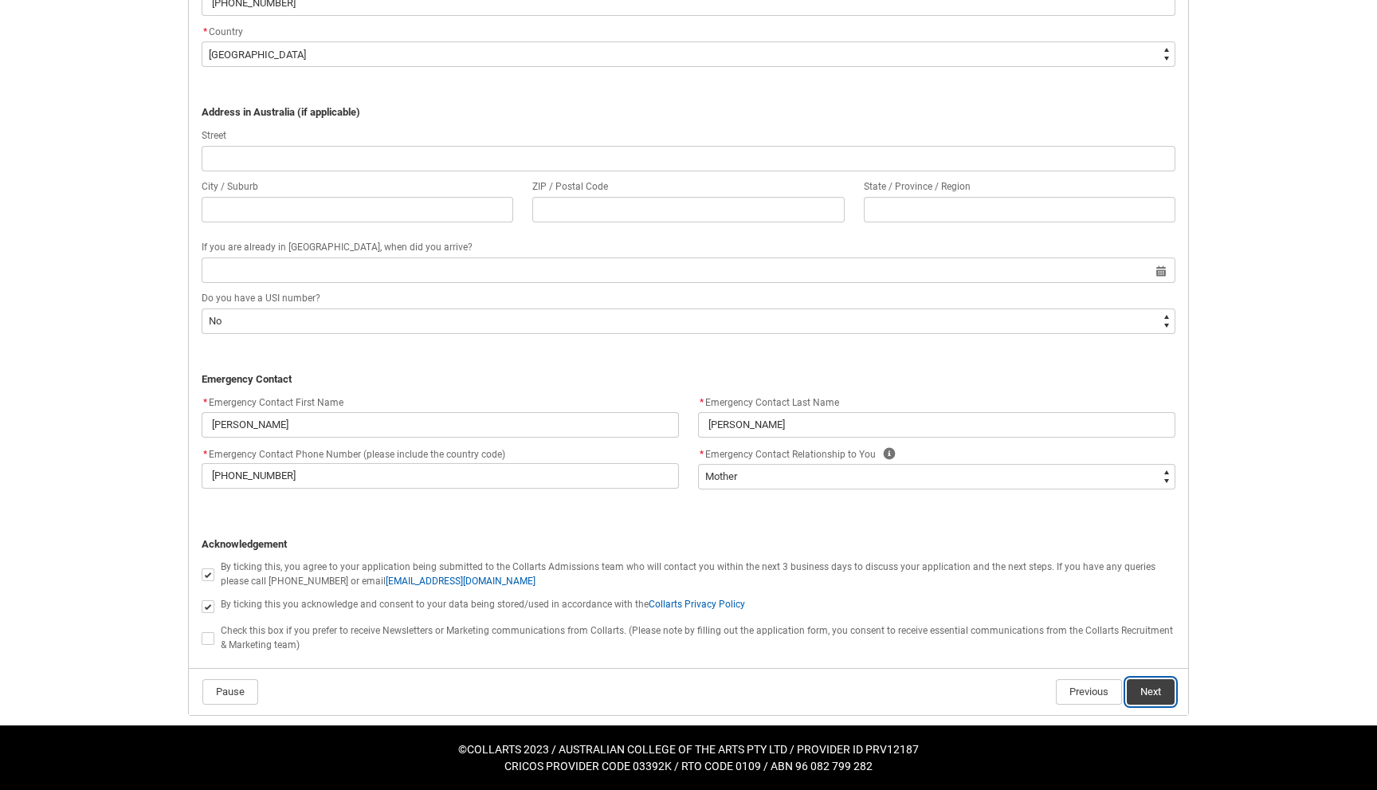
click at [1152, 696] on button "Next" at bounding box center [1151, 692] width 48 height 26
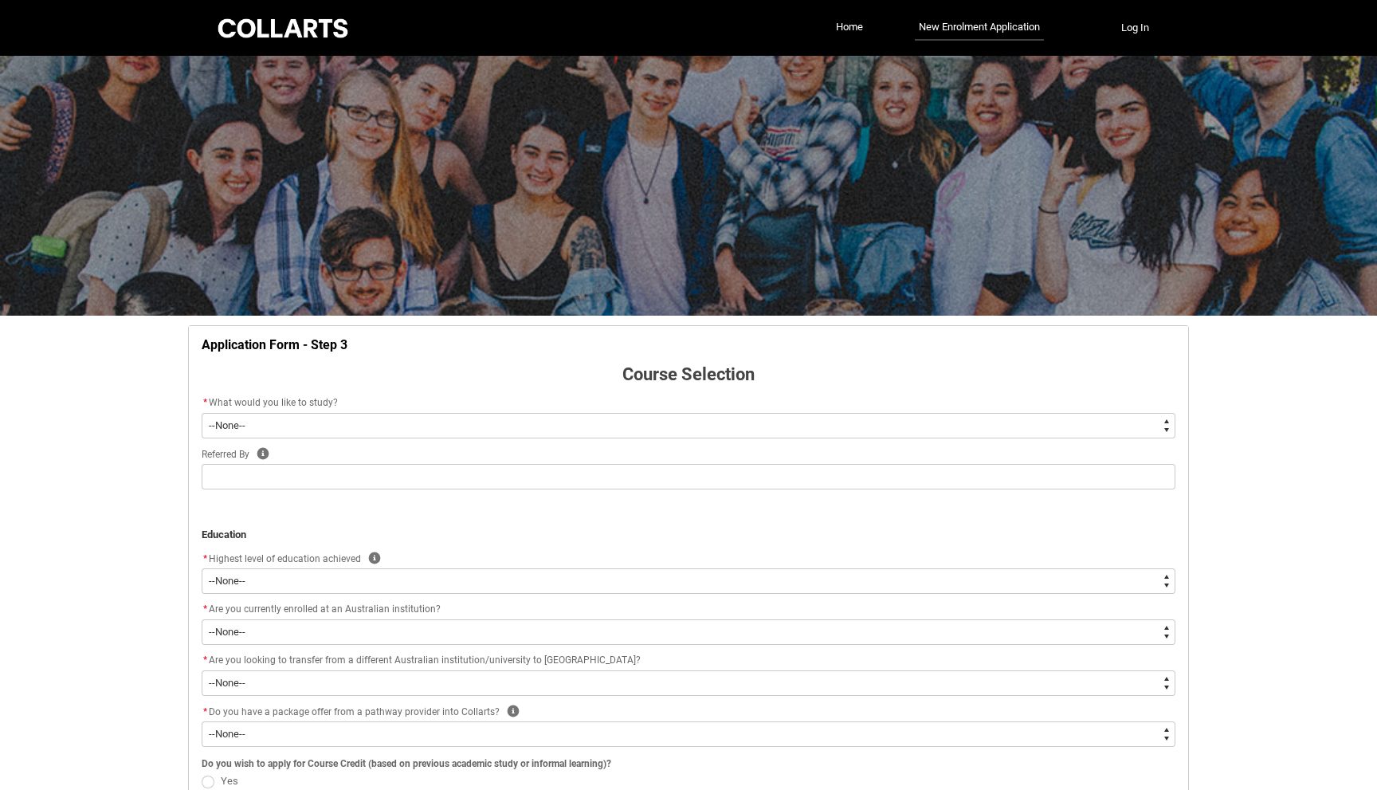
scroll to position [167, 0]
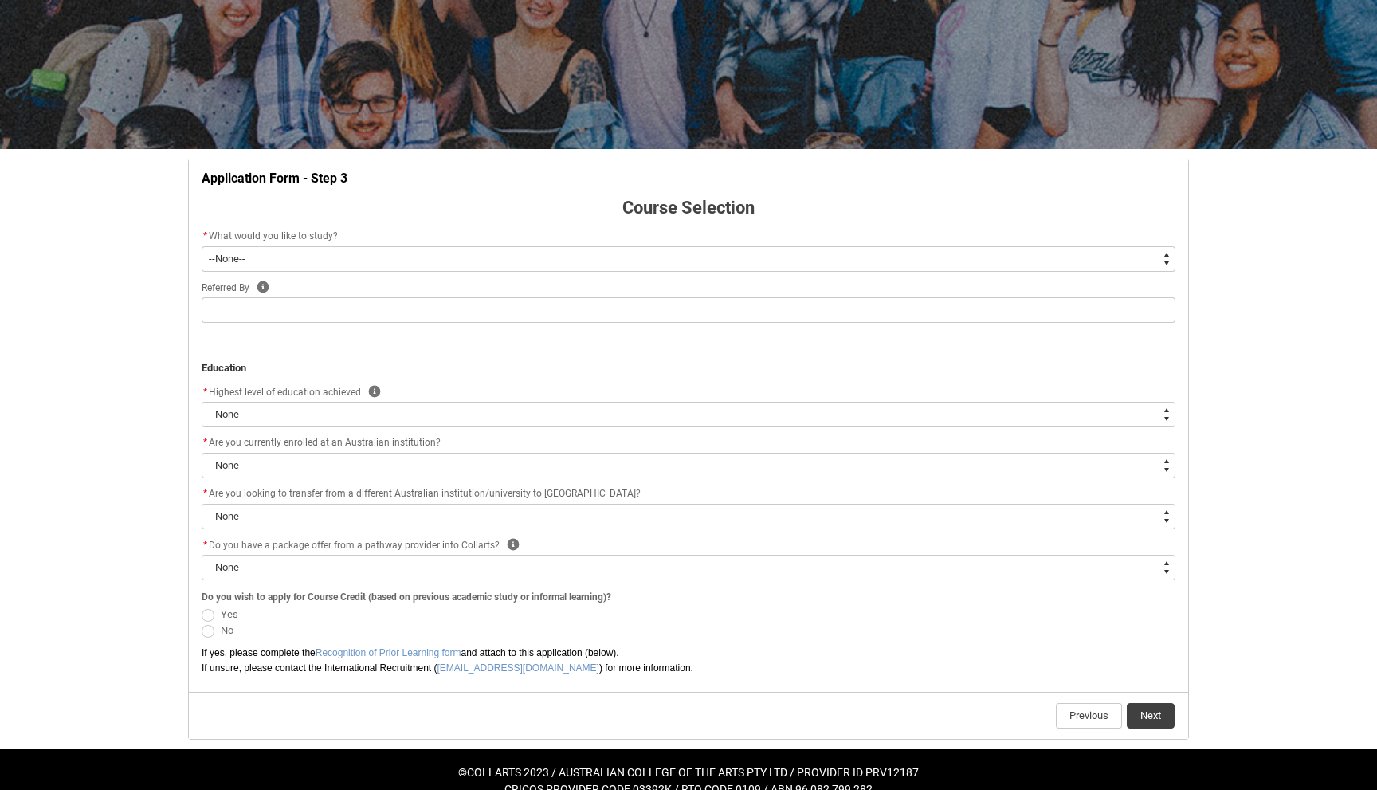
click at [813, 255] on select "--None-- Diploma Bachelor Post Graduate" at bounding box center [689, 259] width 974 height 26
type lightning-select "WhichDegree_Bachelor"
select select "WhichDegree_Bachelor"
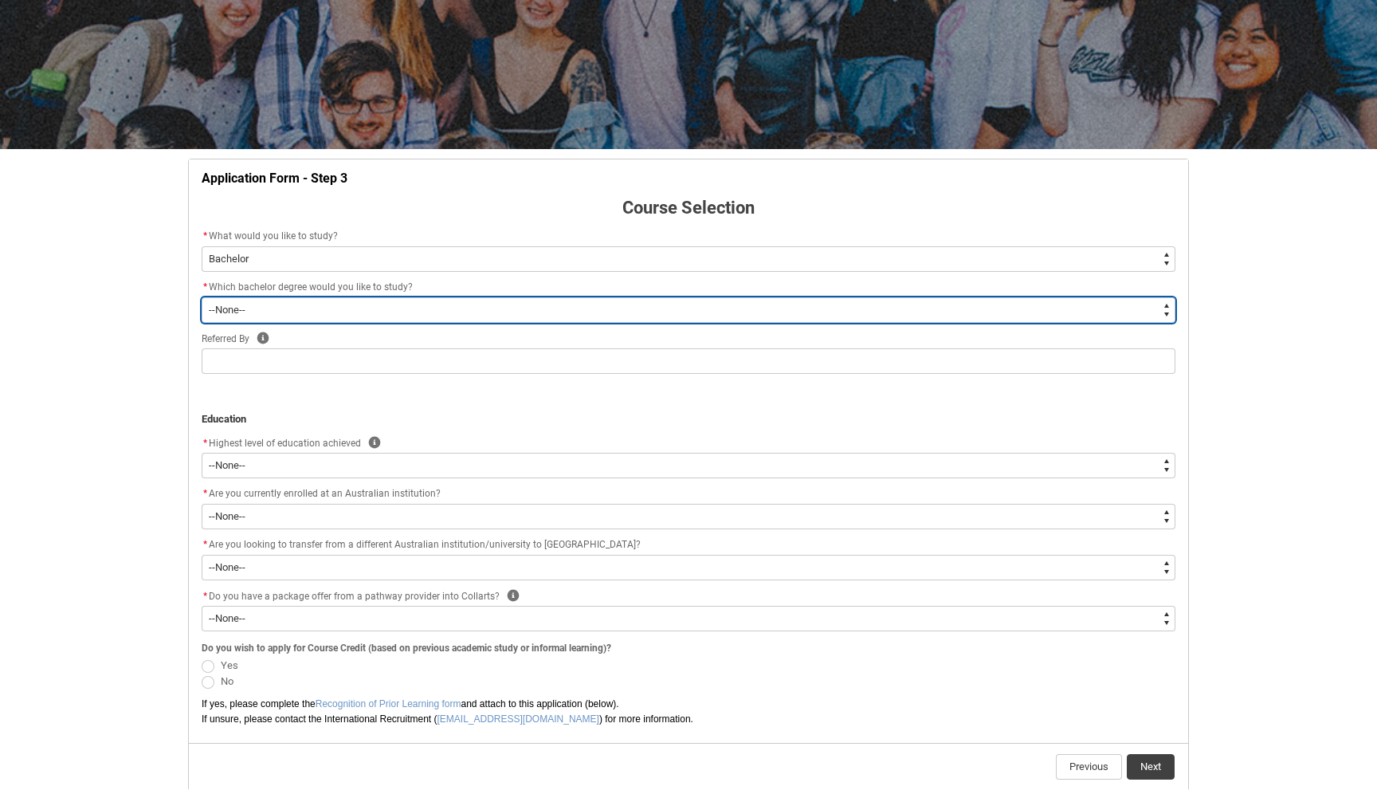
click at [700, 308] on select "--None-- Bachelor of 2D Animation Bachelor of Applied Business (Entertainment M…" at bounding box center [689, 310] width 974 height 26
type lightning-select "ProgramChoice_Degree.0015g00000jrDHvAAM"
select select "ProgramChoice_Degree.0015g00000jrDHvAAM"
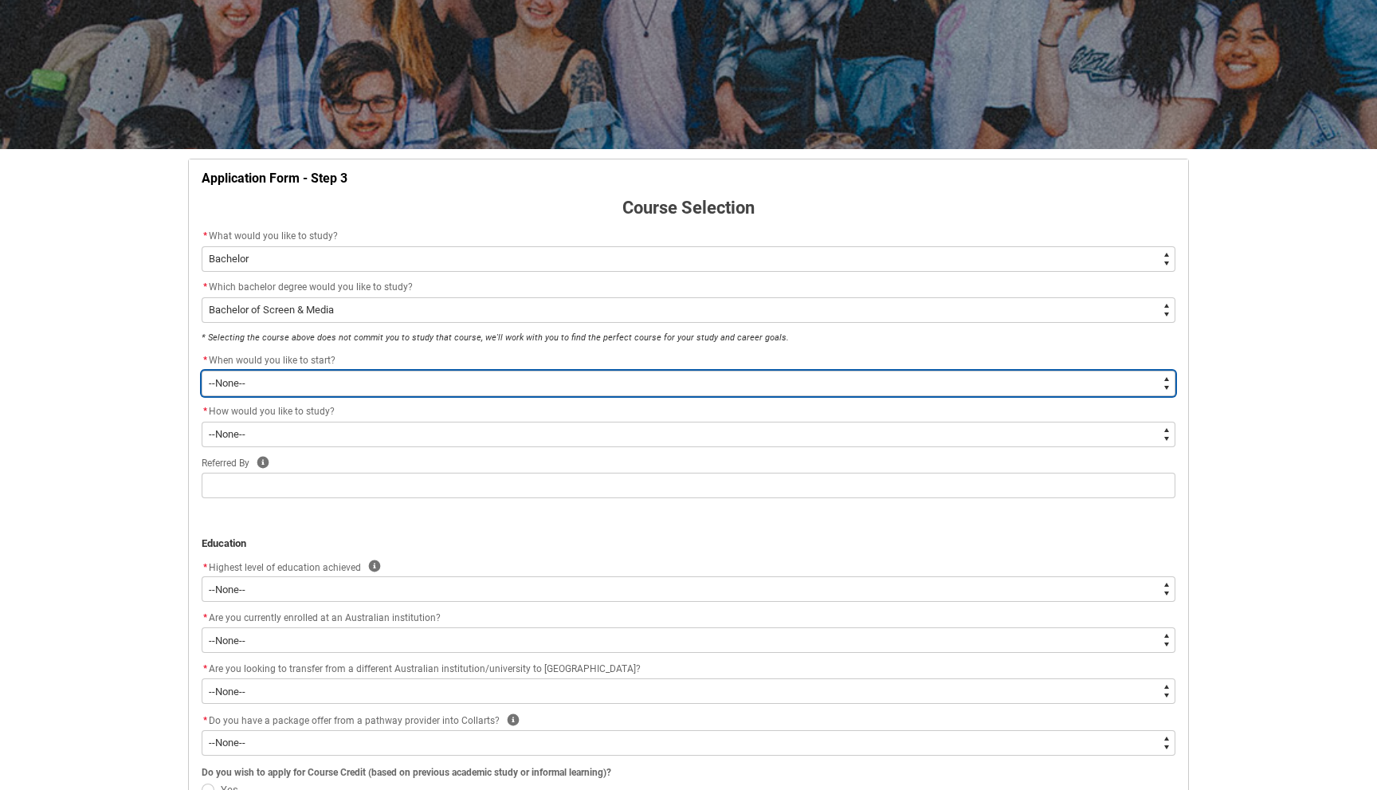
click at [485, 381] on select "--None-- Trimester 1 2026, starting [DATE] Trimester 3 2025, starting [DATE]" at bounding box center [689, 384] width 974 height 26
type lightning-select "Starting_Term.a0pI70000004aTdIAI"
select select "Starting_Term.a0pI70000004aTdIAI"
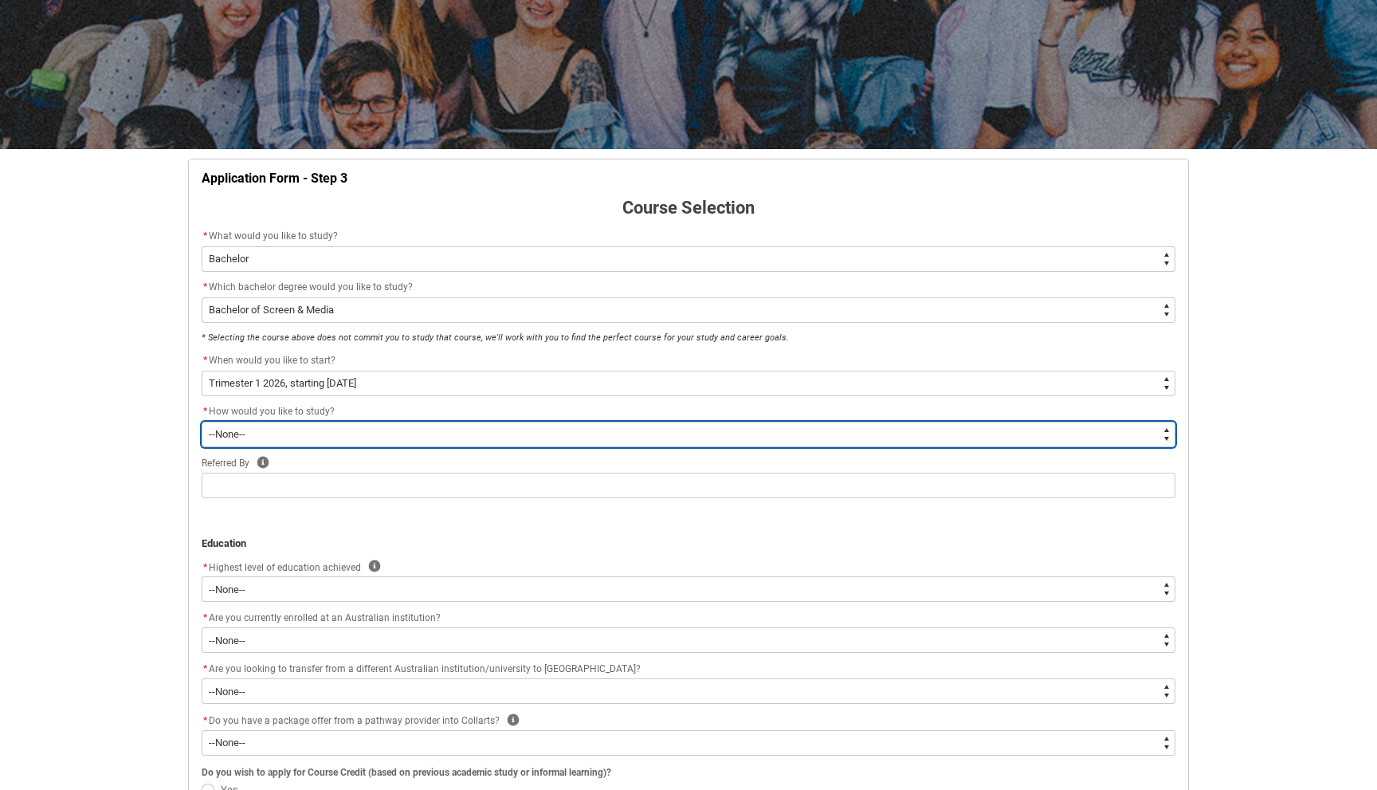
click at [471, 441] on select "--None-- On-campus" at bounding box center [689, 435] width 974 height 26
type lightning-select "WhichStudyMethod_OnCampus"
select select "WhichStudyMethod_OnCampus"
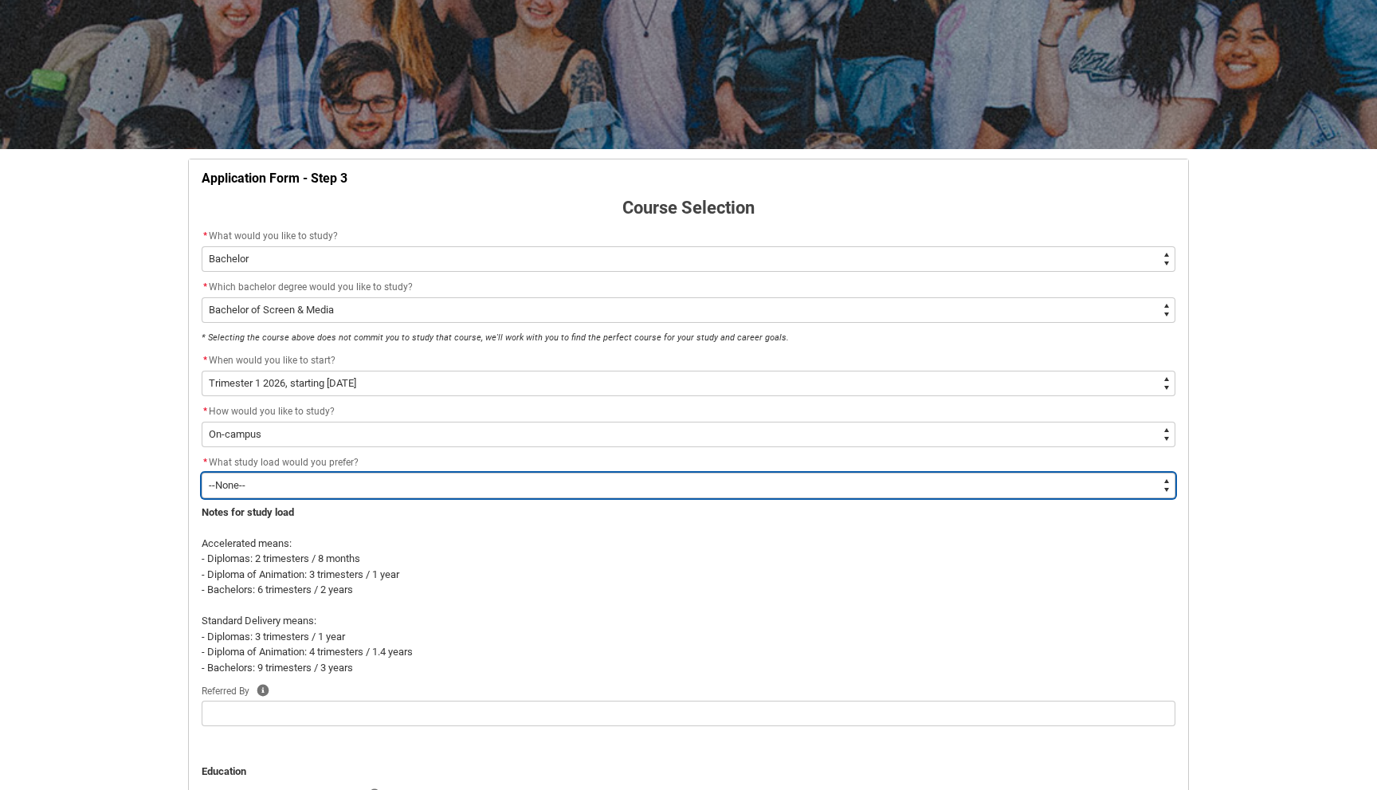
click at [467, 485] on select "--None-- Accelerated Learning Standard Delivery" at bounding box center [689, 486] width 974 height 26
type lightning-select "WhichStudyLoad_Accelerated"
select select "WhichStudyLoad_Accelerated"
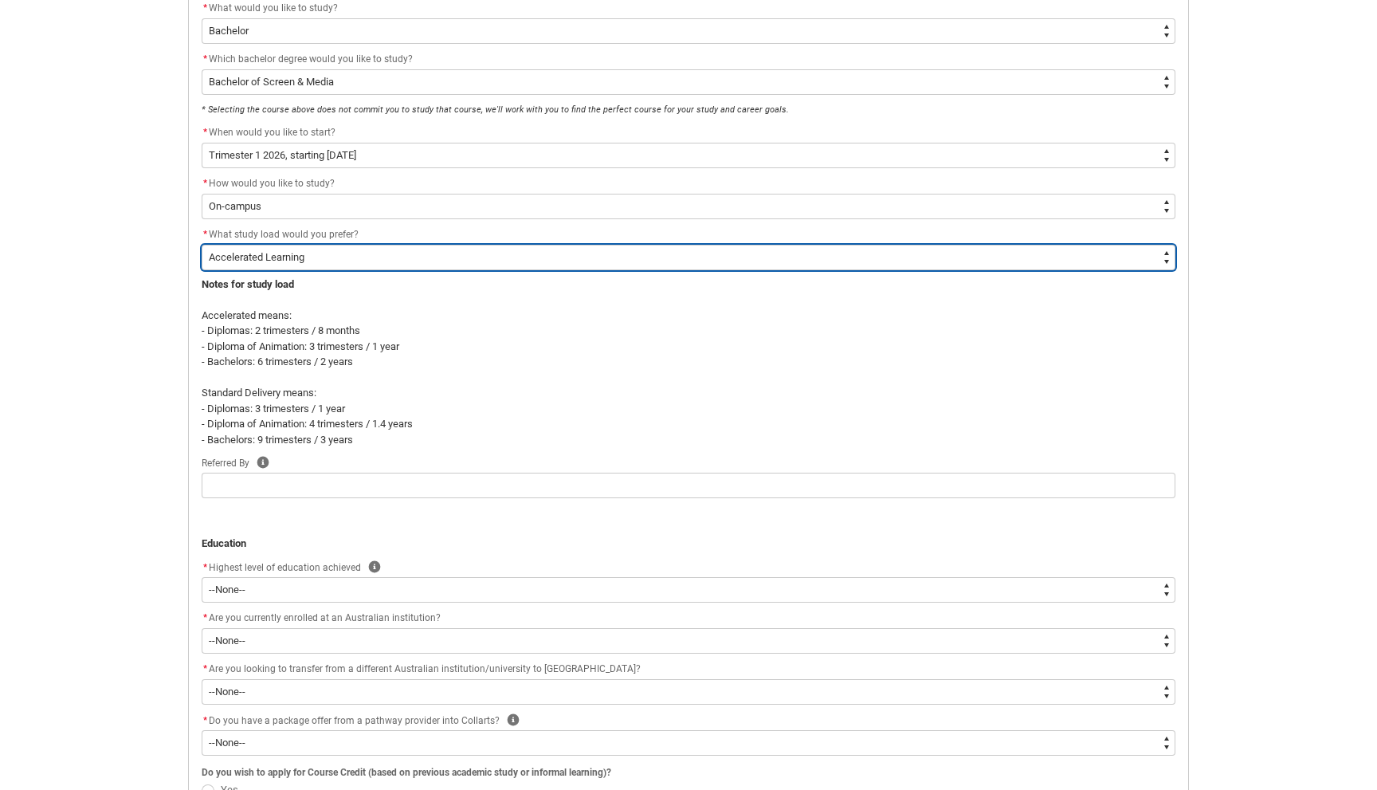
scroll to position [418, 0]
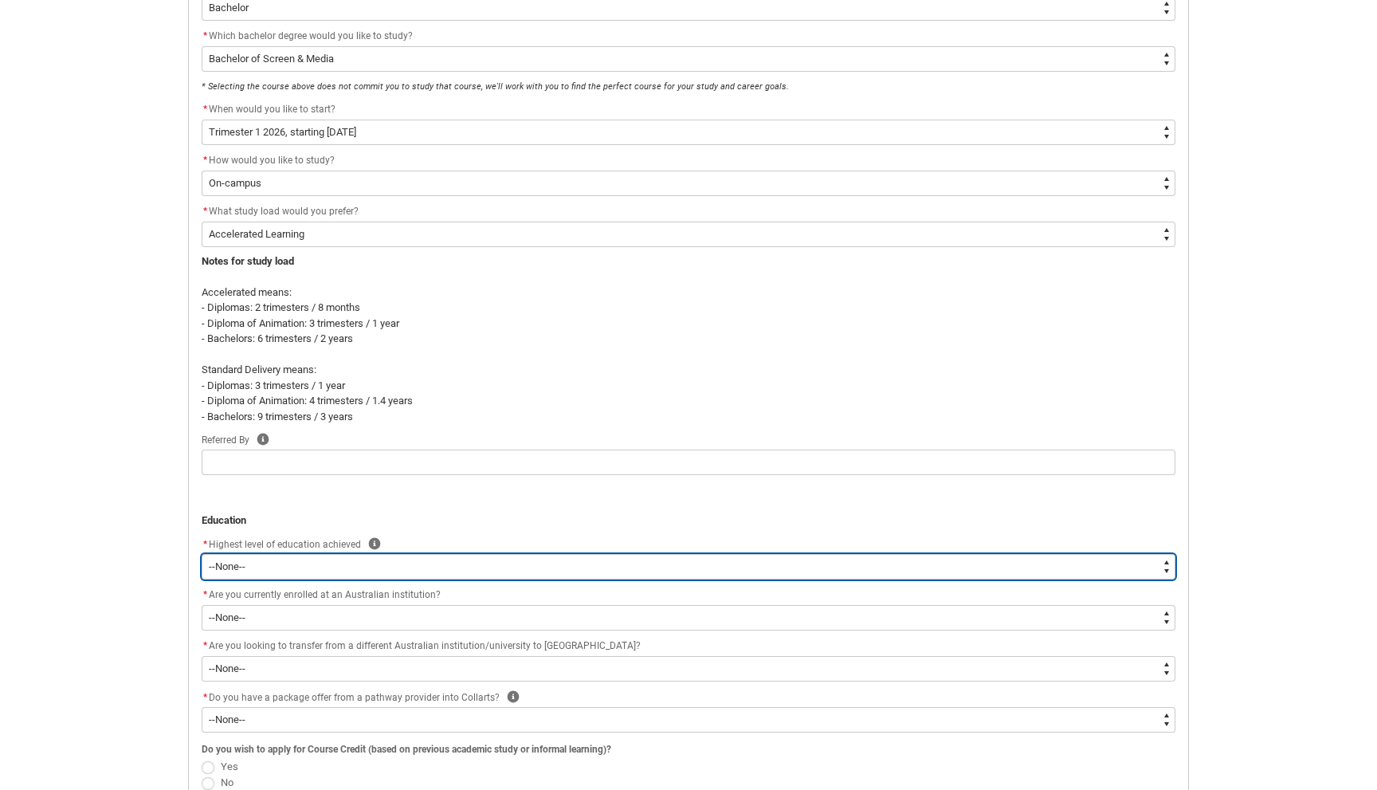
click at [441, 566] on select "--None-- Completed High School Completed a VET Course Completed Foundation Stud…" at bounding box center [689, 567] width 974 height 26
type lightning-select "HSLC_International_d"
select select "HSLC_International_d"
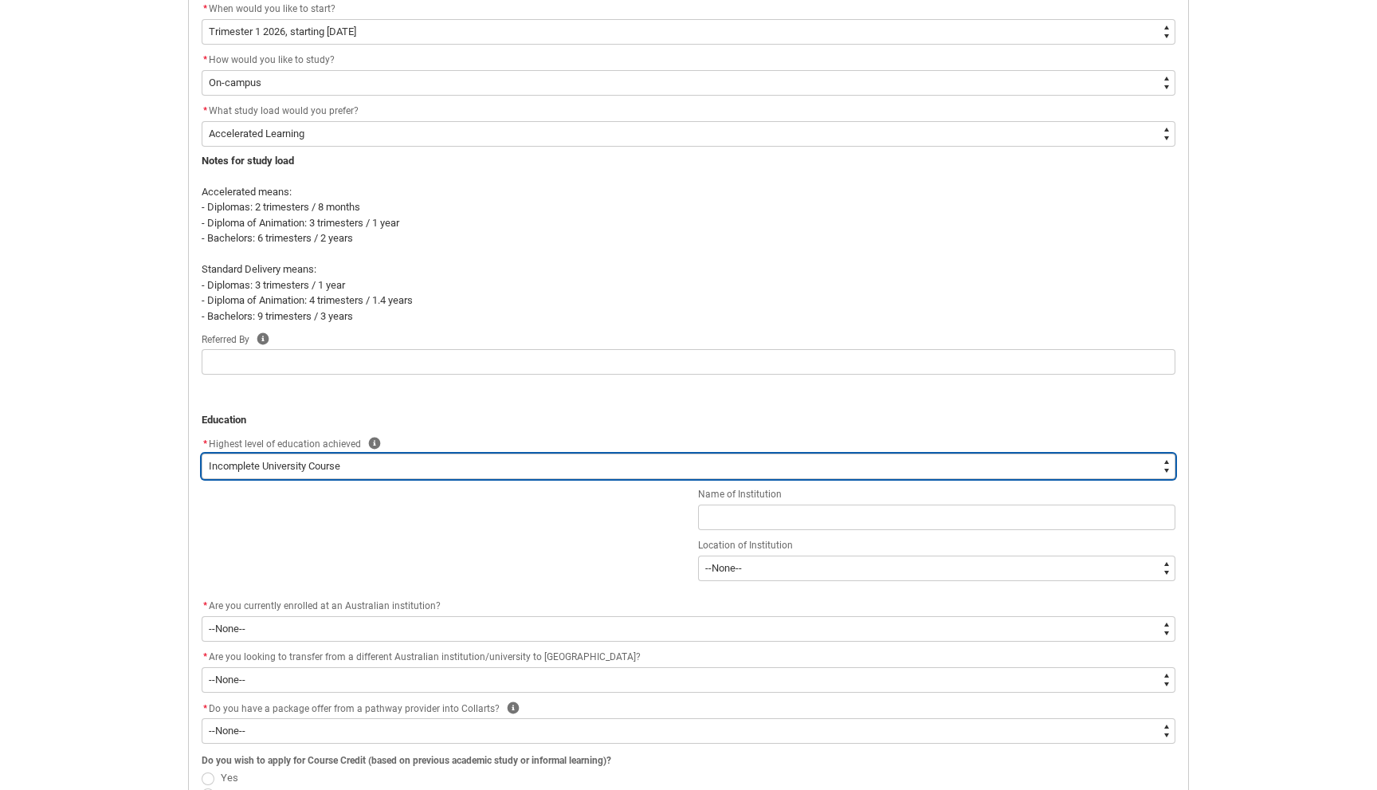
scroll to position [575, 0]
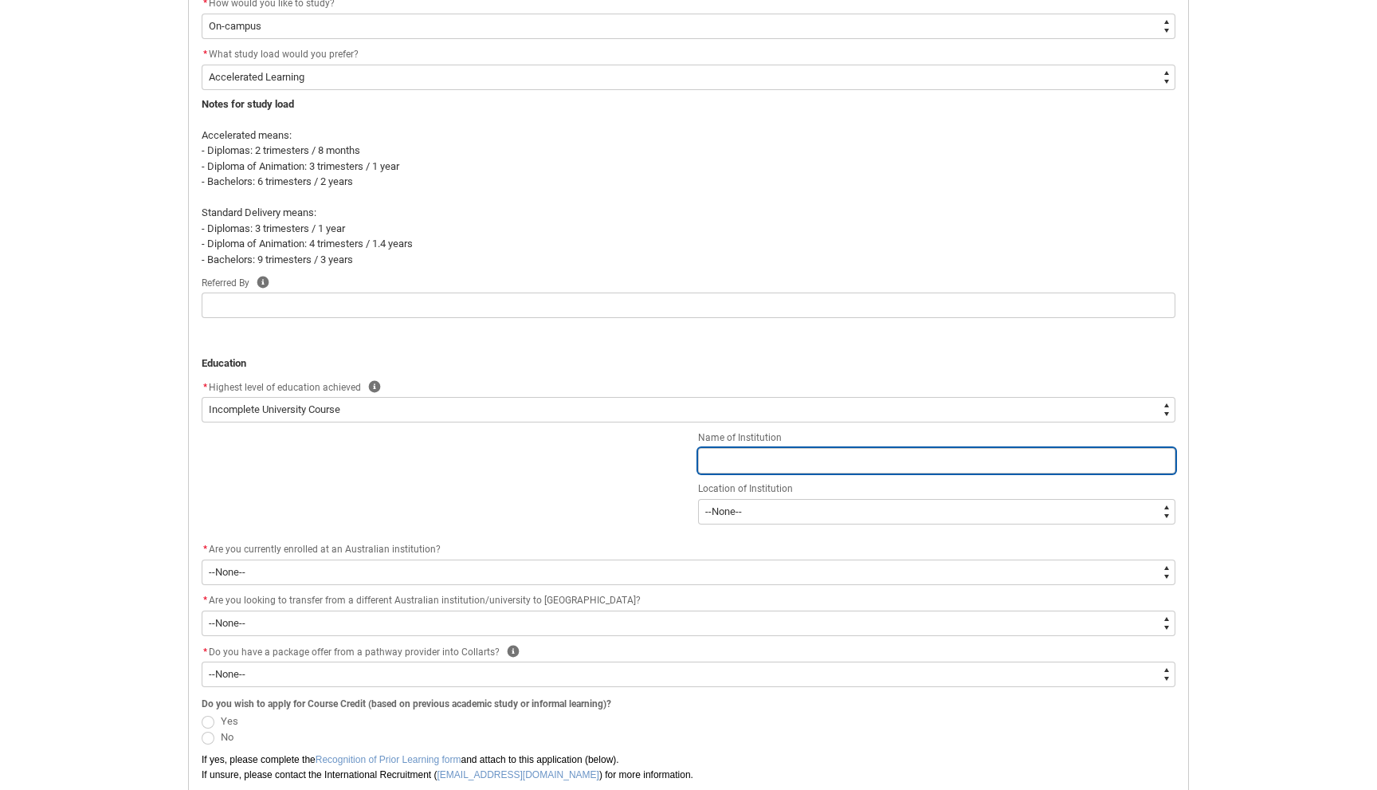
click at [782, 453] on input "REDU_Application_Form_for_Applicant flow" at bounding box center [936, 461] width 477 height 26
type lightning-primitive-input-simple "V"
type input "V"
type lightning-primitive-input-simple "Vi"
type input "Vi"
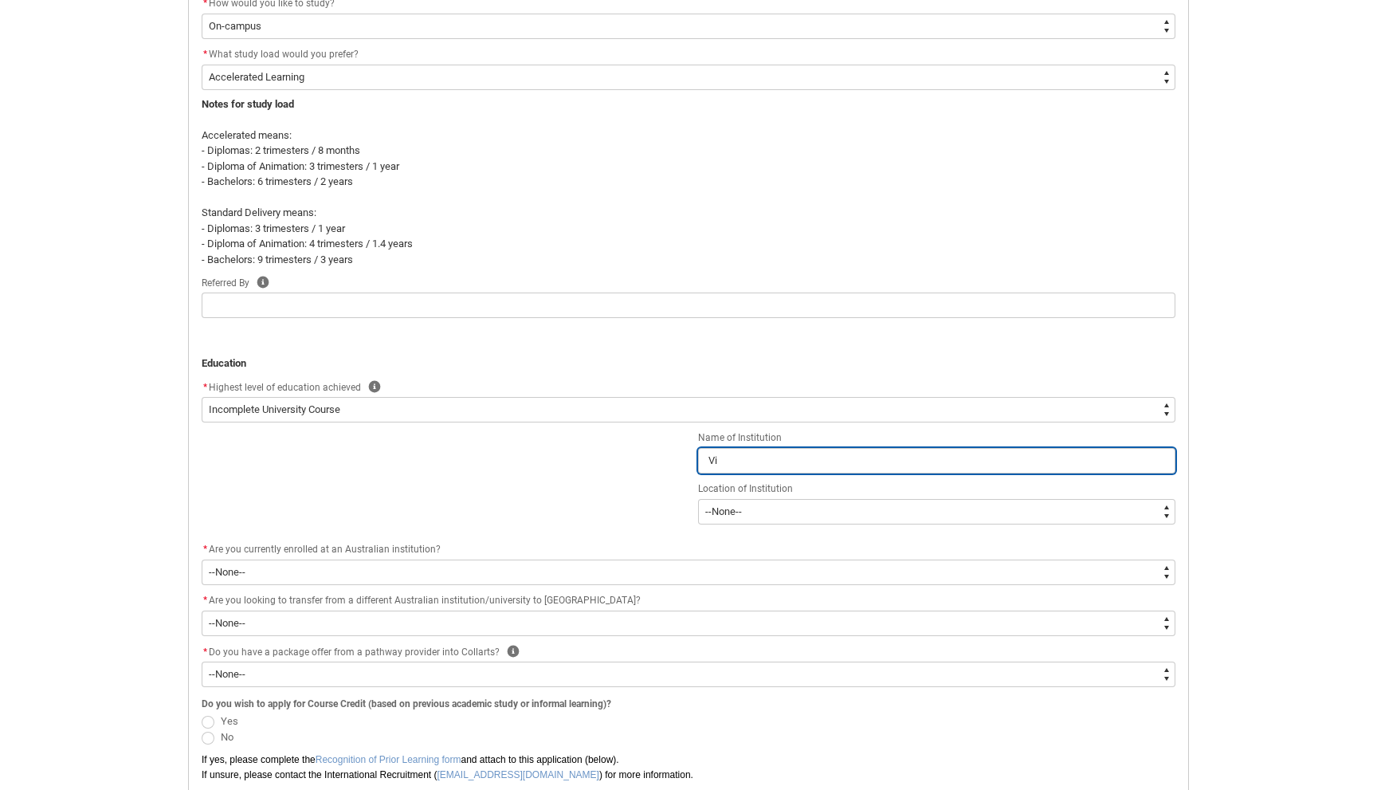
type lightning-primitive-input-simple "Vin"
type input "Vin"
type lightning-primitive-input-simple "[PERSON_NAME]"
type input "[PERSON_NAME]"
type lightning-primitive-input-simple "VinUn"
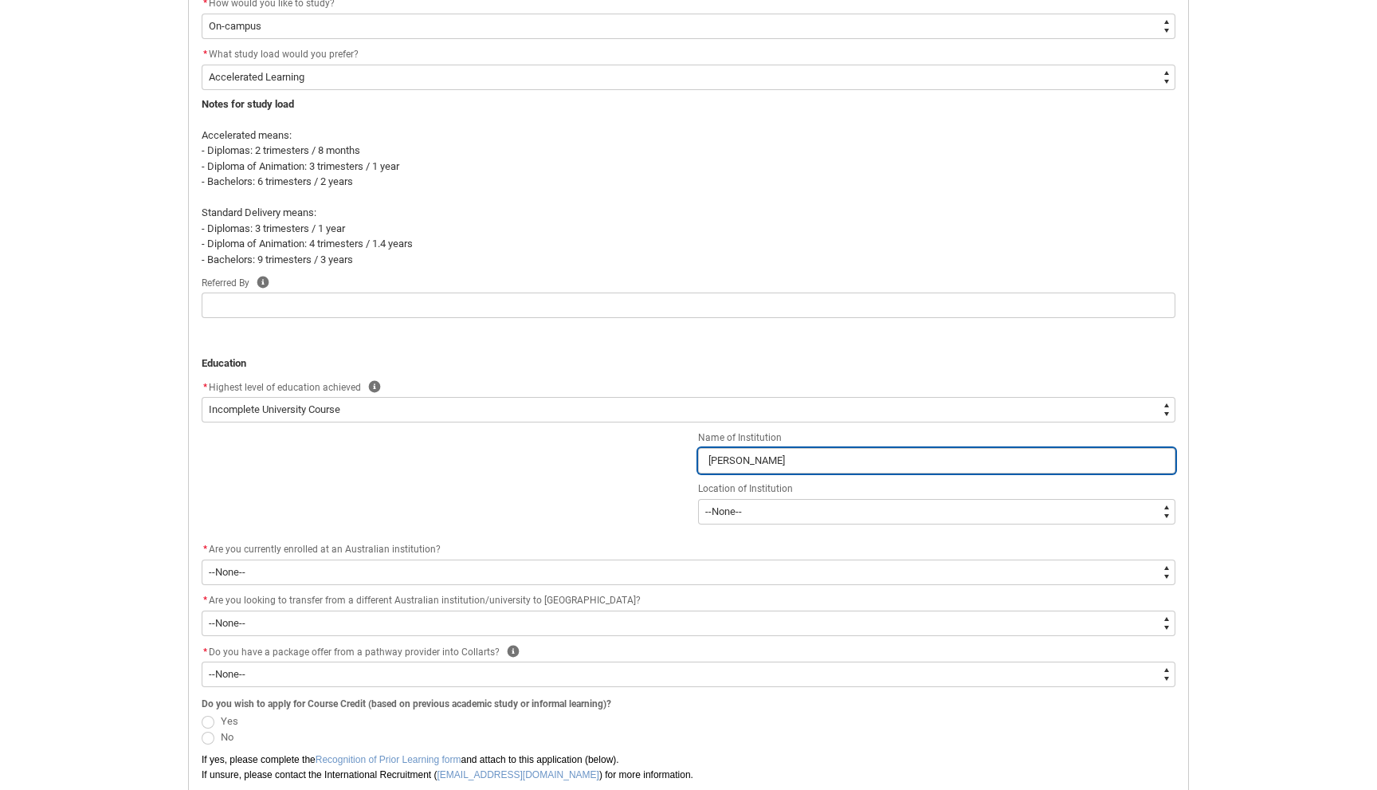
type input "VinUn"
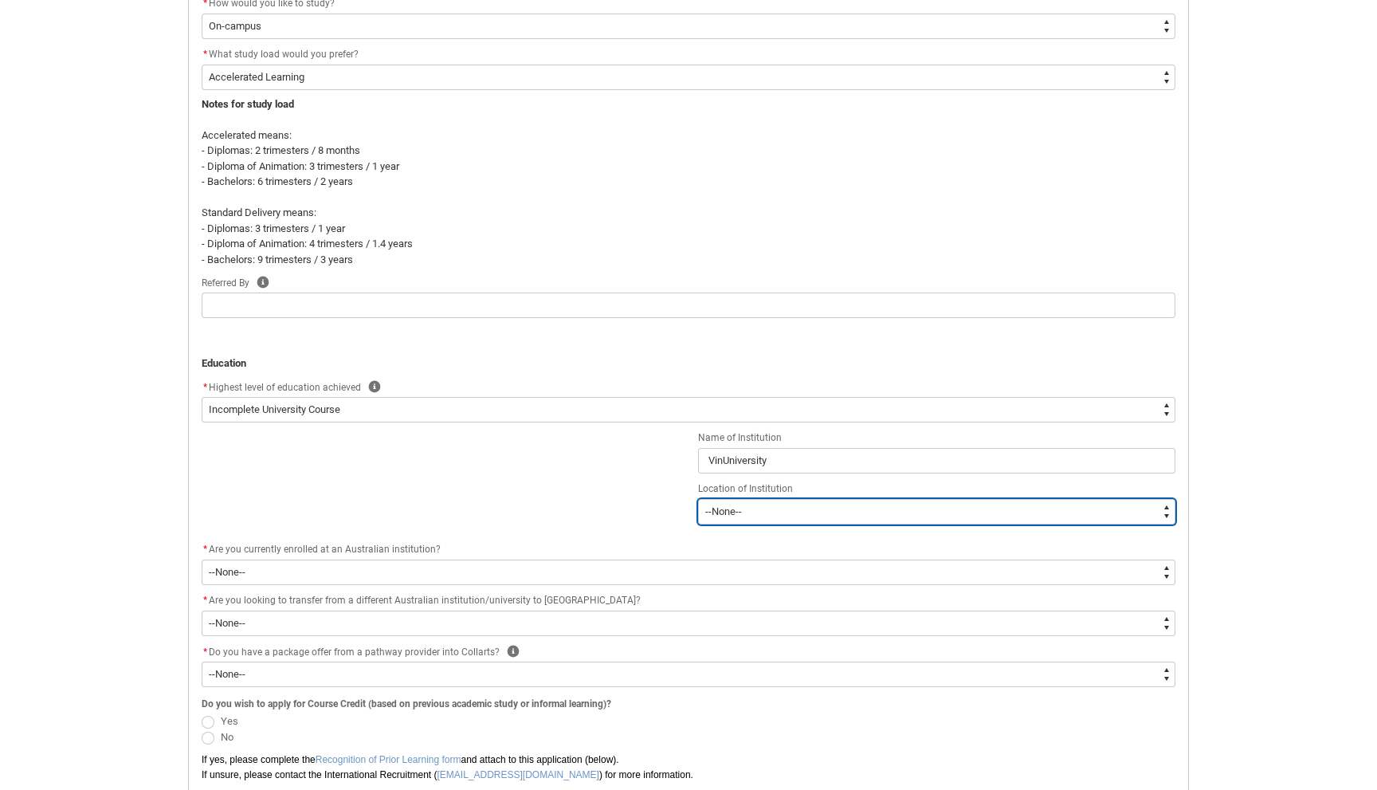
click at [798, 512] on select "--[GEOGRAPHIC_DATA]-- [GEOGRAPHIC_DATA] [GEOGRAPHIC_DATA] [GEOGRAPHIC_DATA] [GE…" at bounding box center [936, 512] width 477 height 26
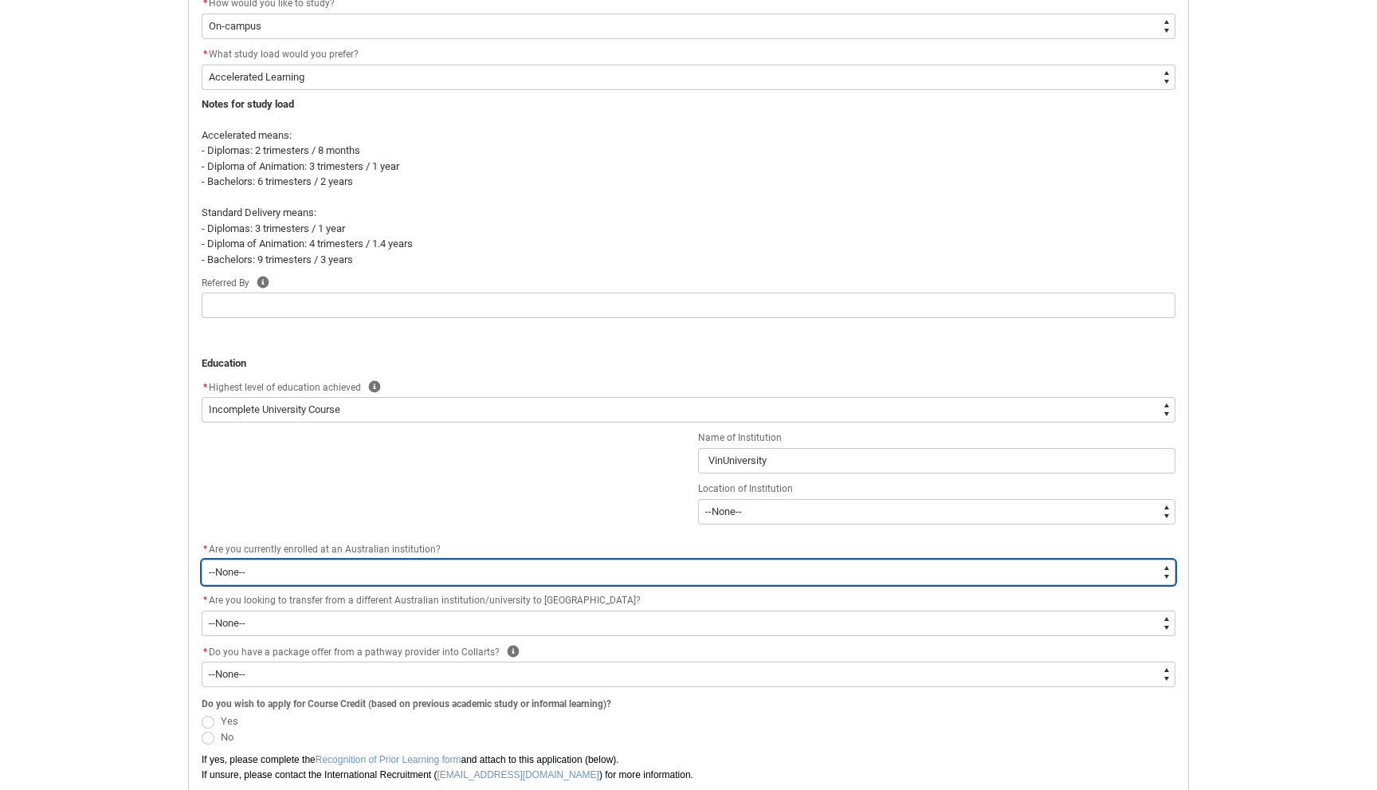
click at [486, 571] on select "--None-- Yes No" at bounding box center [689, 572] width 974 height 26
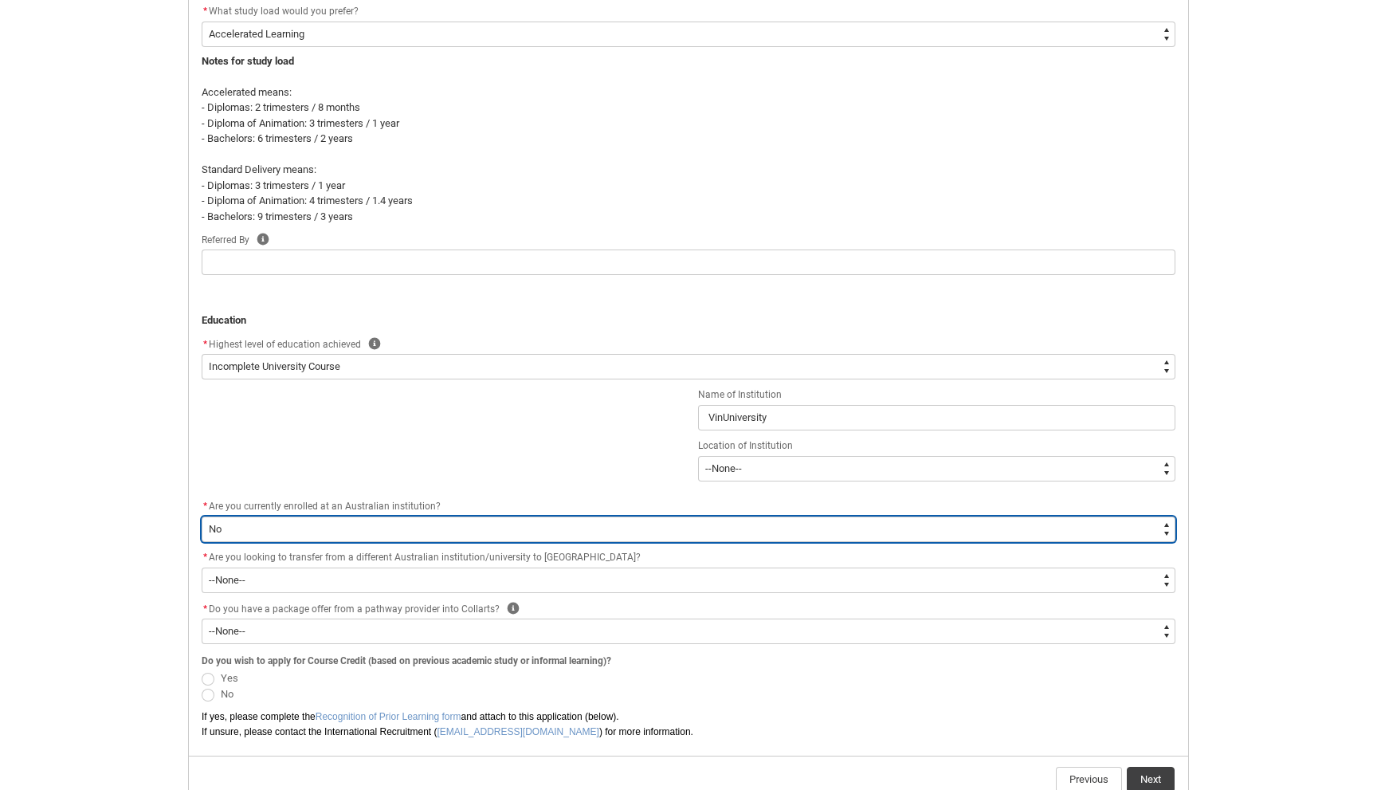
scroll to position [624, 0]
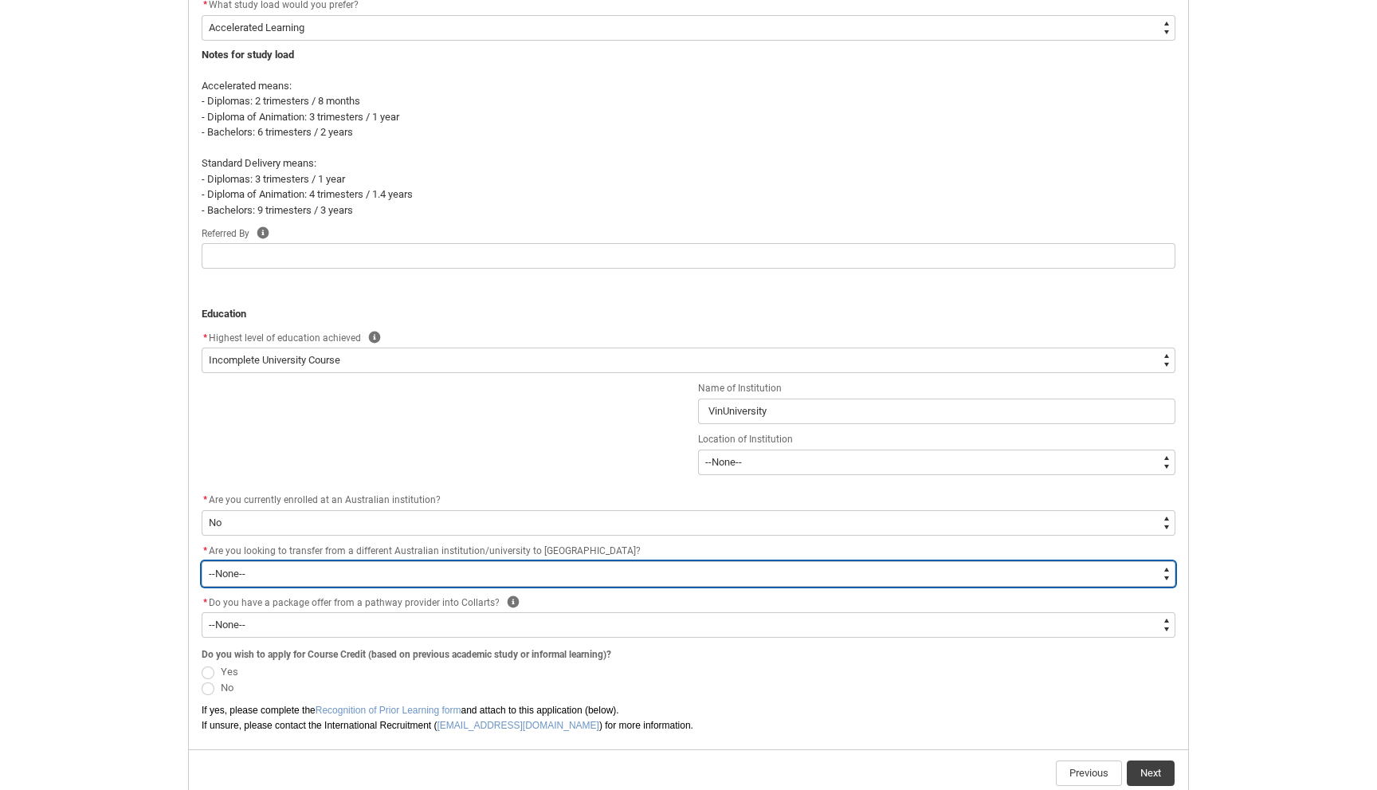
click at [471, 578] on select "--None-- Yes No" at bounding box center [689, 574] width 974 height 26
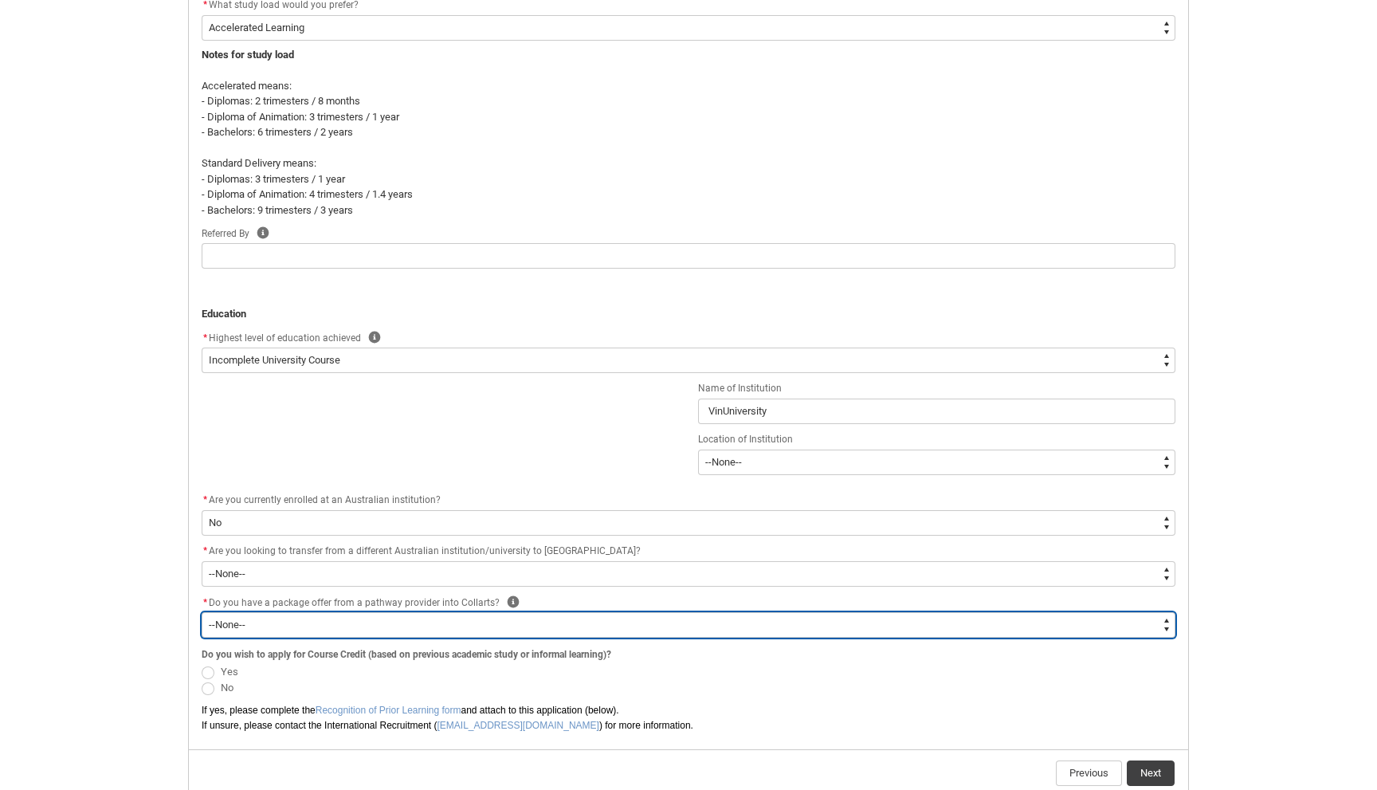
click at [457, 627] on select "--None-- Yes No" at bounding box center [689, 625] width 974 height 26
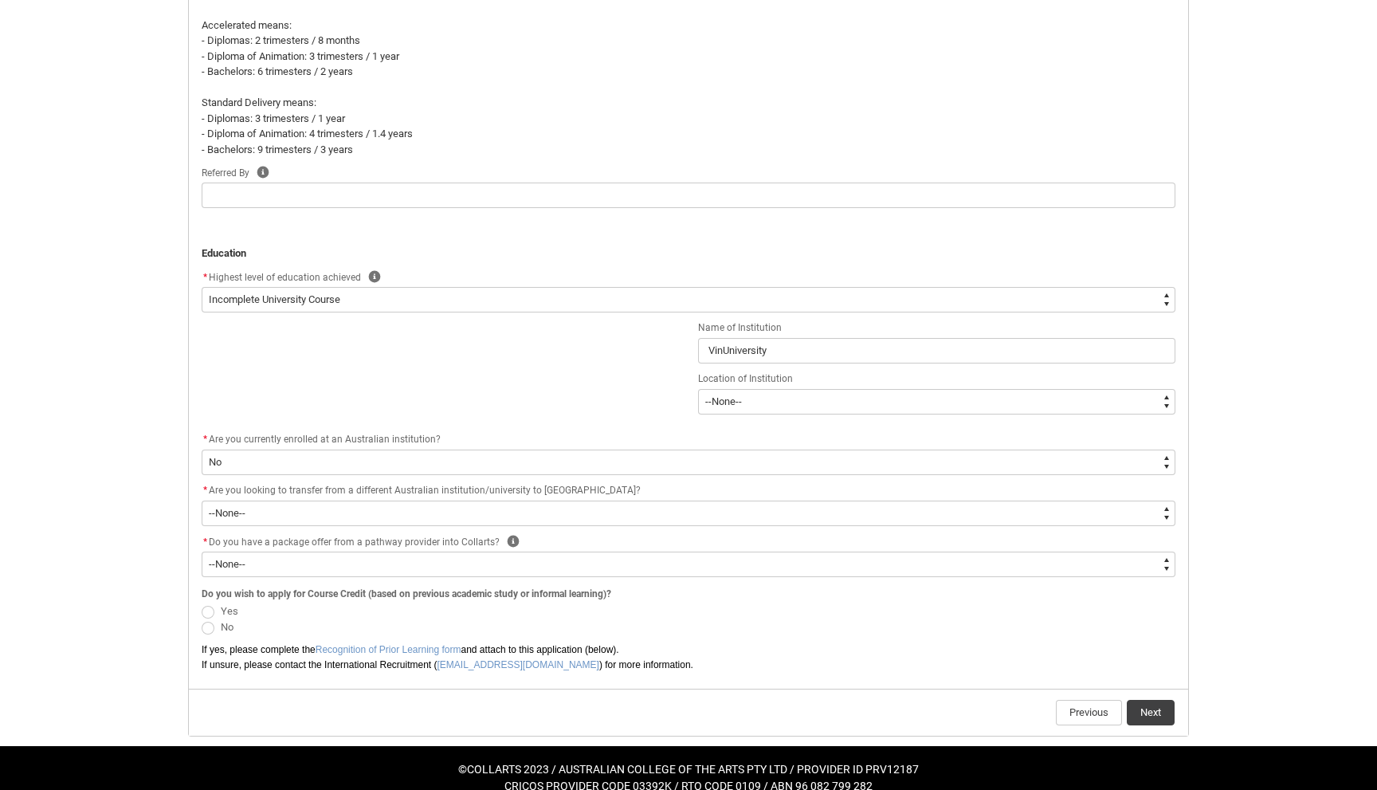
click at [206, 610] on span "REDU_Application_Form_for_Applicant flow" at bounding box center [208, 612] width 13 height 13
click at [202, 602] on input "Yes" at bounding box center [201, 602] width 1 height 1
click at [206, 630] on span "REDU_Application_Form_for_Applicant flow" at bounding box center [208, 628] width 13 height 13
click at [202, 619] on input "No" at bounding box center [201, 618] width 1 height 1
click at [1148, 722] on button "Next" at bounding box center [1151, 713] width 48 height 26
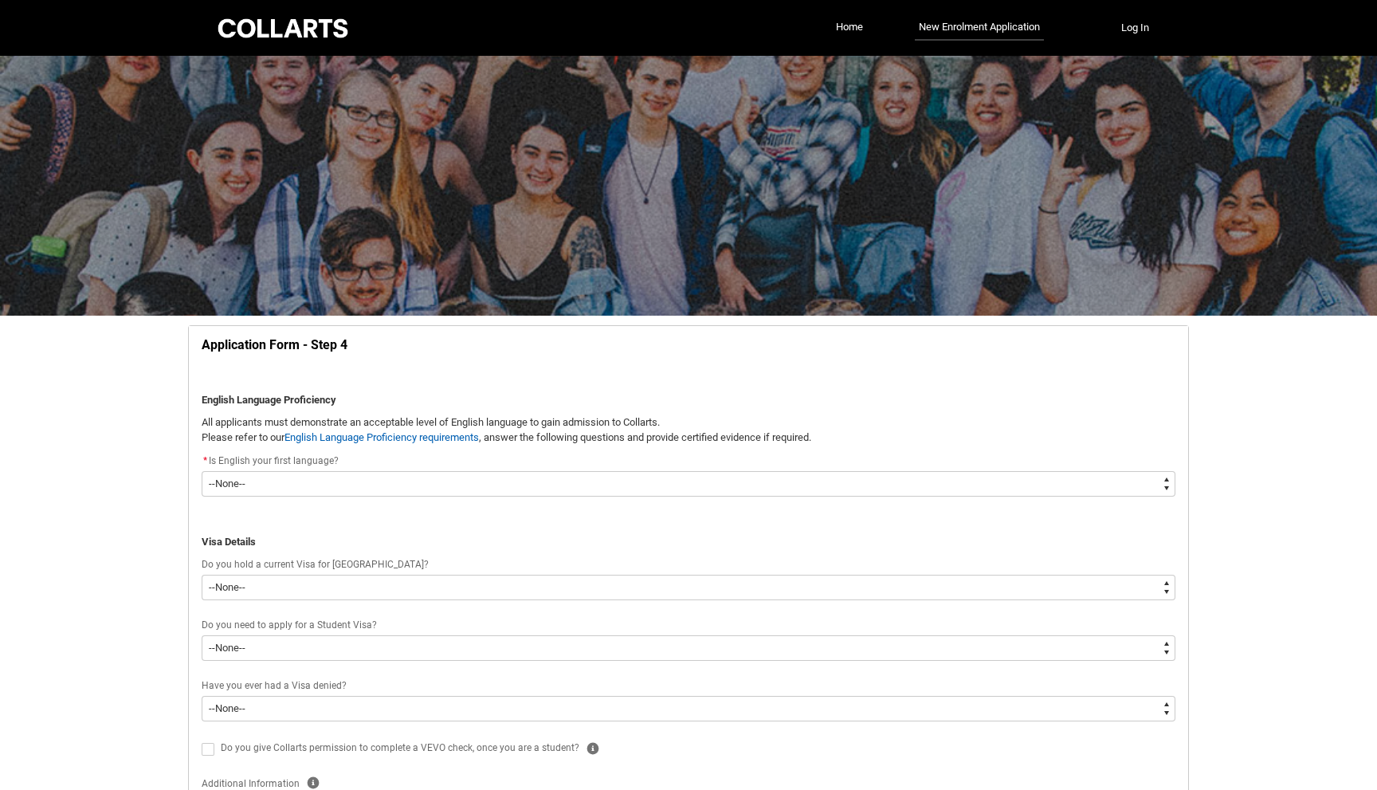
scroll to position [167, 0]
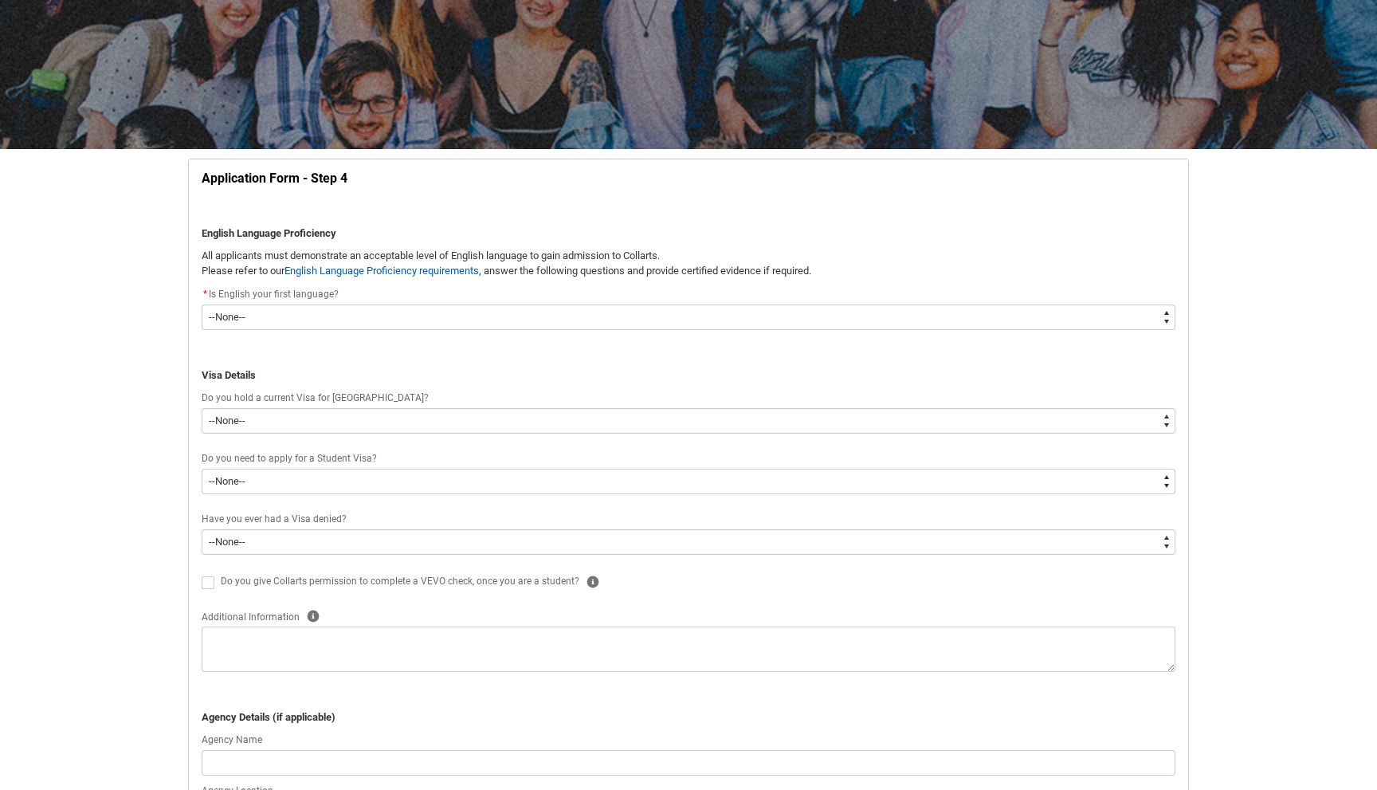
click at [904, 300] on div "* Is English your first language?" at bounding box center [689, 294] width 974 height 19
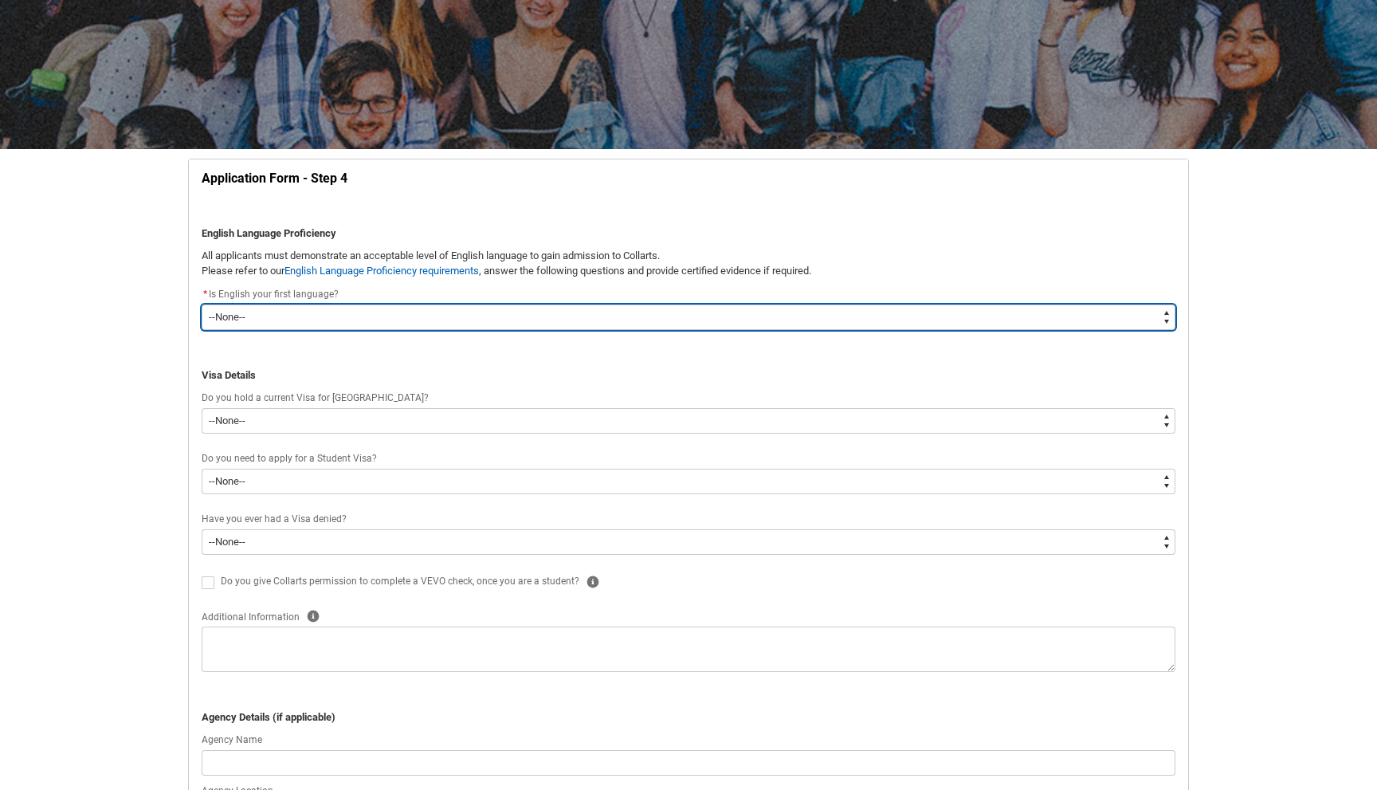
click at [901, 310] on select "--None-- Yes No" at bounding box center [689, 317] width 974 height 26
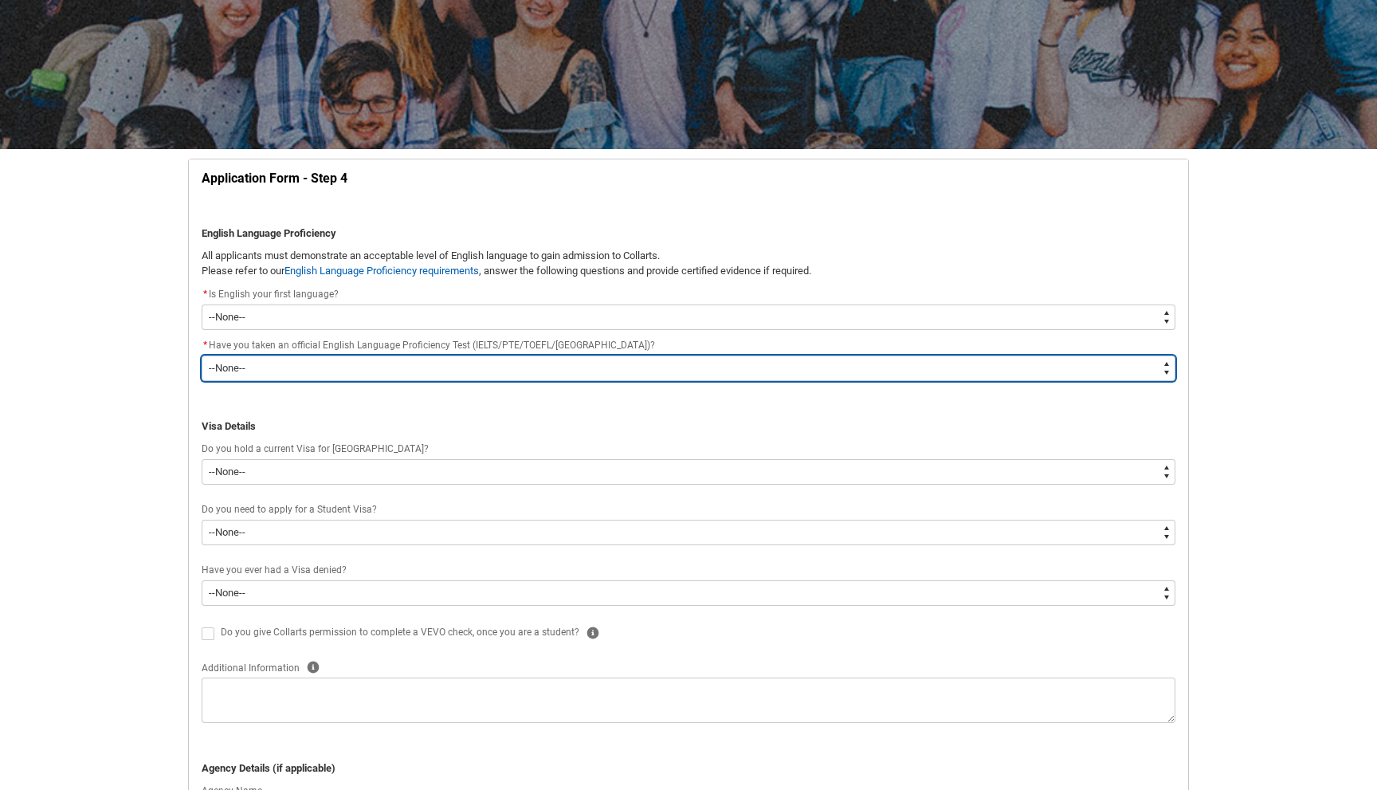
click at [826, 363] on select "--None-- Yes No" at bounding box center [689, 368] width 974 height 26
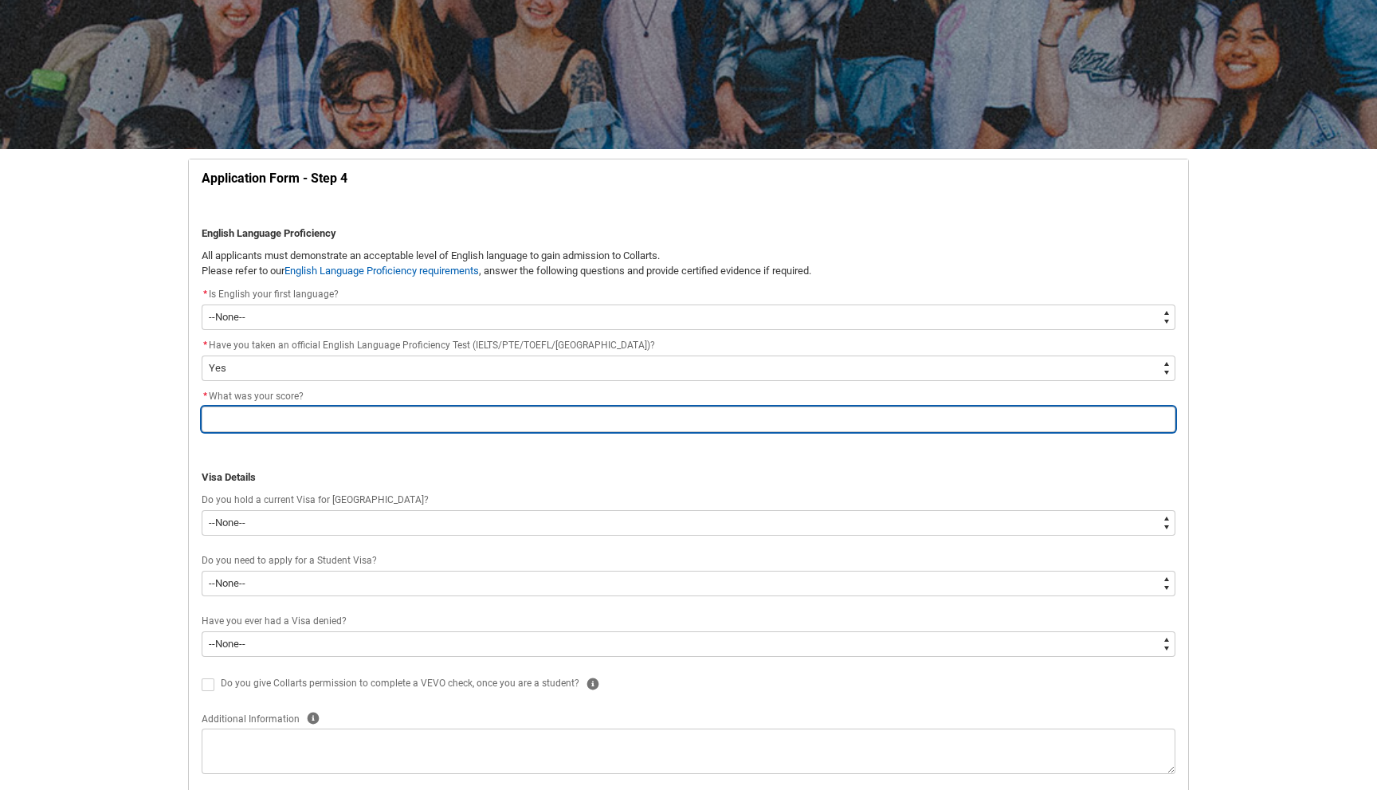
click at [720, 420] on input "REDU_Application_Form_for_Applicant flow" at bounding box center [689, 419] width 974 height 26
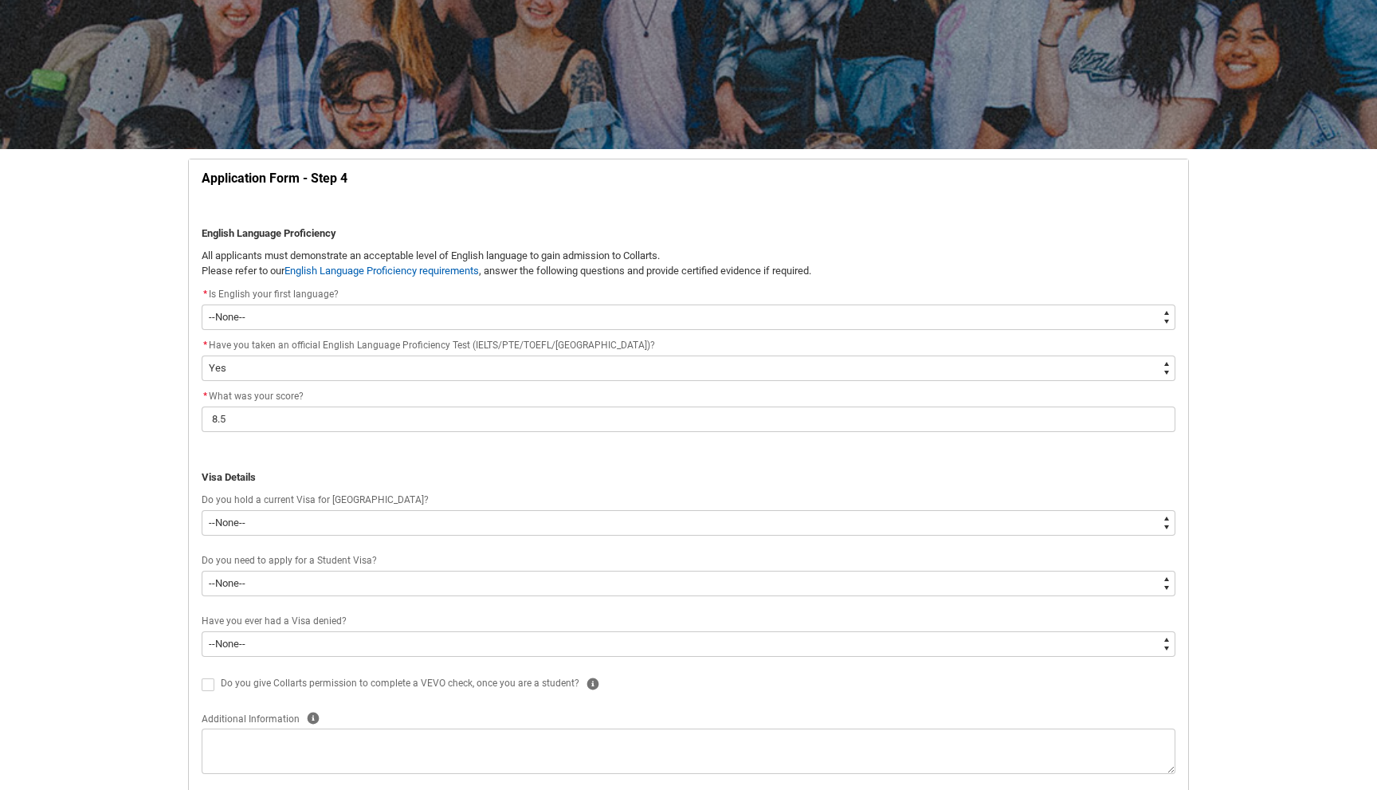
click at [720, 458] on p "REDU_Application_Form_for_Applicant flow" at bounding box center [689, 461] width 974 height 16
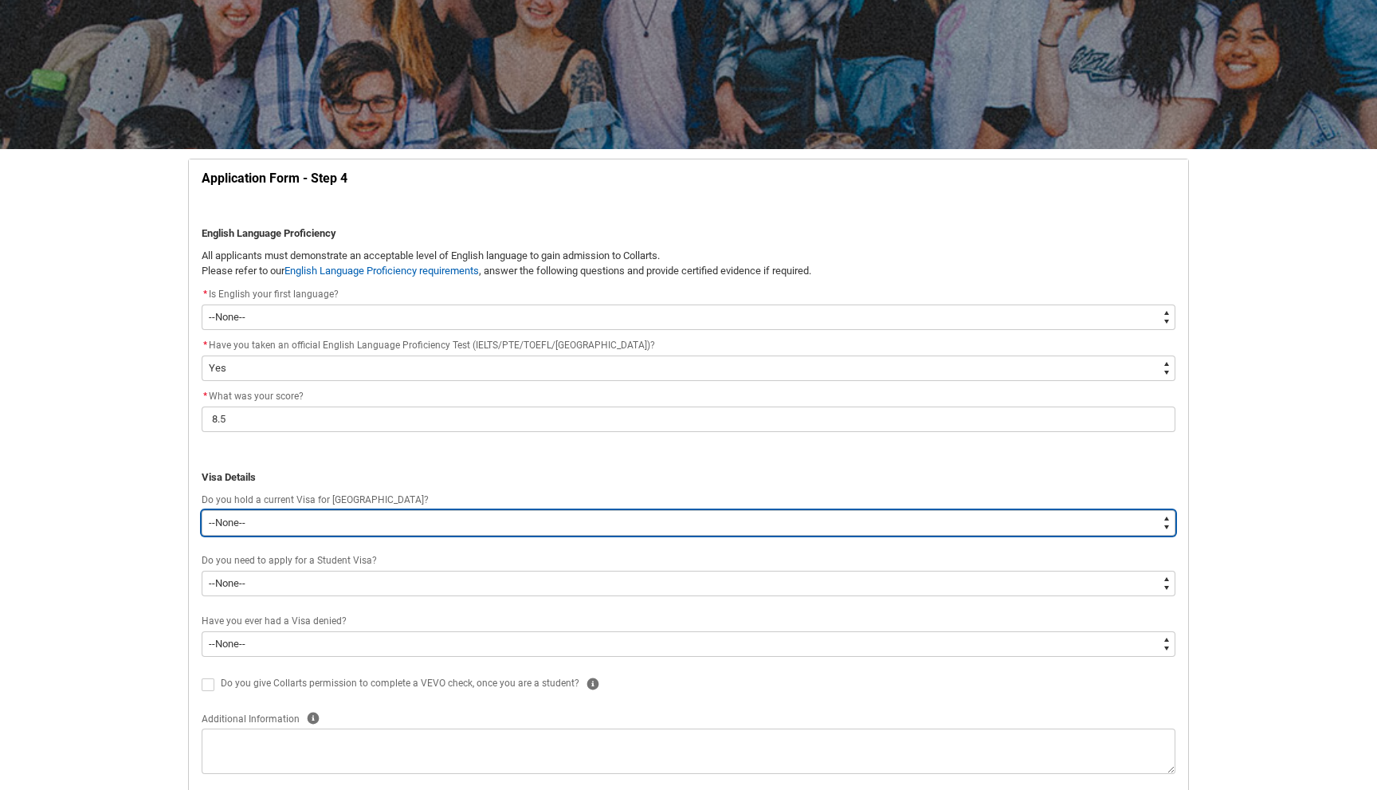
click at [740, 524] on select "--None-- Yes No" at bounding box center [689, 523] width 974 height 26
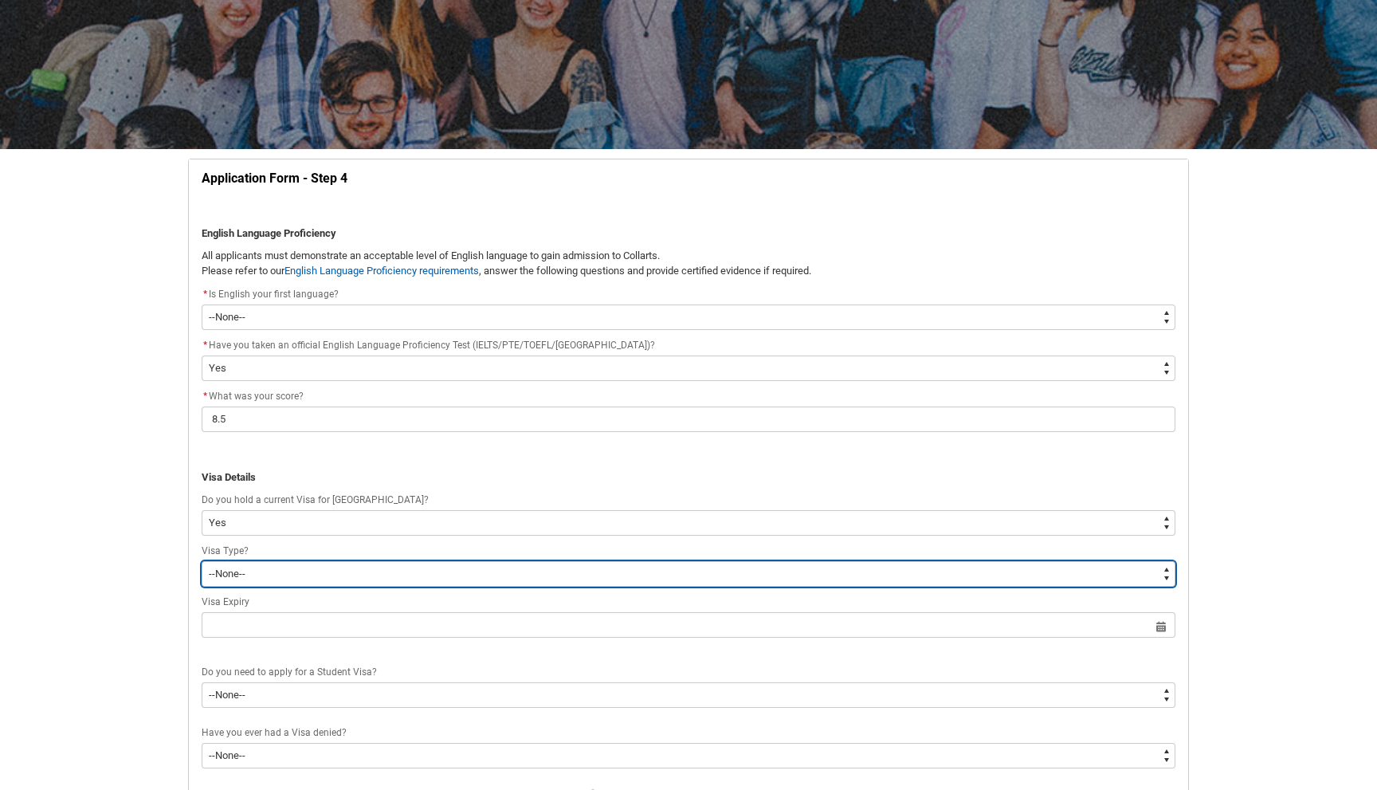
click at [715, 575] on select "--None-- [DEMOGRAPHIC_DATA] Humanitarian Visa [DEMOGRAPHIC_DATA] citizen Other …" at bounding box center [689, 574] width 974 height 26
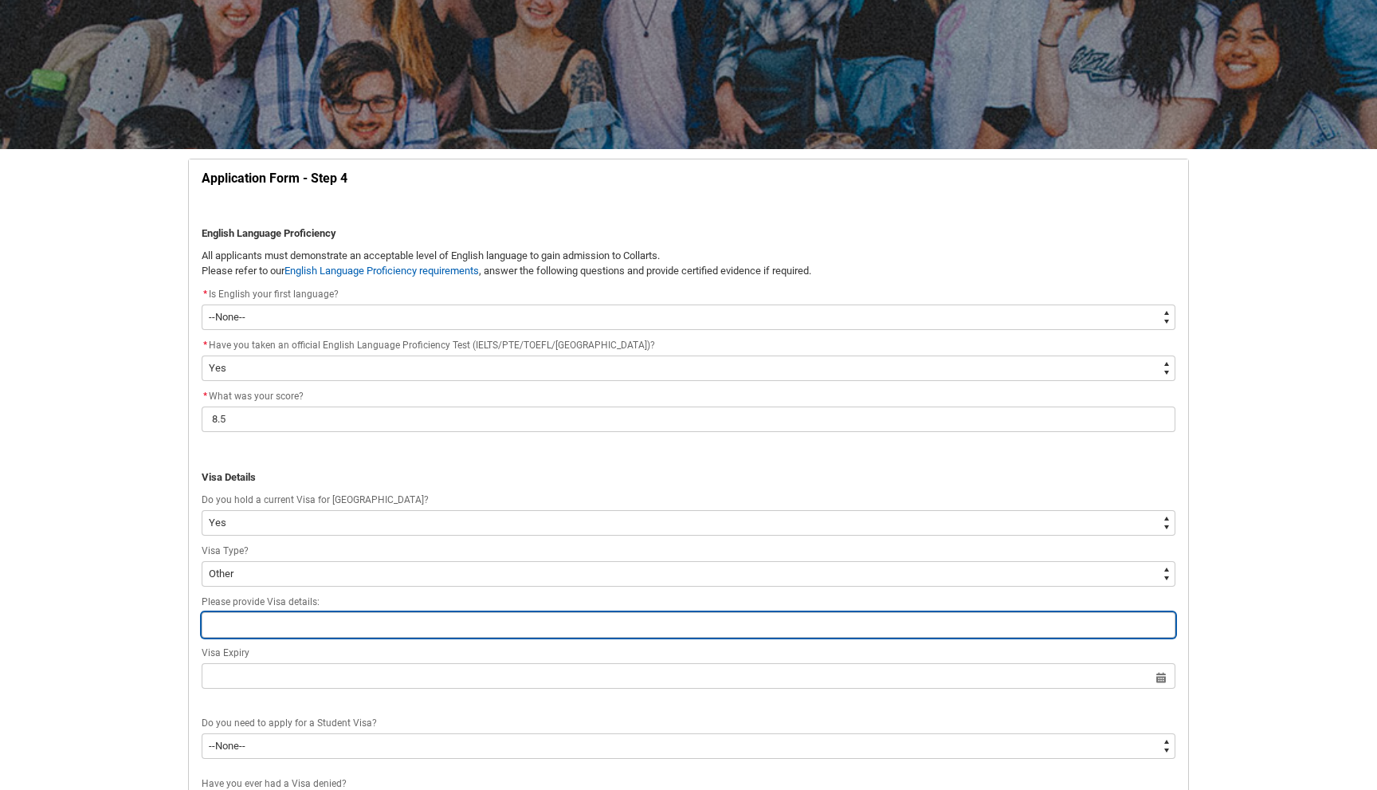
click at [574, 618] on input "REDU_Application_Form_for_Applicant flow" at bounding box center [689, 625] width 974 height 26
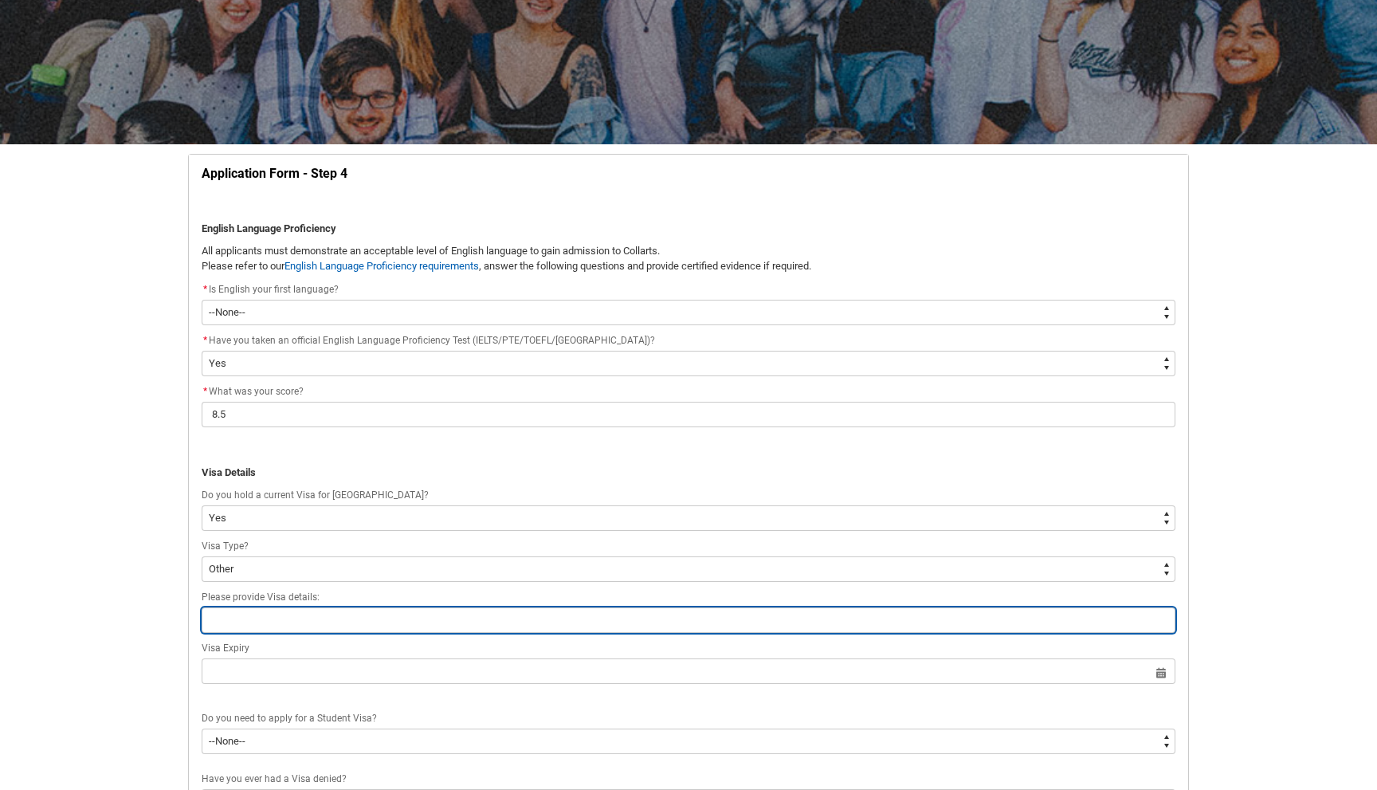
scroll to position [202, 0]
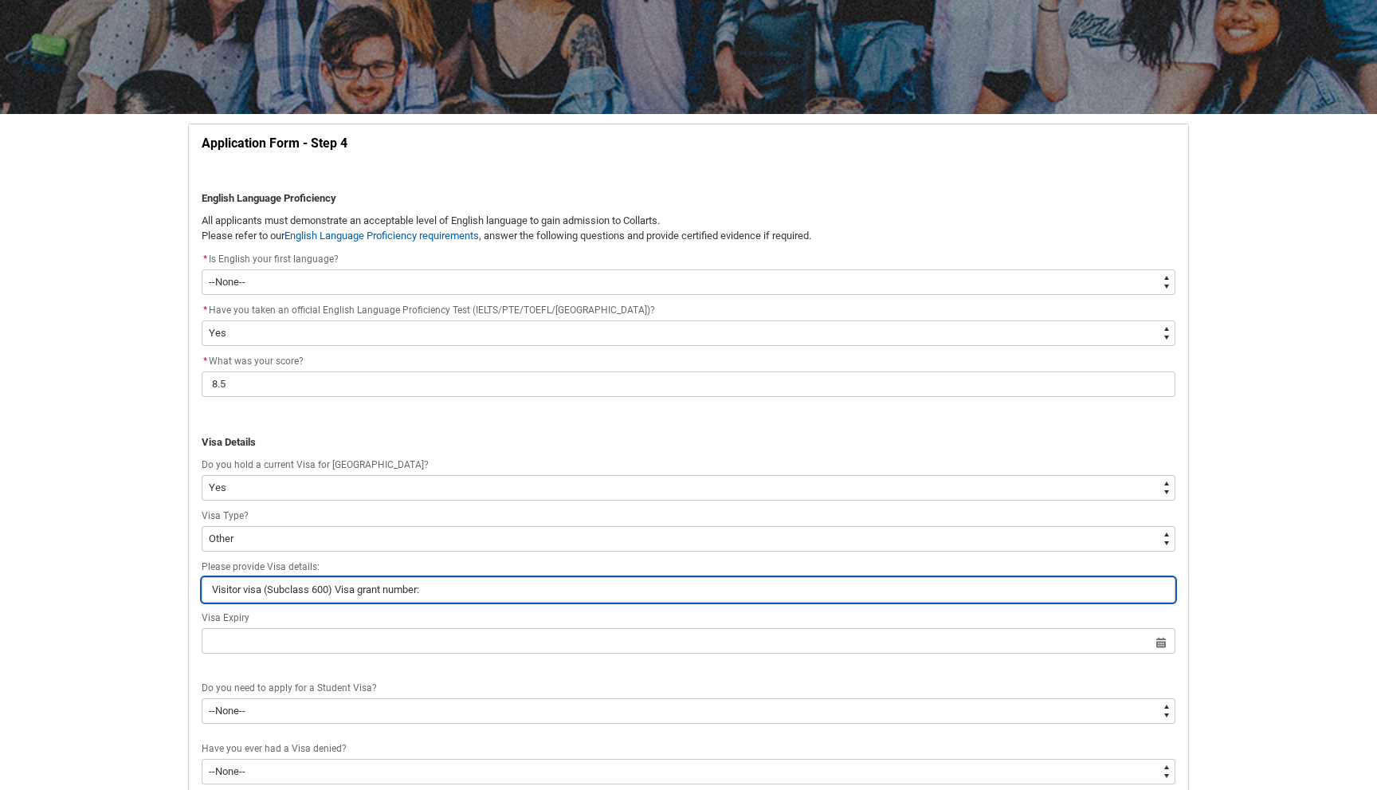
paste input "2909584802382"
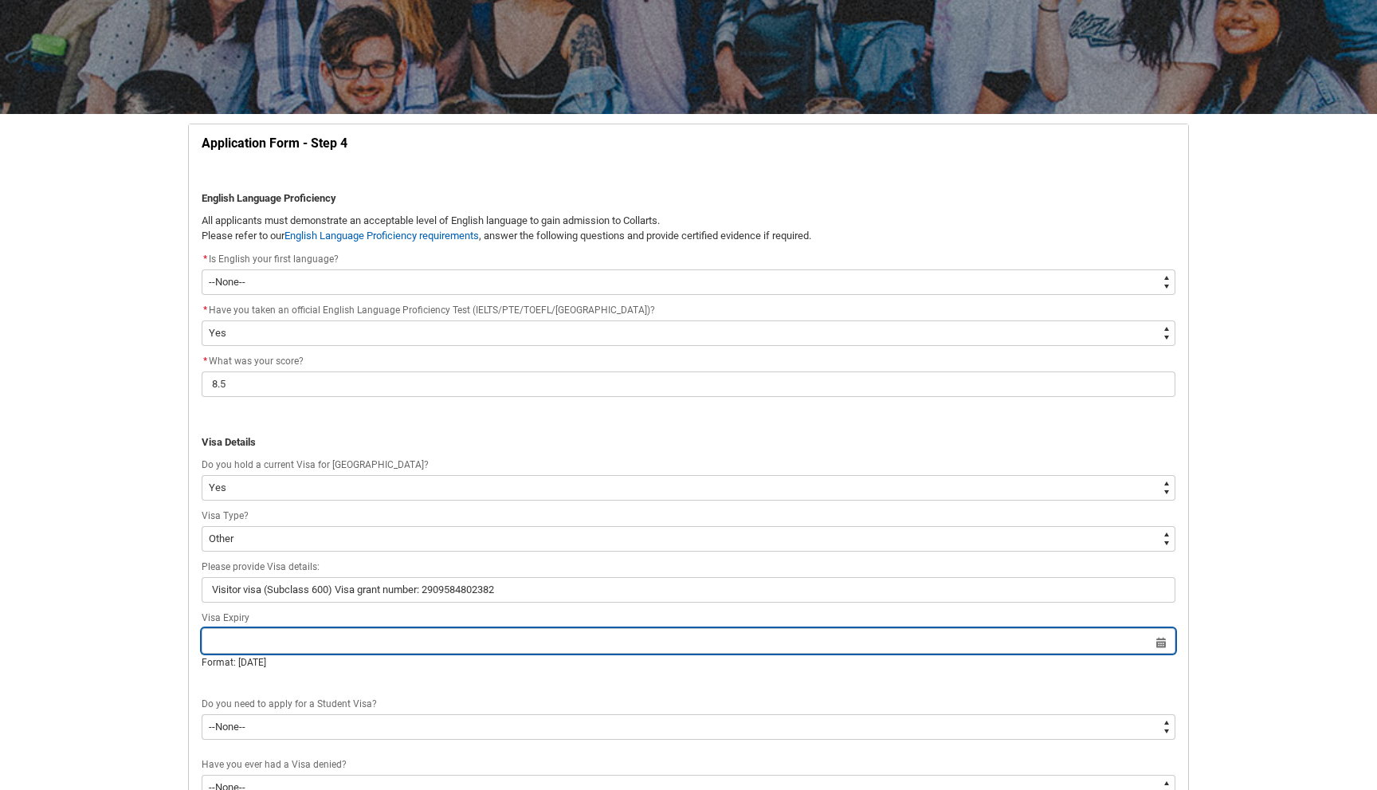
click at [473, 639] on input "REDU_Application_Form_for_Applicant flow" at bounding box center [689, 641] width 974 height 26
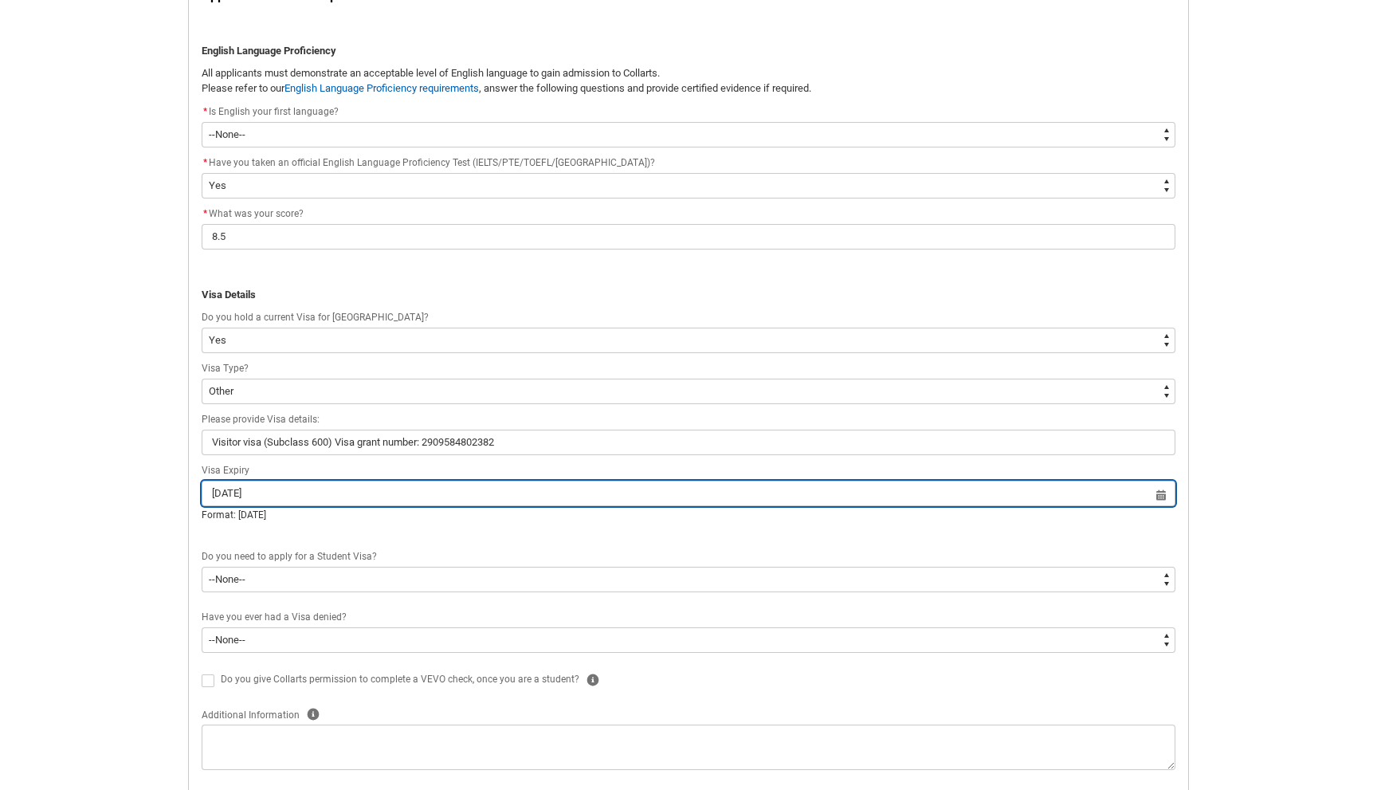
scroll to position [359, 0]
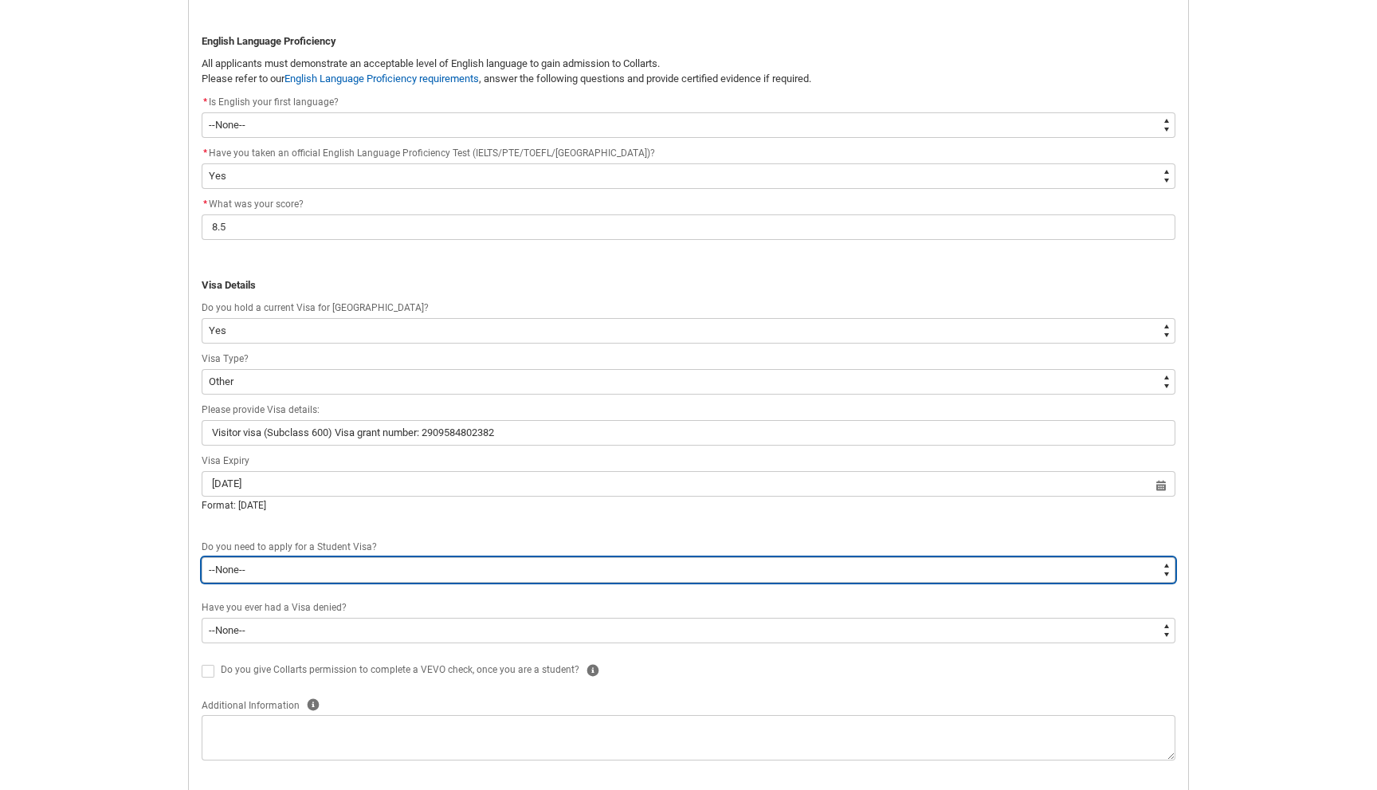
click at [374, 561] on select "--None-- Yes No" at bounding box center [689, 570] width 974 height 26
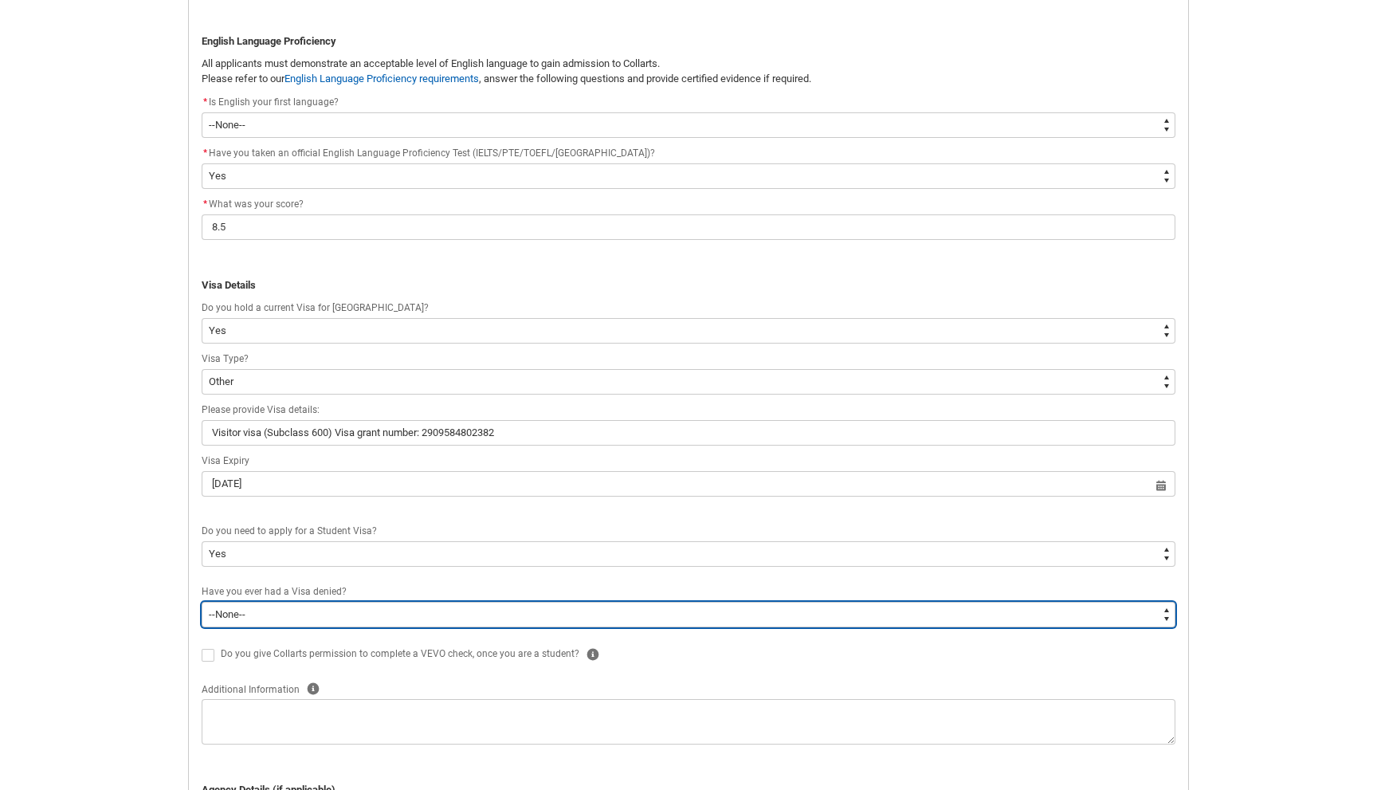
click at [359, 611] on select "--None-- Yes No" at bounding box center [689, 615] width 974 height 26
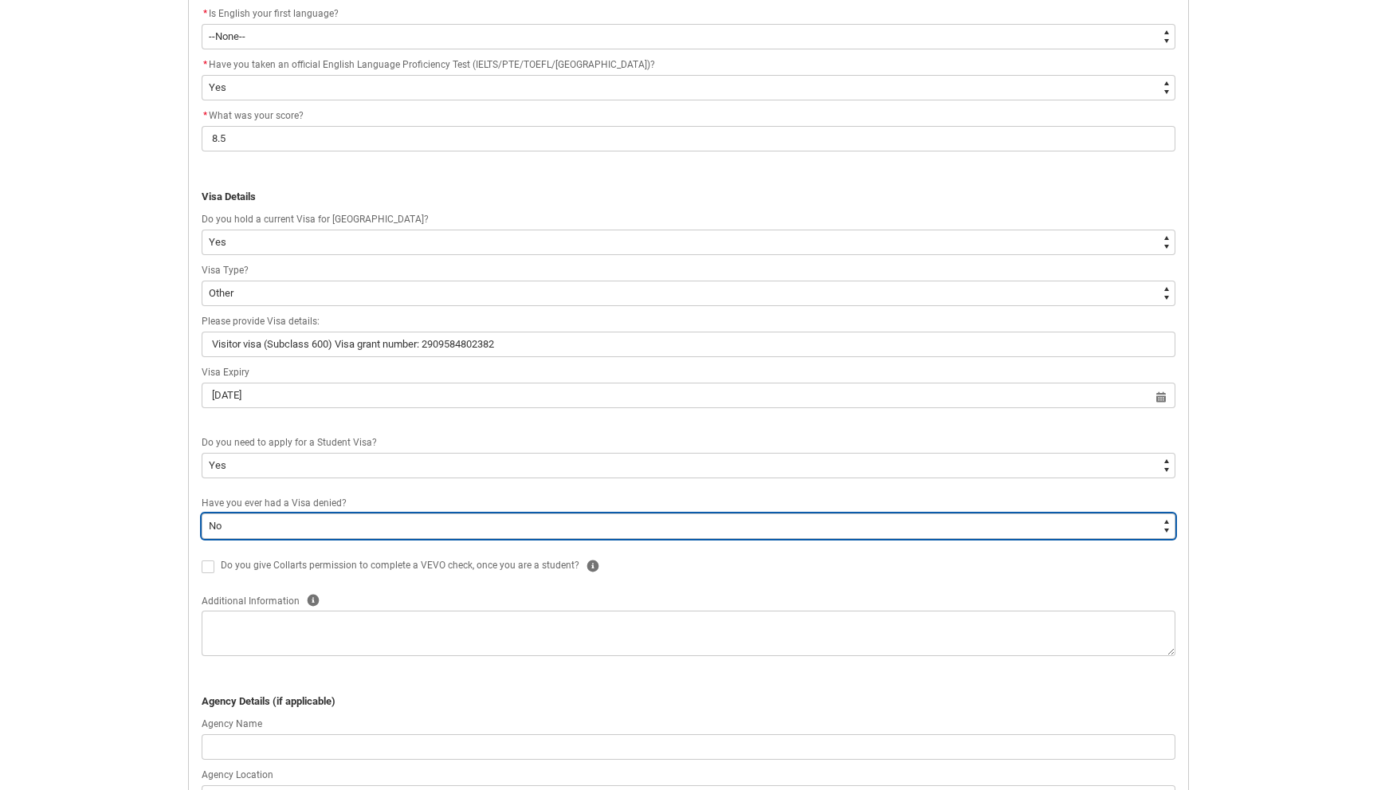
scroll to position [450, 0]
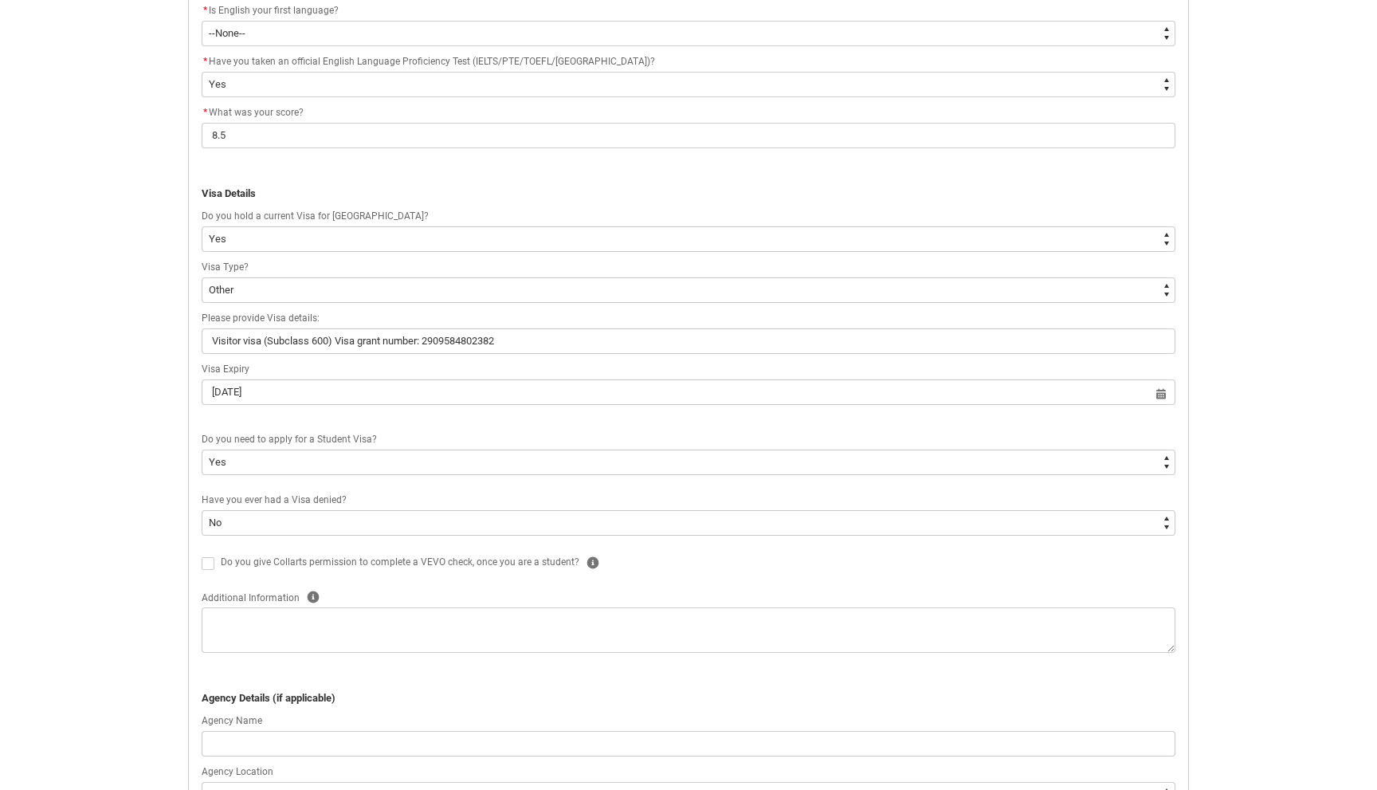
click at [207, 560] on span "REDU_Application_Form_for_Applicant flow" at bounding box center [208, 563] width 13 height 13
click at [202, 555] on input "REDU_Application_Form_for_Applicant flow" at bounding box center [201, 554] width 1 height 1
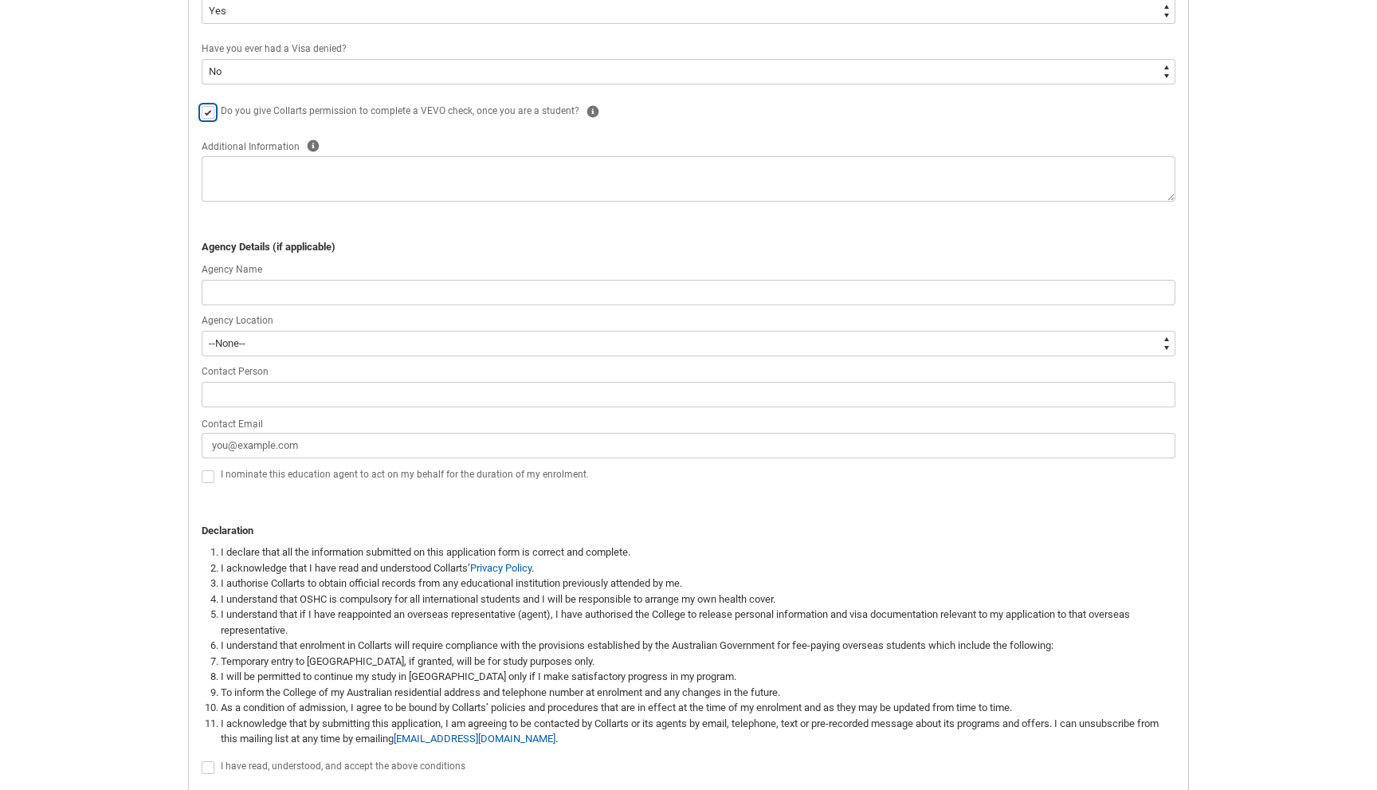
scroll to position [1026, 0]
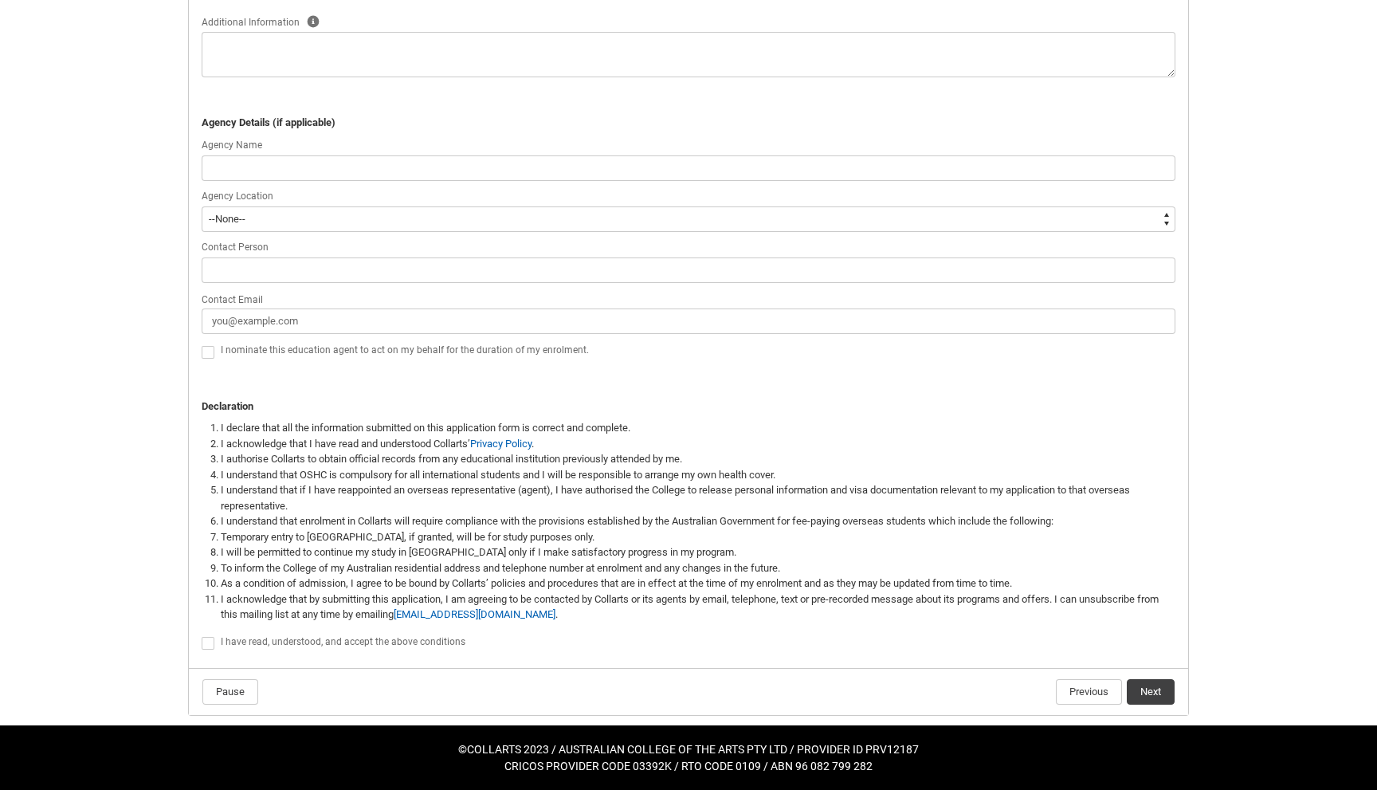
click at [211, 644] on span "REDU_Application_Form_for_Applicant flow" at bounding box center [208, 643] width 13 height 13
click at [202, 635] on input "REDU_Application_Form_for_Applicant flow" at bounding box center [201, 634] width 1 height 1
click at [1151, 689] on button "Next" at bounding box center [1151, 692] width 48 height 26
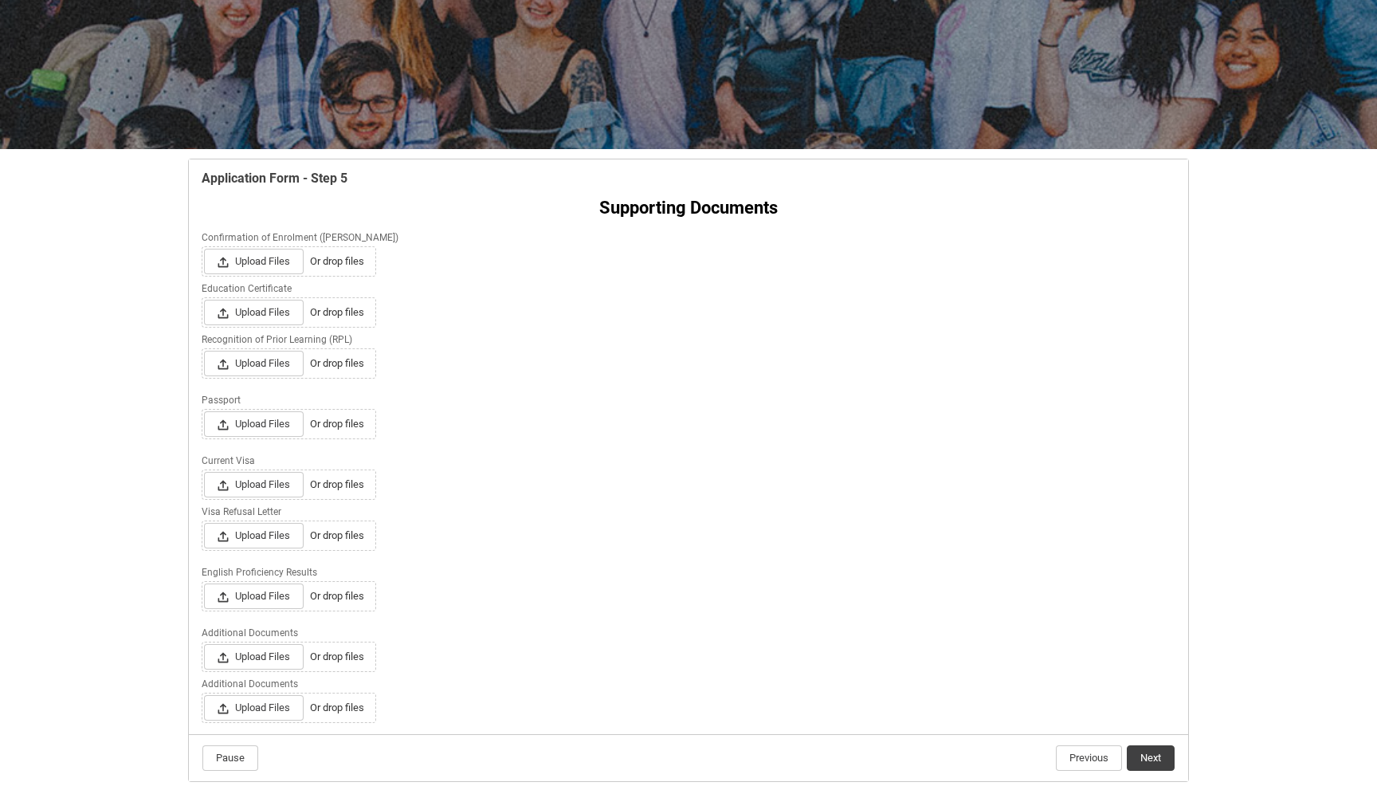
scroll to position [233, 0]
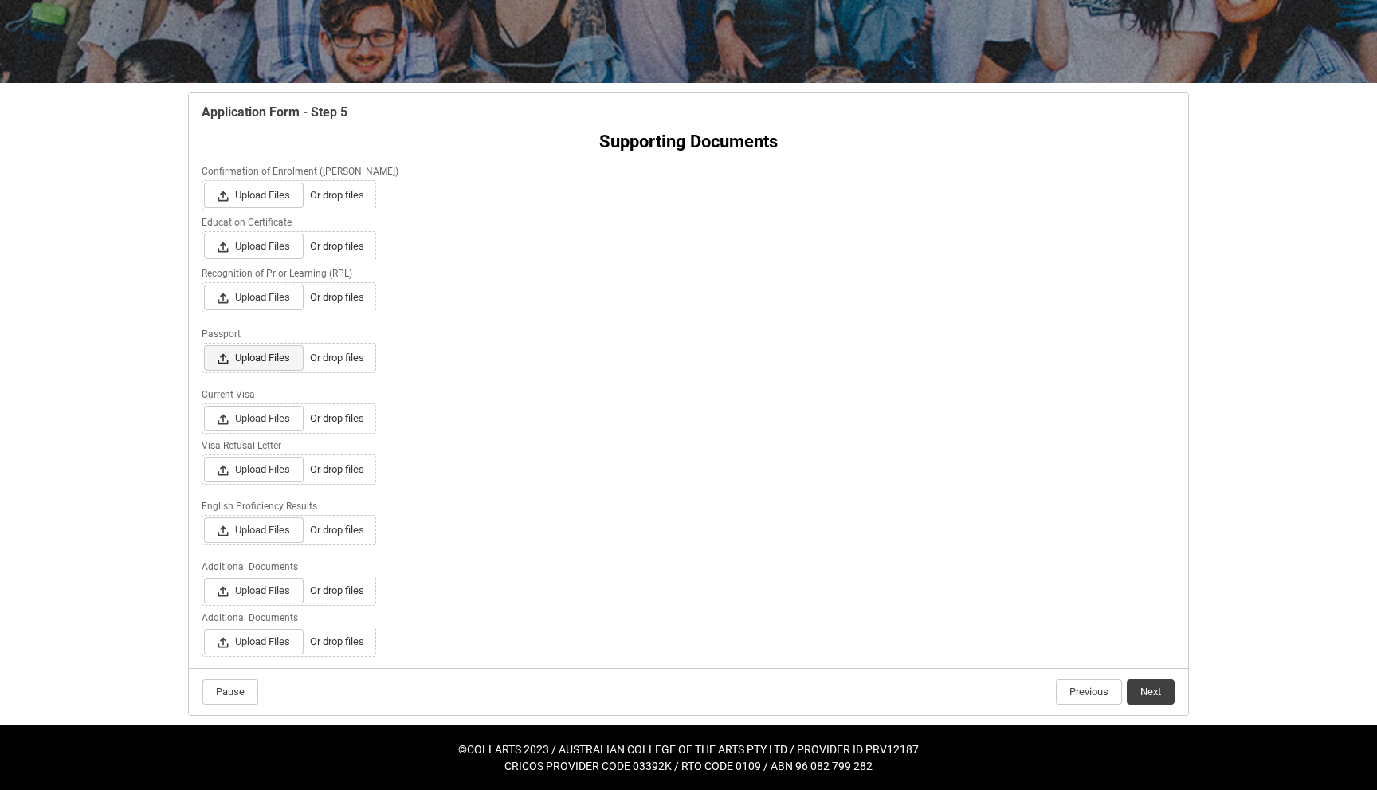
click at [273, 362] on span "Upload Files" at bounding box center [254, 358] width 100 height 26
click at [204, 345] on input "Upload Files Or drop files" at bounding box center [203, 344] width 1 height 1
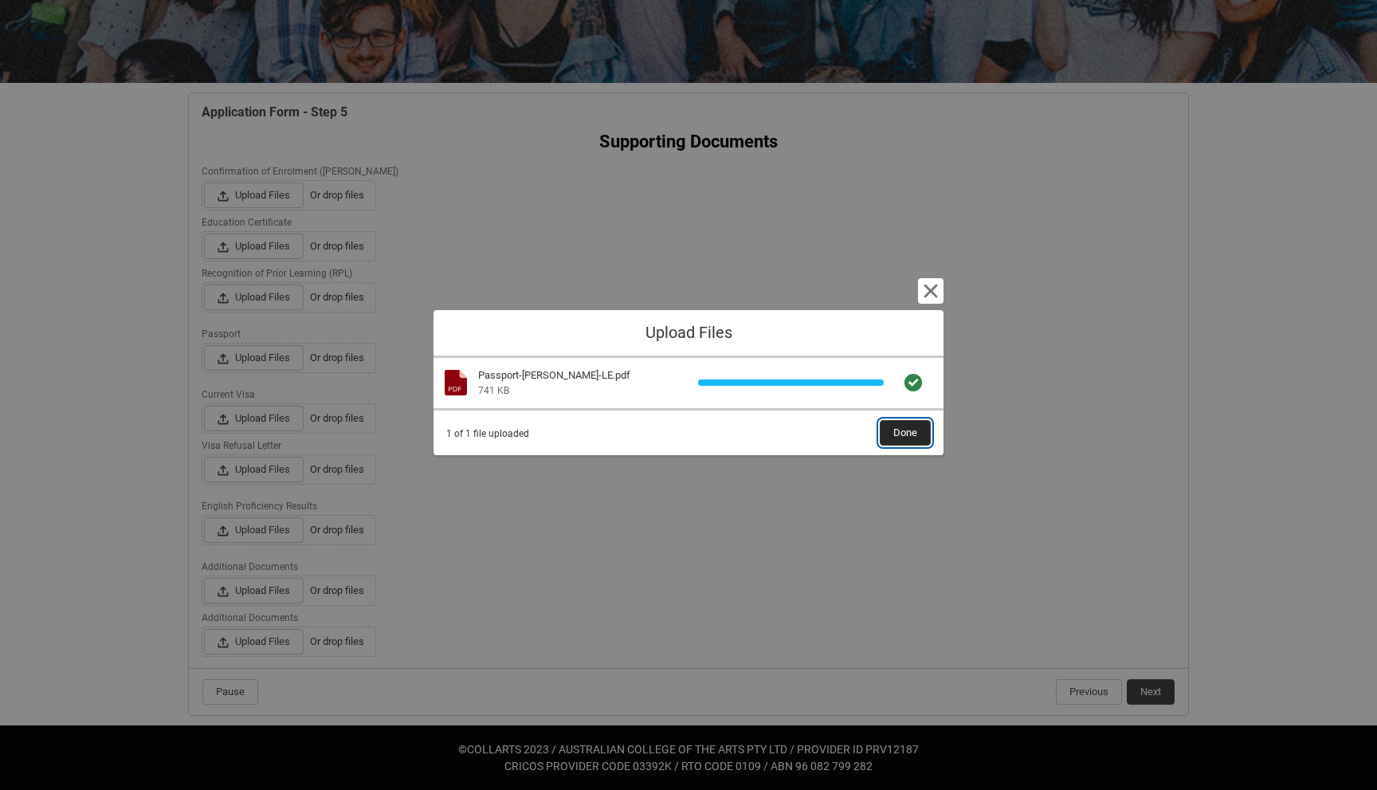
click at [910, 428] on span "Done" at bounding box center [905, 433] width 24 height 24
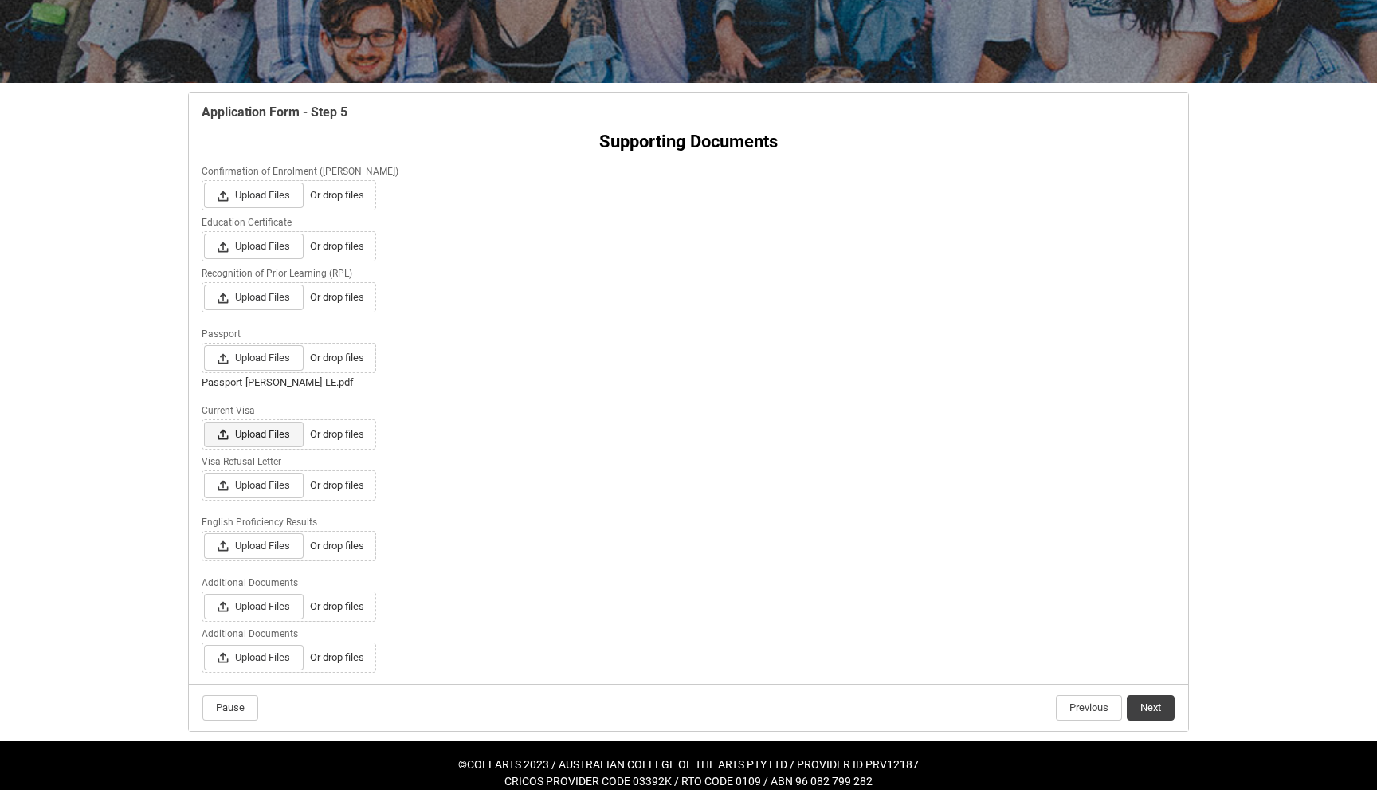
click at [222, 428] on lightning-primitive-icon "REDU_Application_Form_for_Applicant flow" at bounding box center [227, 434] width 18 height 24
click at [204, 422] on input "Upload Files Or drop files" at bounding box center [203, 421] width 1 height 1
click at [255, 435] on span "Upload Files" at bounding box center [254, 435] width 100 height 26
click at [204, 422] on input "Upload Files Or drop files" at bounding box center [203, 421] width 1 height 1
click at [254, 439] on span "Upload Files" at bounding box center [254, 435] width 100 height 26
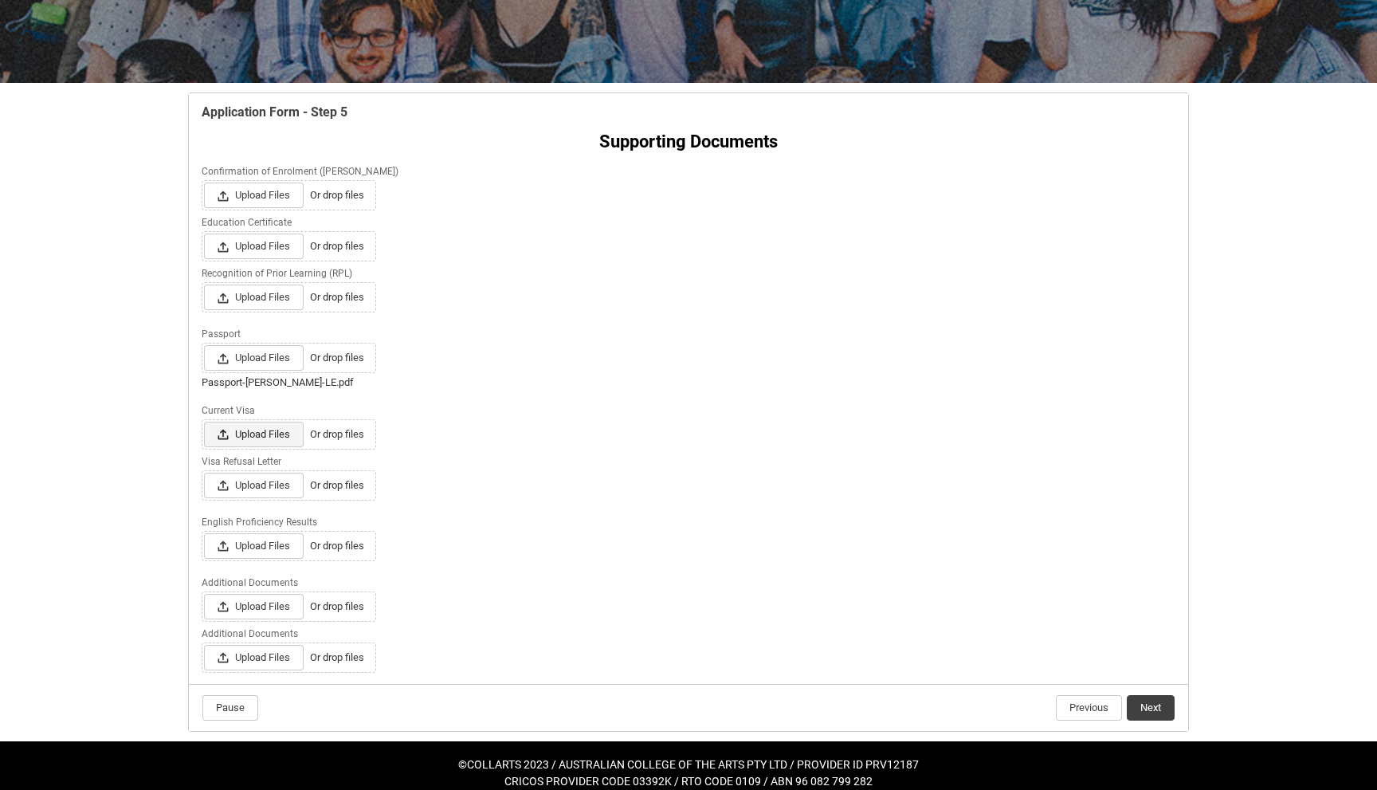
click at [204, 422] on input "Upload Files Or drop files" at bounding box center [203, 421] width 1 height 1
click at [257, 250] on span "Upload Files" at bounding box center [254, 246] width 100 height 26
click at [204, 233] on input "Upload Files Or drop files" at bounding box center [203, 233] width 1 height 1
click at [246, 536] on span "Upload Files" at bounding box center [254, 546] width 100 height 26
click at [204, 533] on input "Upload Files Or drop files" at bounding box center [203, 532] width 1 height 1
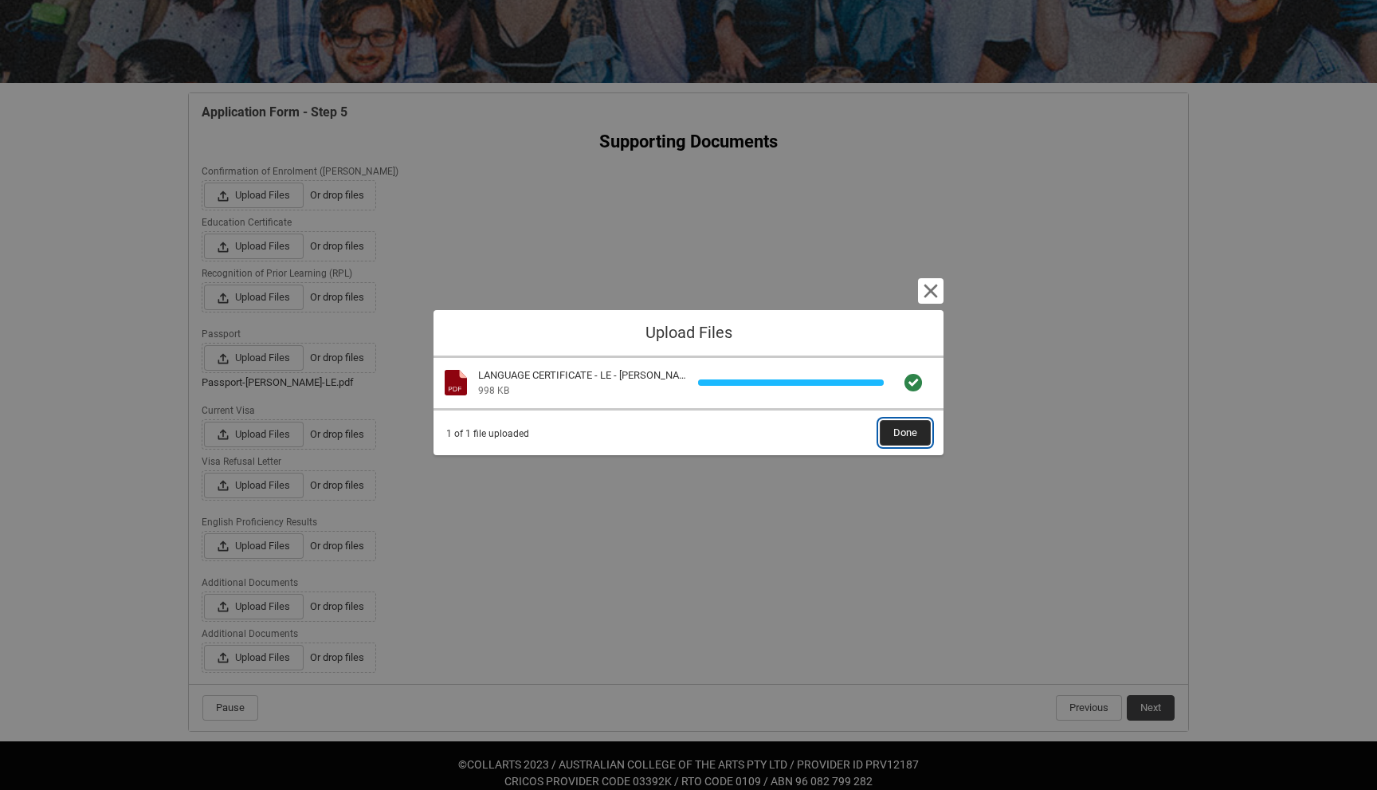
click at [906, 438] on span "Done" at bounding box center [905, 433] width 24 height 24
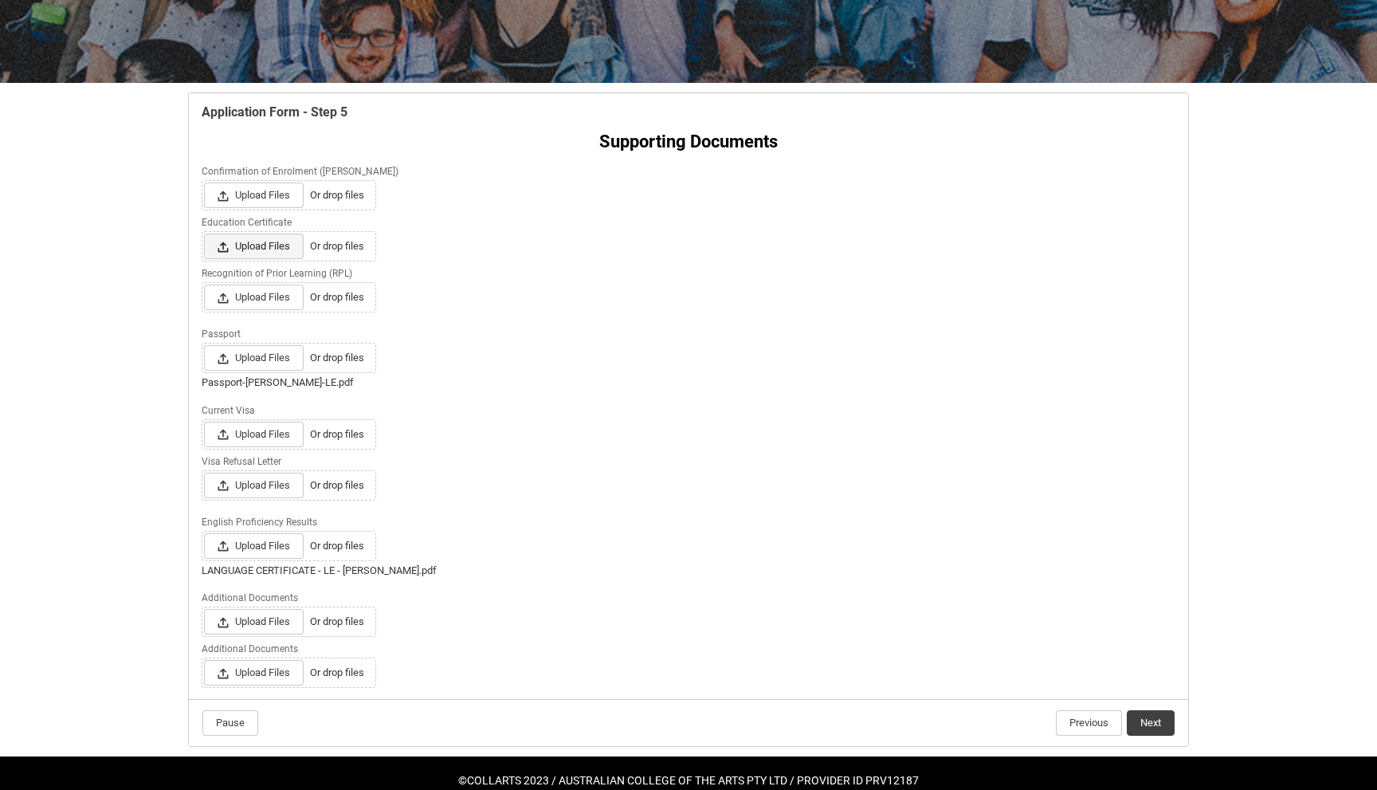
click at [272, 253] on span "Upload Files" at bounding box center [254, 246] width 100 height 26
click at [204, 233] on input "Upload Files Or drop files" at bounding box center [203, 233] width 1 height 1
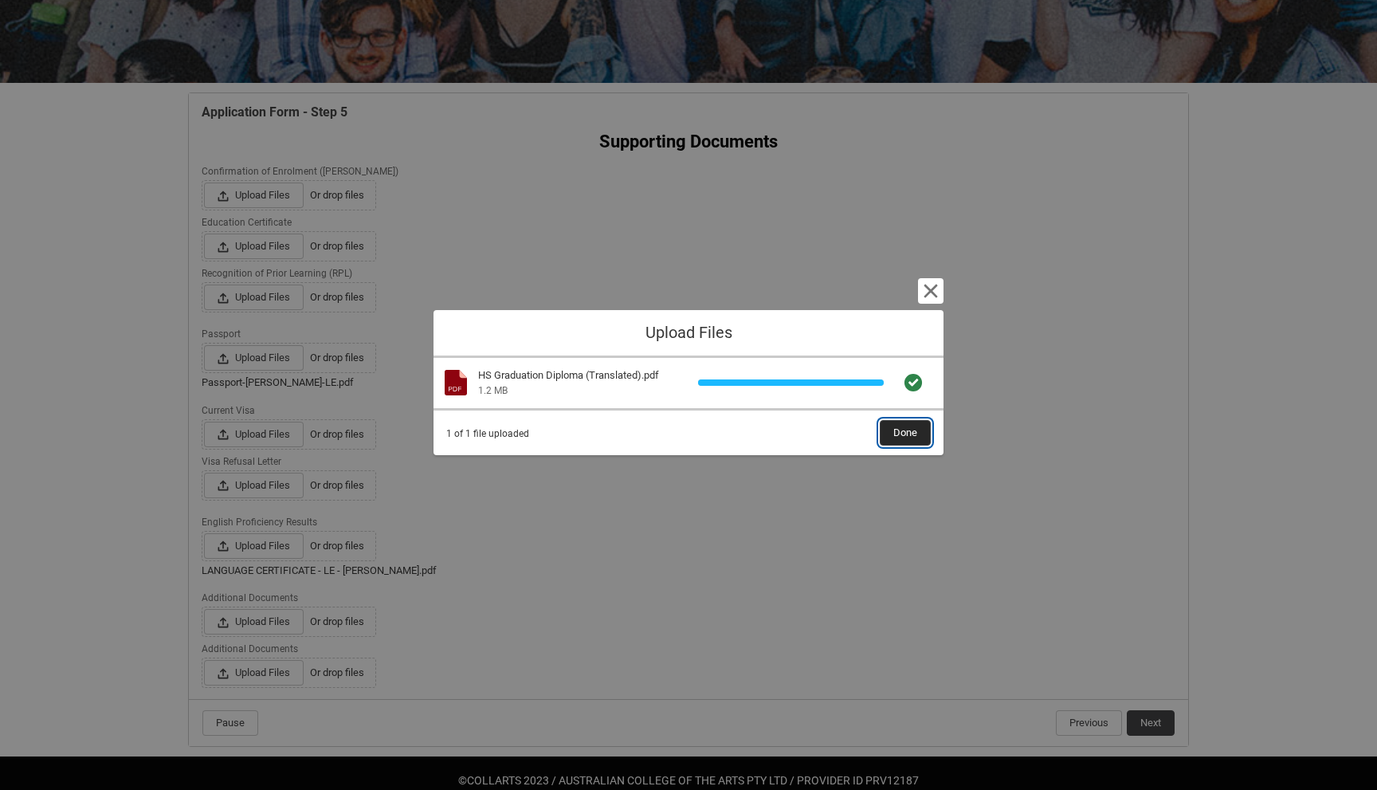
click at [908, 432] on span "Done" at bounding box center [905, 433] width 24 height 24
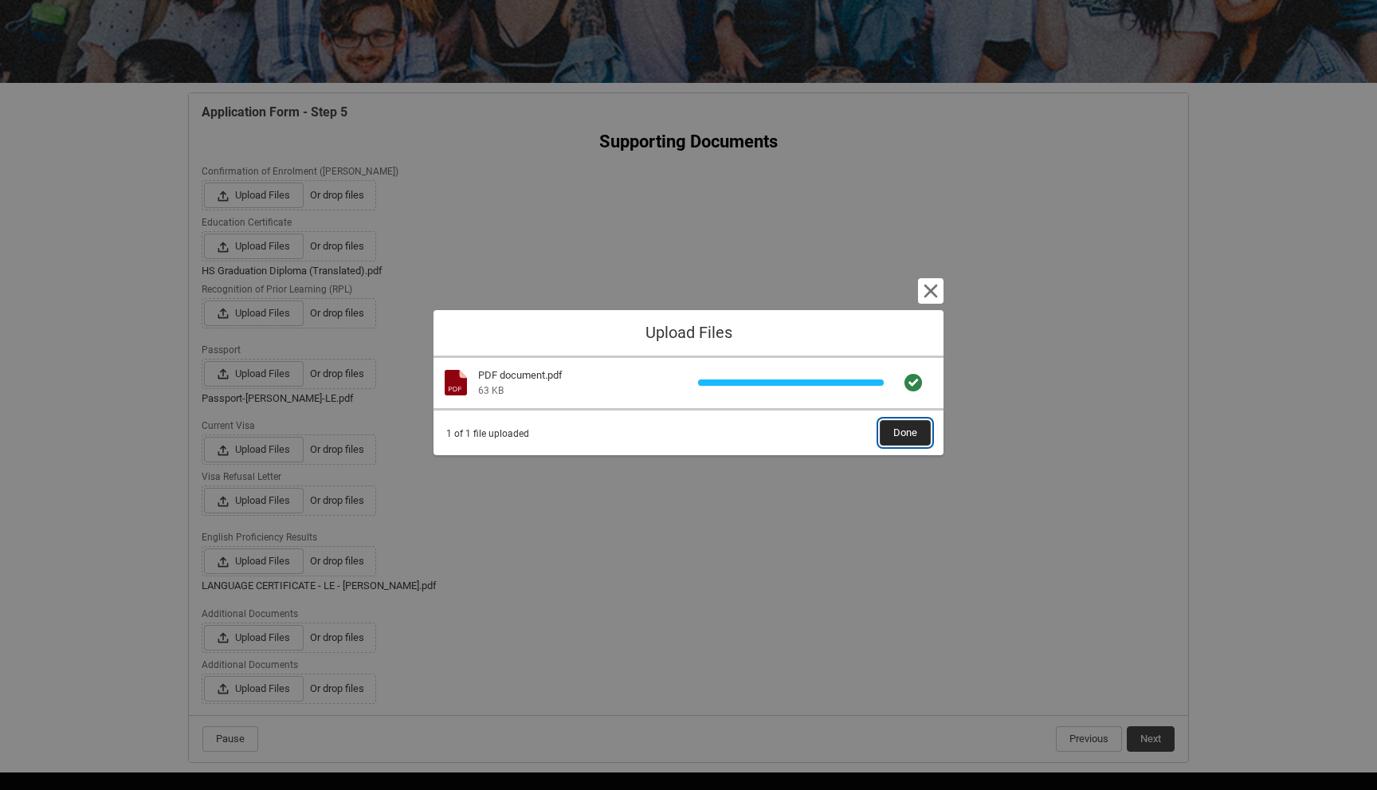
click at [918, 427] on button "Done" at bounding box center [905, 433] width 51 height 26
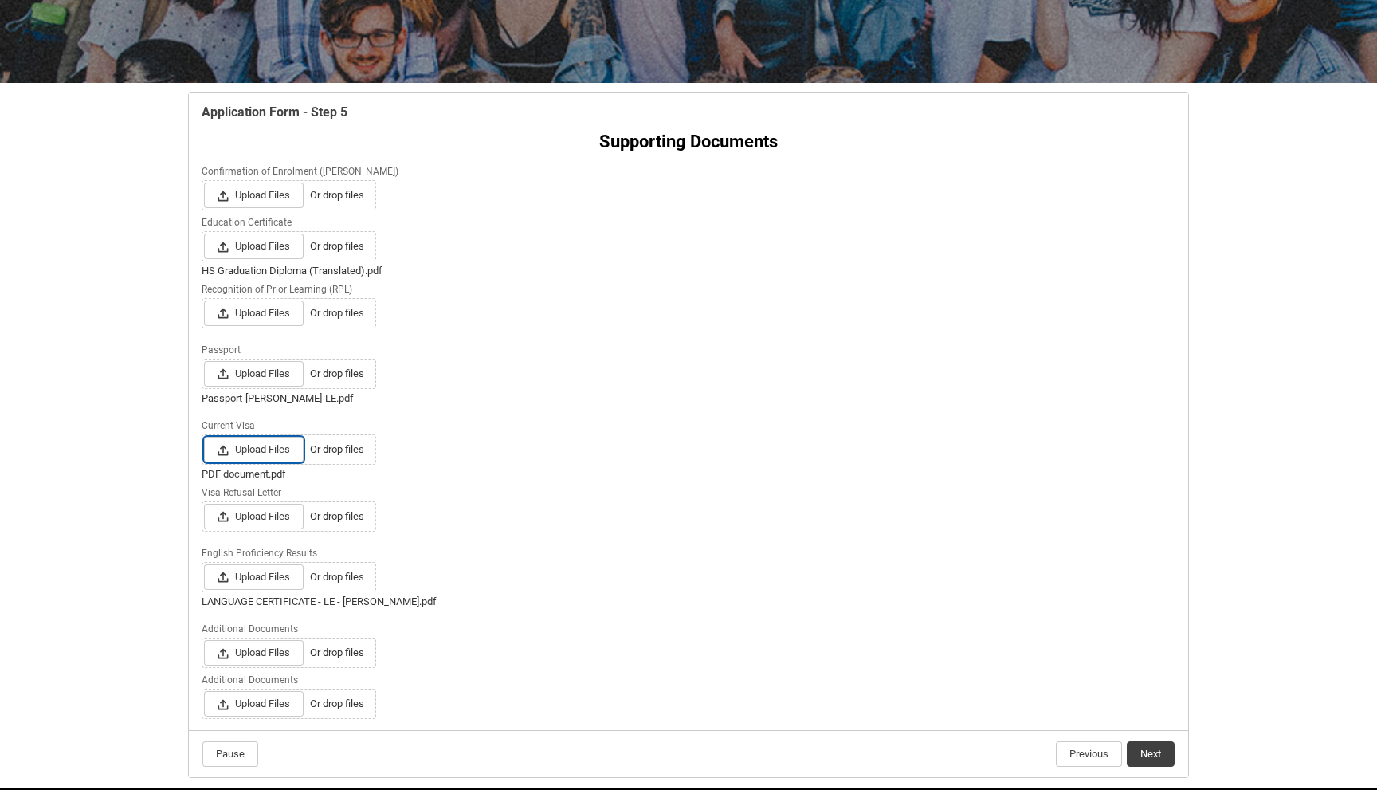
scroll to position [295, 0]
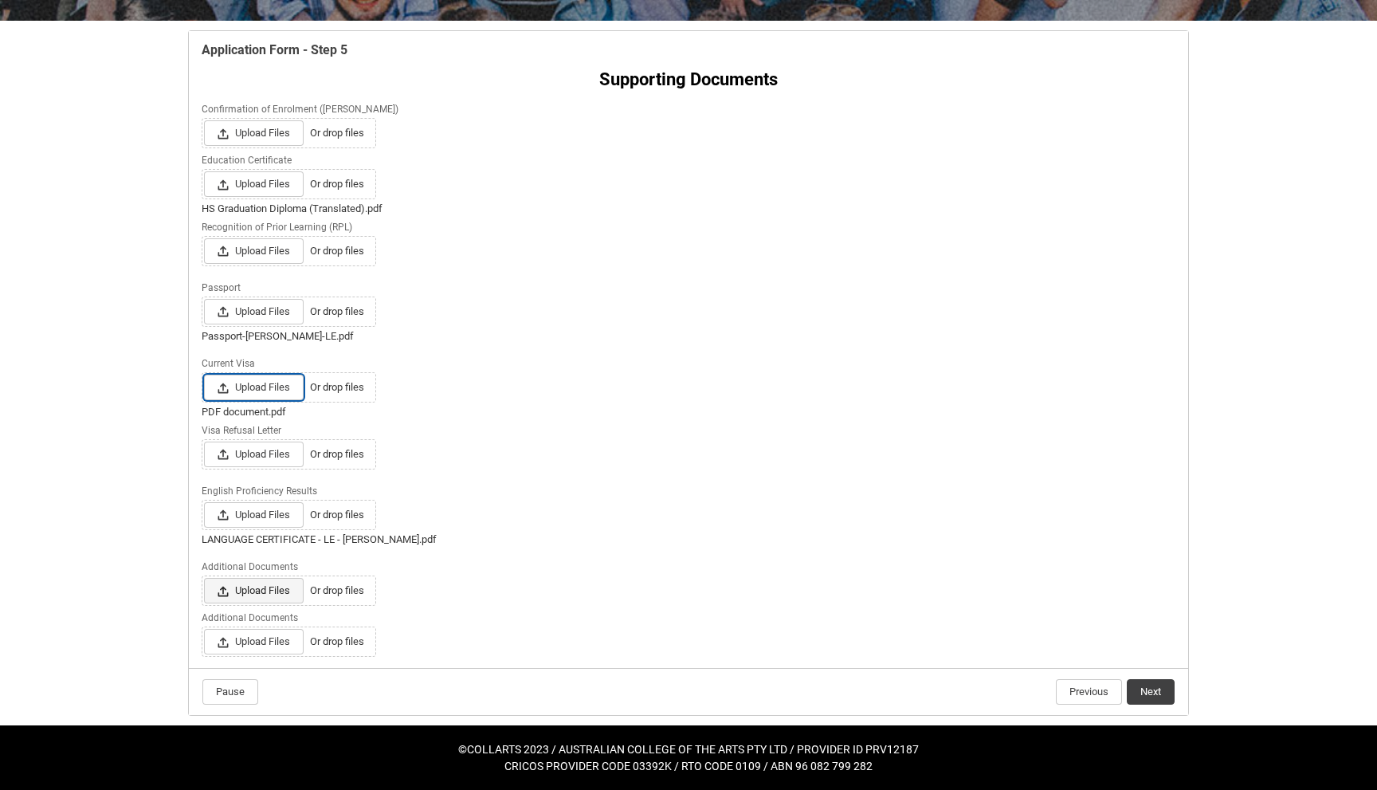
click at [280, 588] on span "Upload Files" at bounding box center [254, 591] width 100 height 26
click at [204, 578] on input "Upload Files Or drop files" at bounding box center [203, 577] width 1 height 1
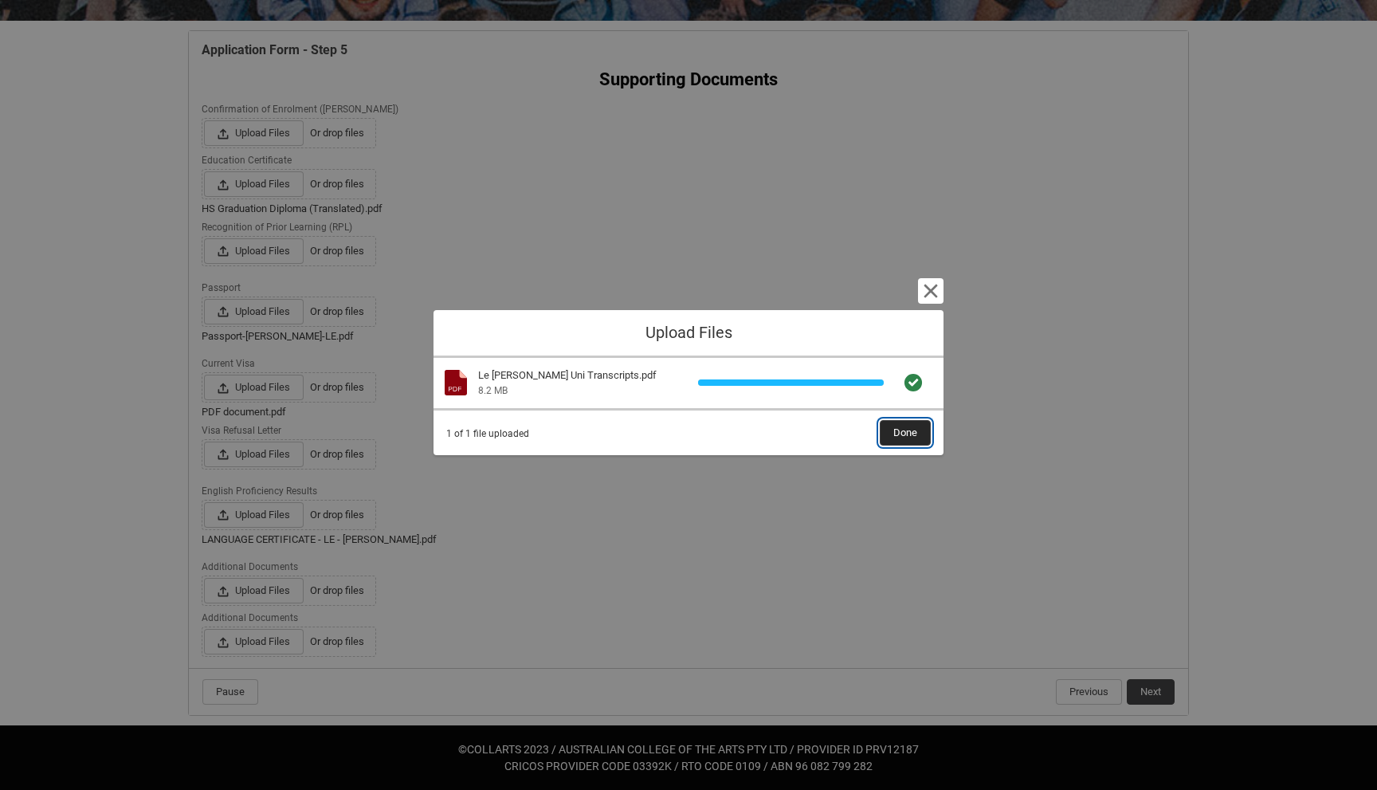
click at [904, 441] on span "Done" at bounding box center [905, 433] width 24 height 24
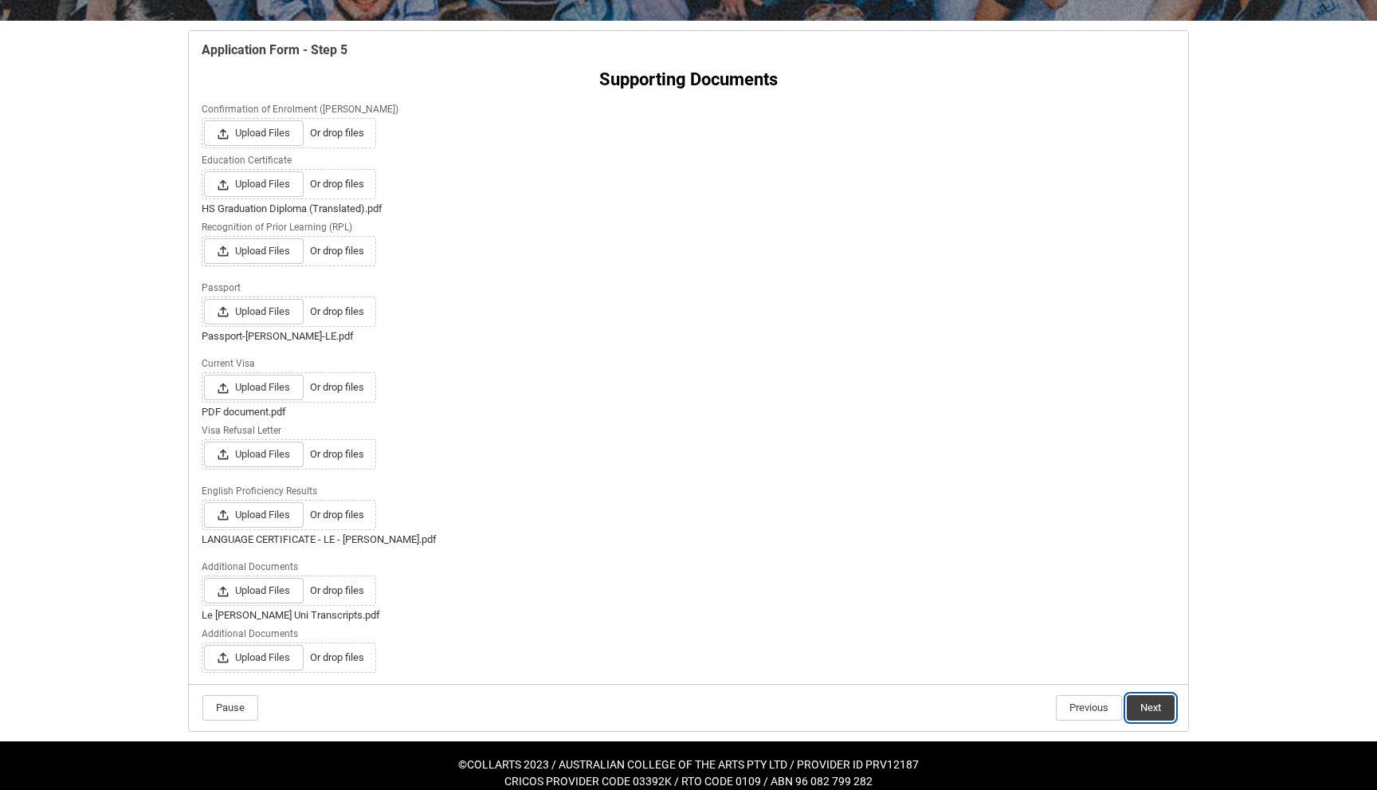
click at [1143, 699] on button "Next" at bounding box center [1151, 708] width 48 height 26
